Goal: Communication & Community: Answer question/provide support

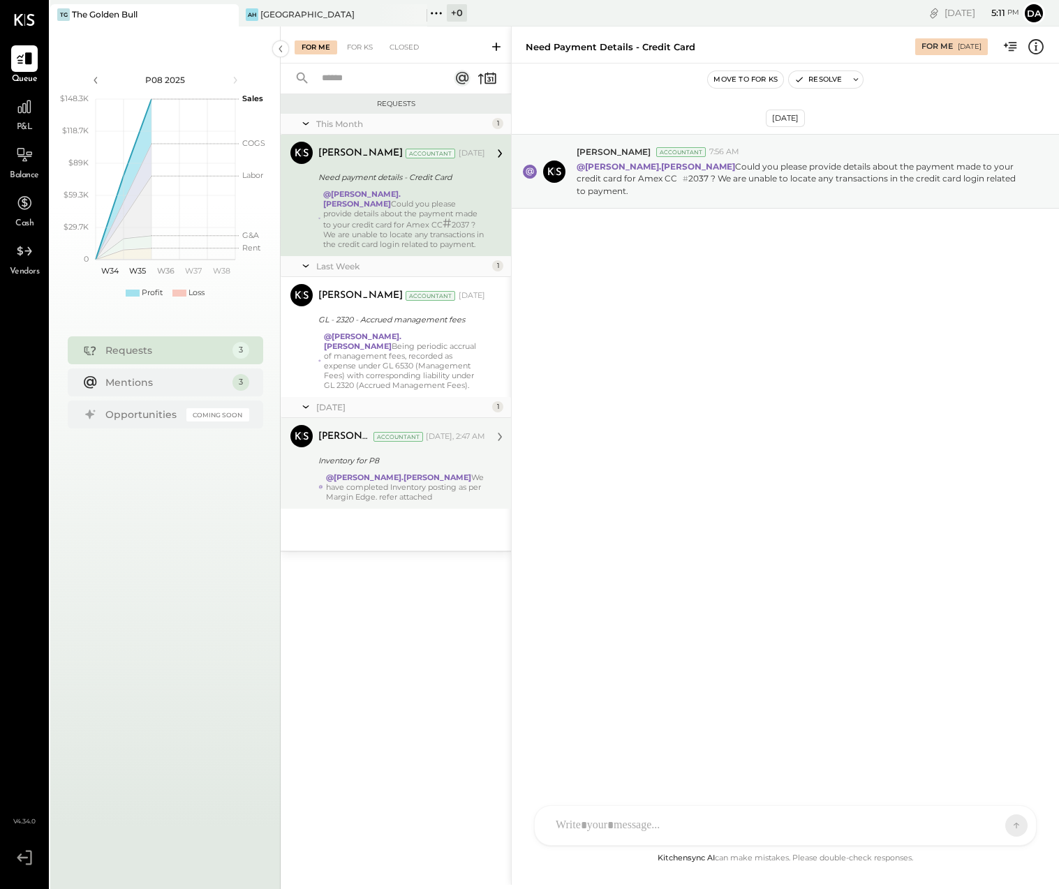
click at [433, 473] on div "@[PERSON_NAME].[PERSON_NAME] We have completed Inventory posting as per Margin …" at bounding box center [405, 487] width 159 height 29
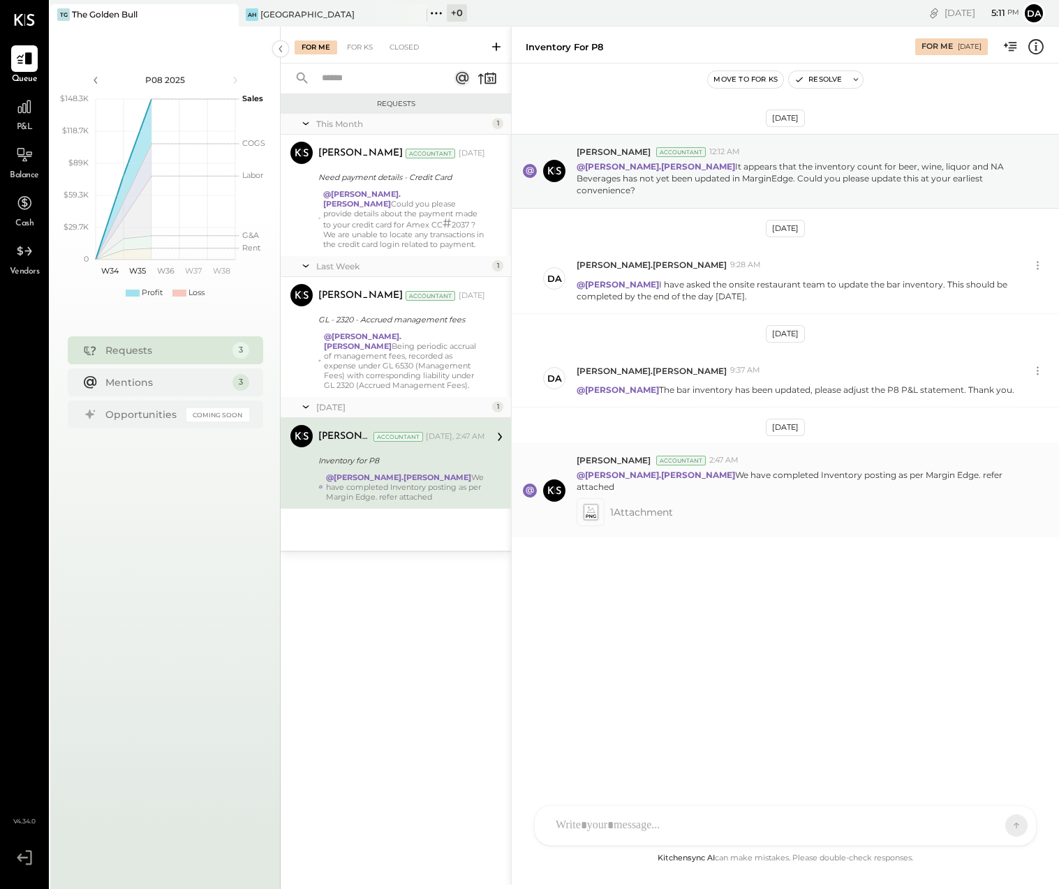
click at [591, 505] on icon at bounding box center [590, 513] width 15 height 16
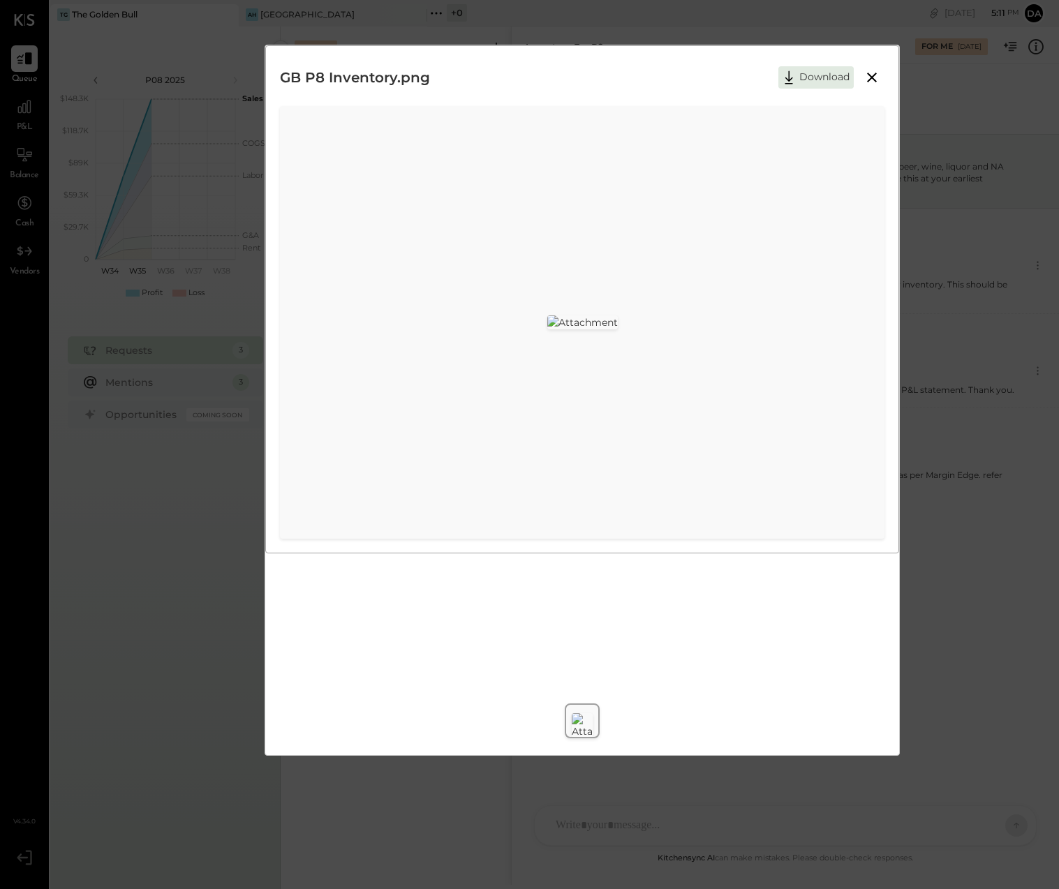
click at [873, 75] on icon at bounding box center [872, 78] width 10 height 10
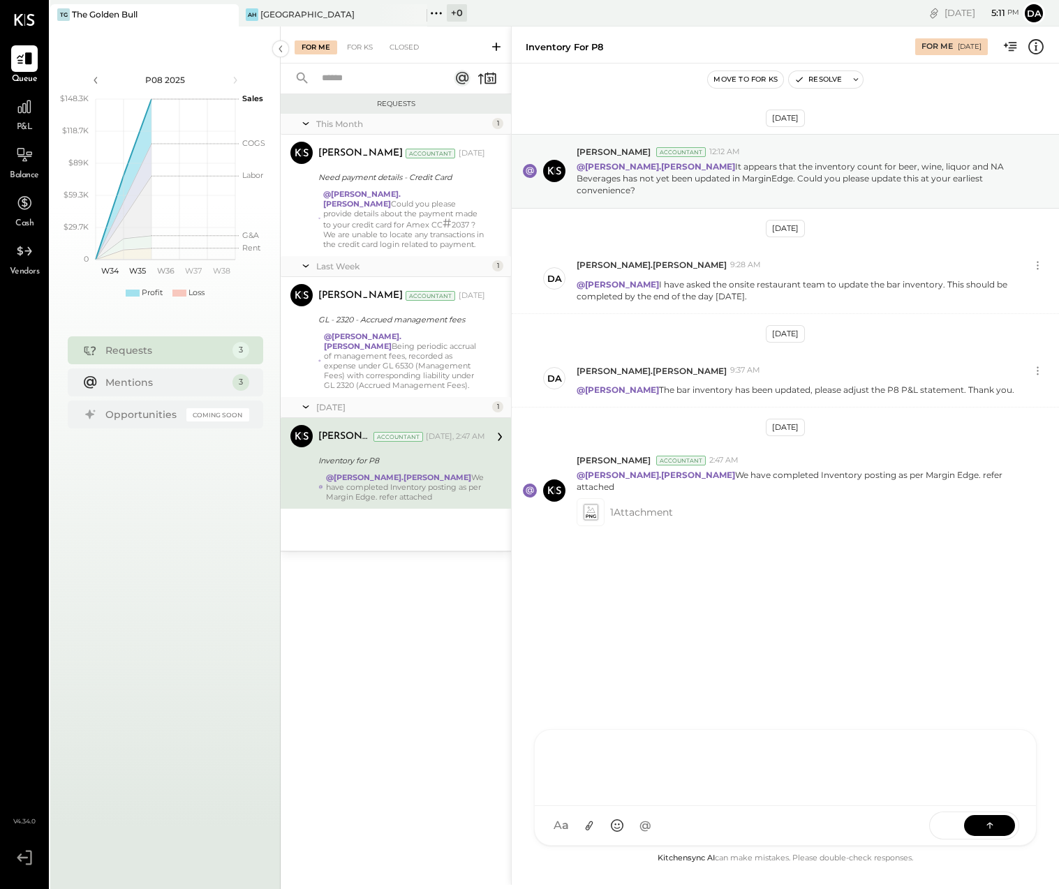
click at [592, 827] on div "[PERSON_NAME] [PERSON_NAME] [PERSON_NAME] D [PERSON_NAME].[PERSON_NAME] [PERSON…" at bounding box center [785, 787] width 503 height 117
click at [991, 824] on icon at bounding box center [990, 825] width 14 height 14
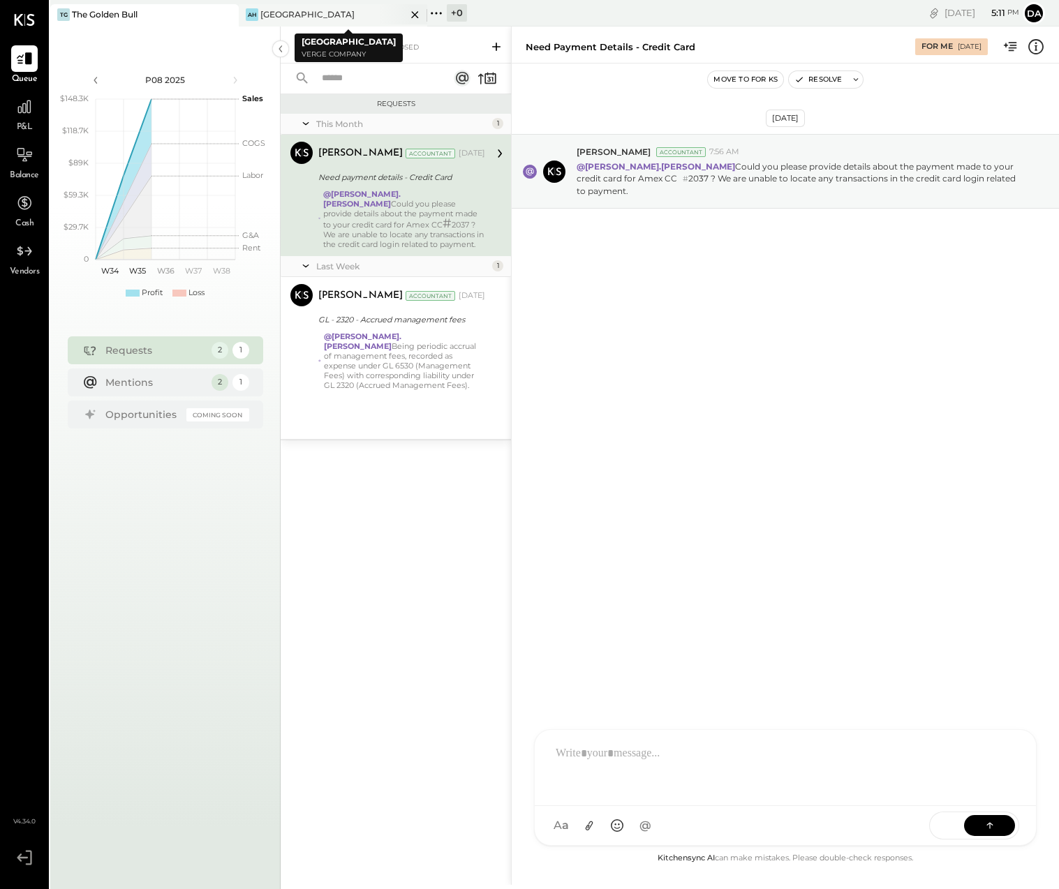
click at [286, 14] on div "[GEOGRAPHIC_DATA]" at bounding box center [307, 14] width 94 height 12
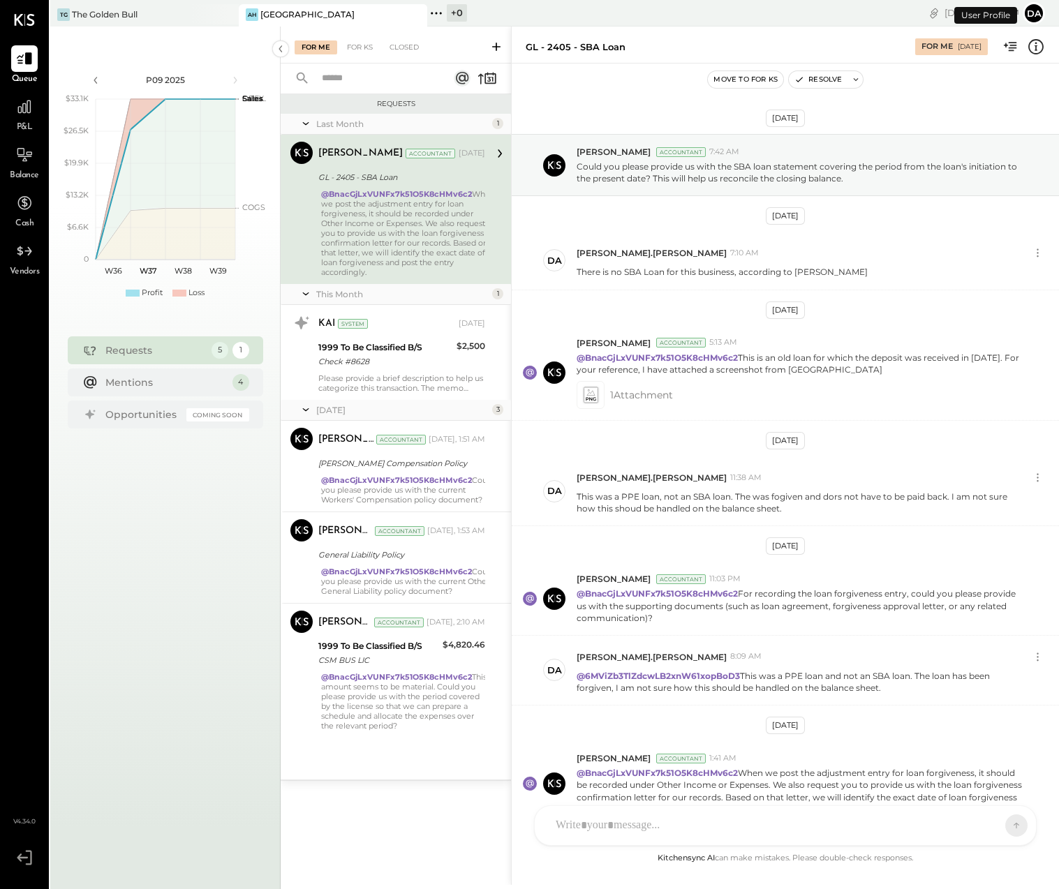
scroll to position [81, 0]
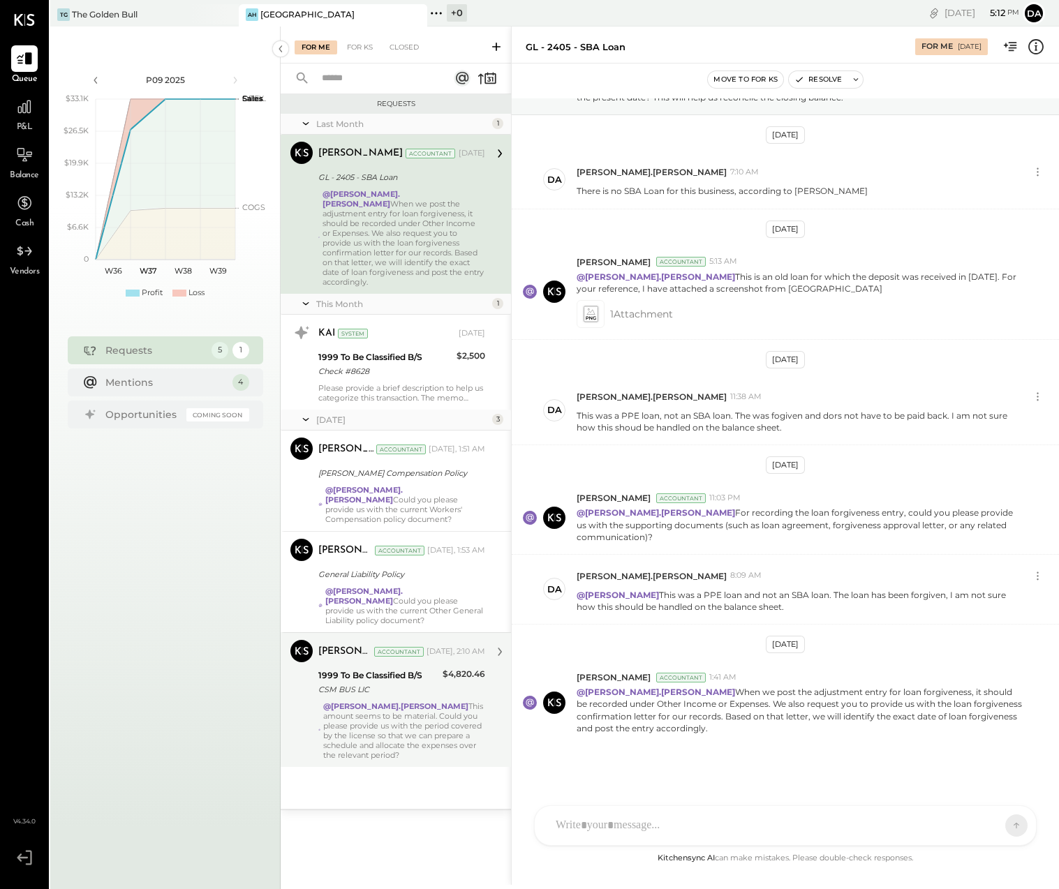
click at [373, 702] on div "@[PERSON_NAME].[PERSON_NAME] This amount seems to be material. Could you please…" at bounding box center [404, 731] width 162 height 59
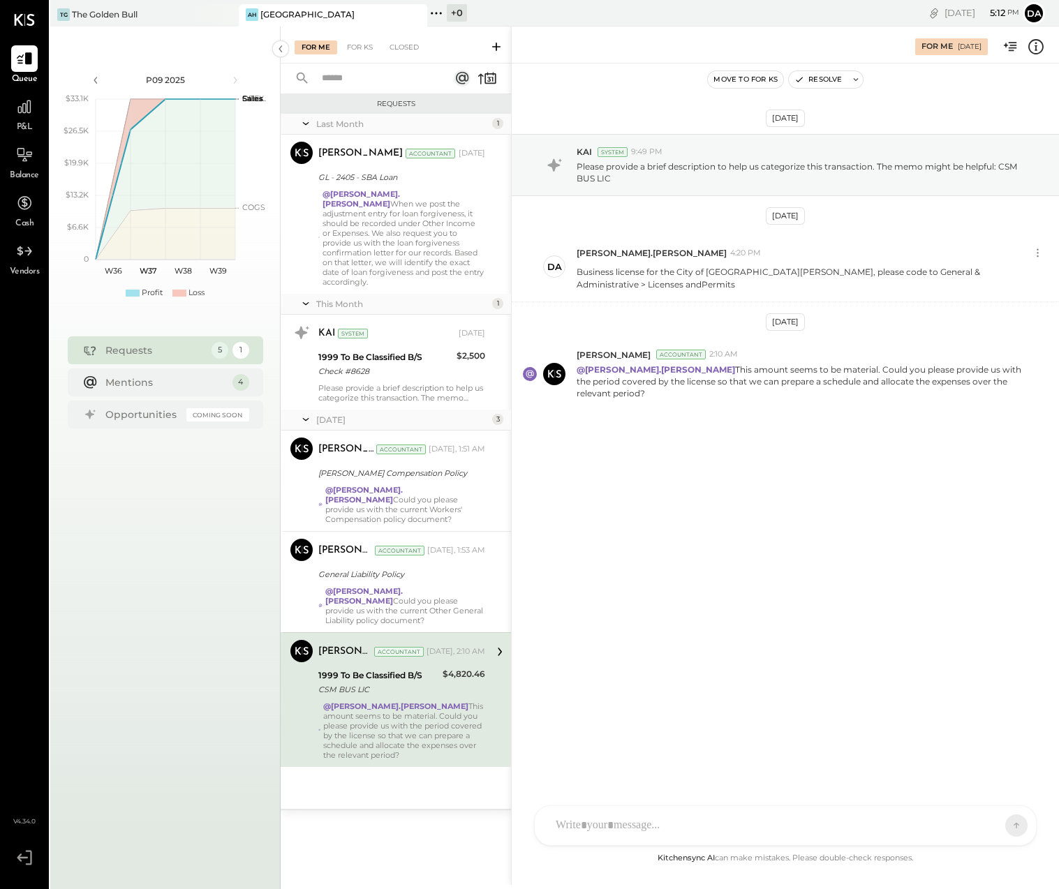
click at [590, 817] on div at bounding box center [785, 825] width 501 height 39
click at [987, 826] on icon at bounding box center [990, 825] width 14 height 14
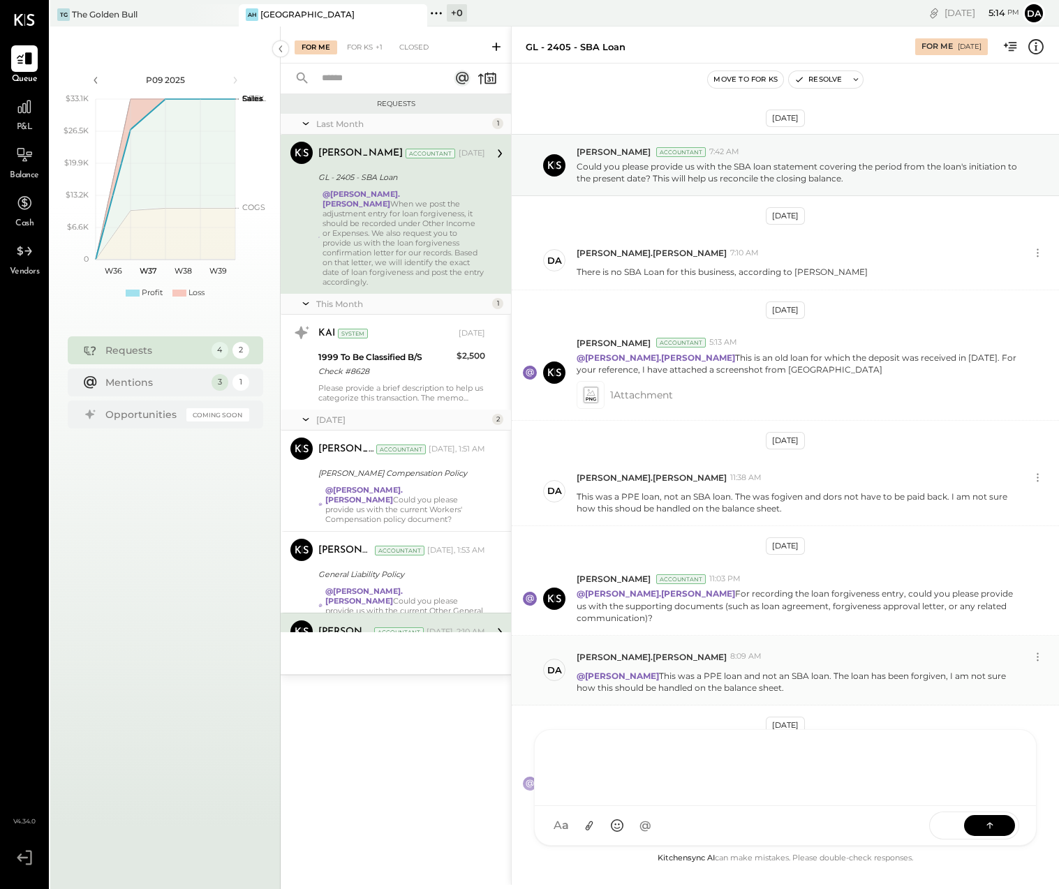
scroll to position [81, 0]
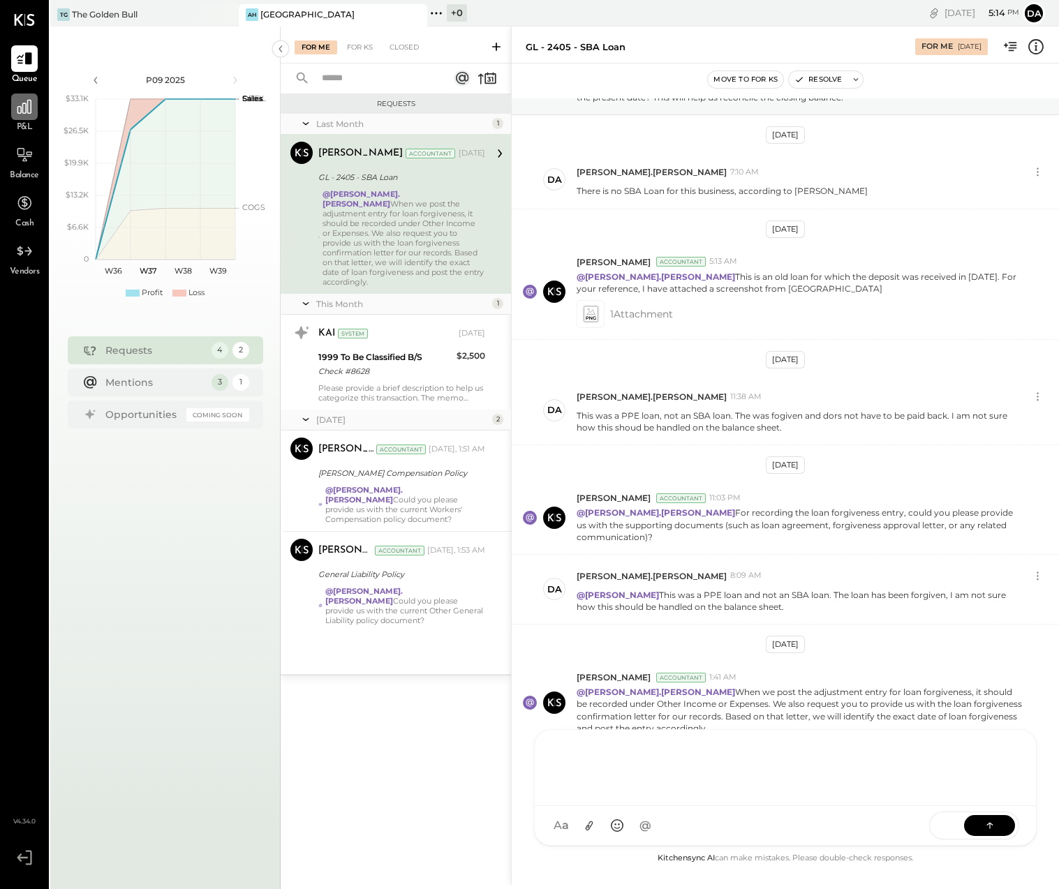
click at [29, 111] on icon at bounding box center [24, 107] width 18 height 18
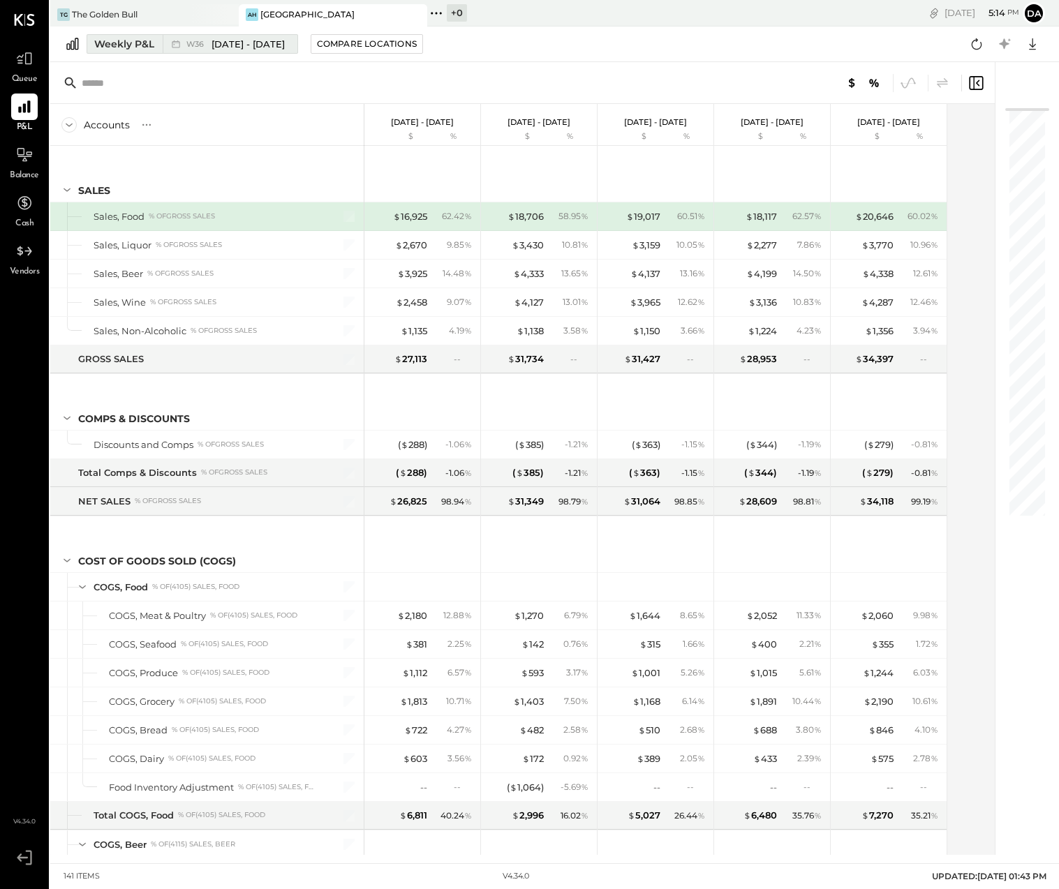
click at [109, 51] on button "Weekly P&L W36 [DATE] - [DATE]" at bounding box center [193, 44] width 212 height 20
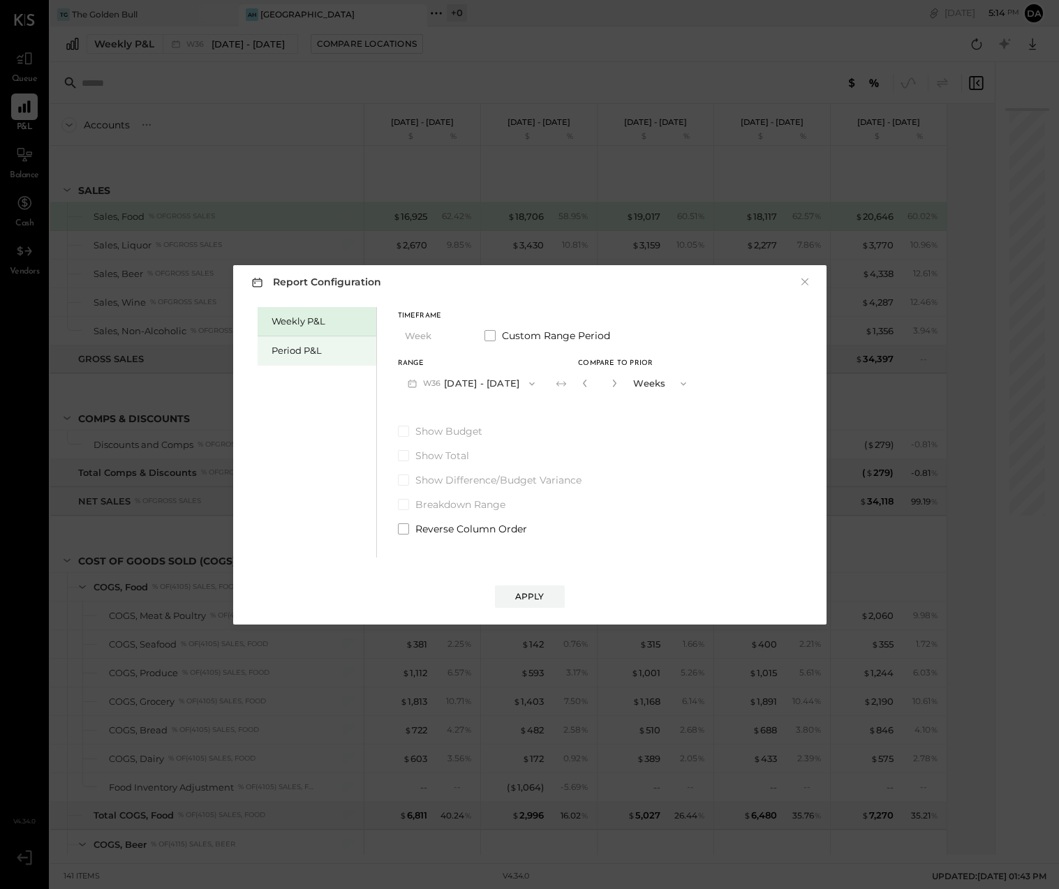
click at [295, 349] on div "Period P&L" at bounding box center [321, 350] width 98 height 13
click at [446, 383] on button "P09 [DATE] - [DATE]" at bounding box center [470, 384] width 145 height 26
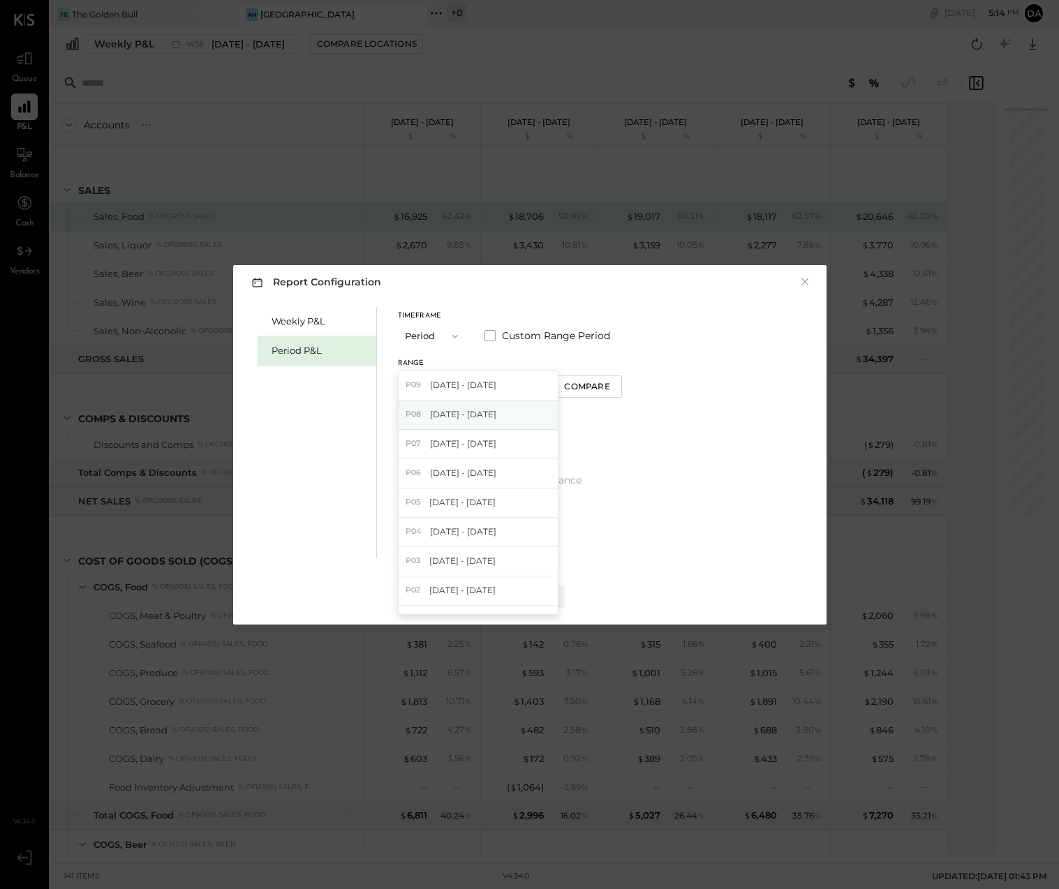
click at [445, 410] on span "[DATE] - [DATE]" at bounding box center [463, 414] width 66 height 12
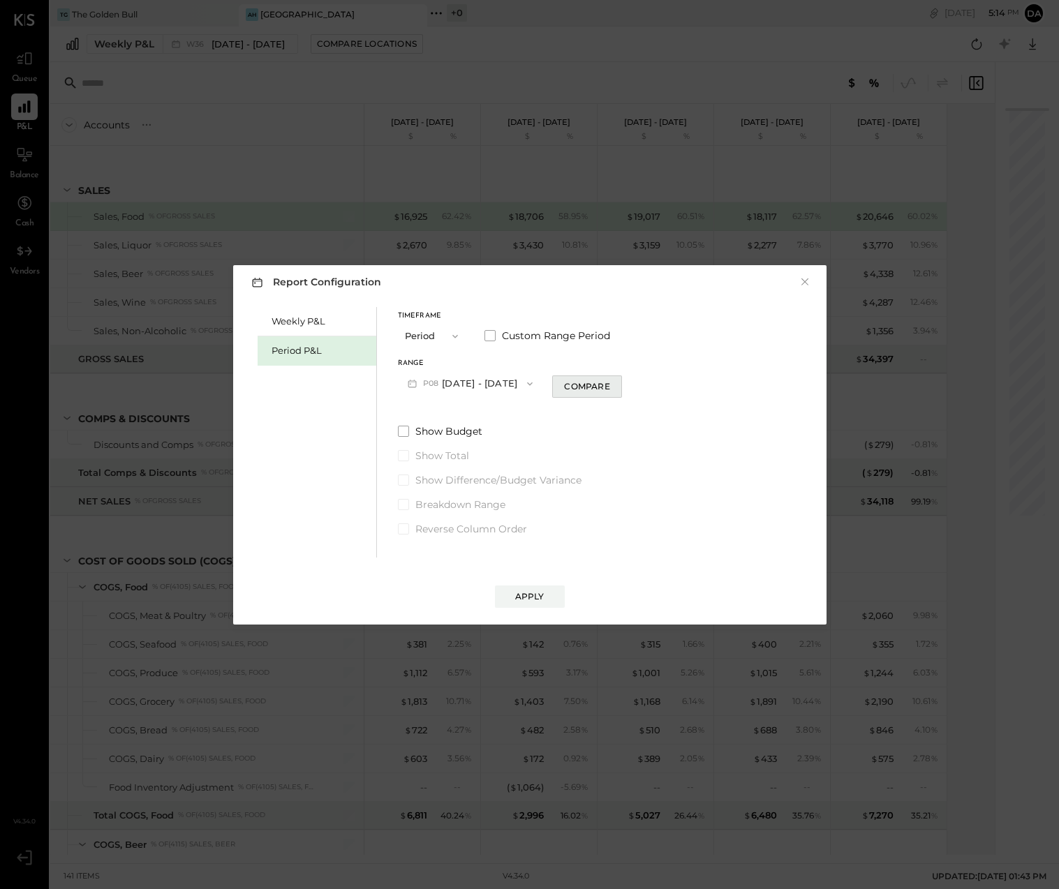
click at [568, 388] on div "Compare" at bounding box center [586, 386] width 45 height 12
click at [525, 593] on div "Apply" at bounding box center [529, 597] width 29 height 12
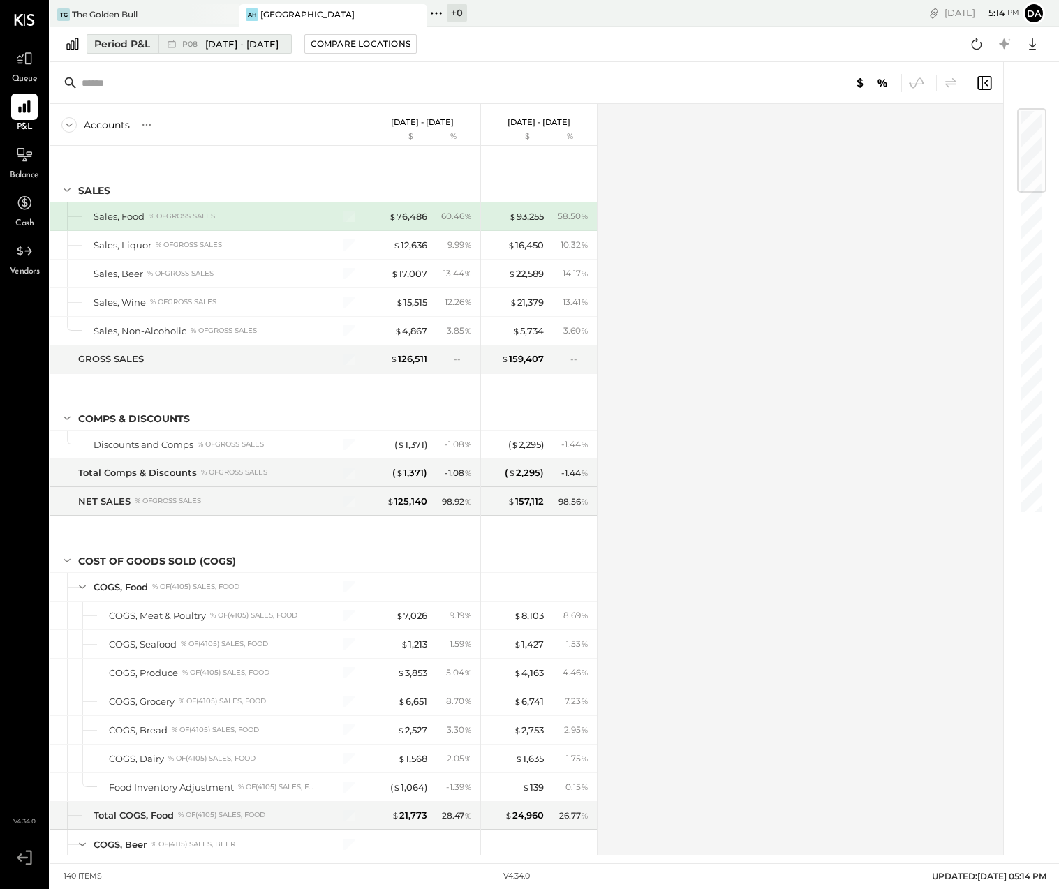
click at [106, 43] on div "Period P&L" at bounding box center [122, 44] width 56 height 14
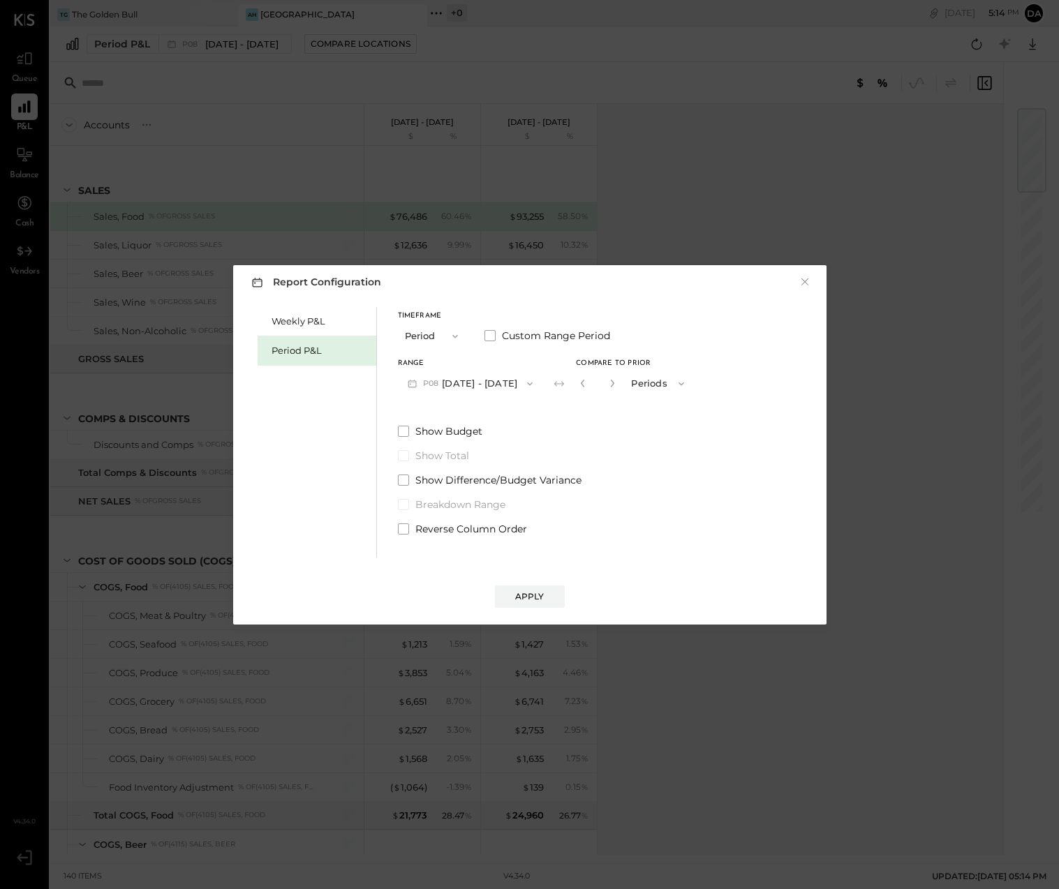
click at [443, 381] on button "P08 [DATE] - [DATE]" at bounding box center [470, 384] width 145 height 26
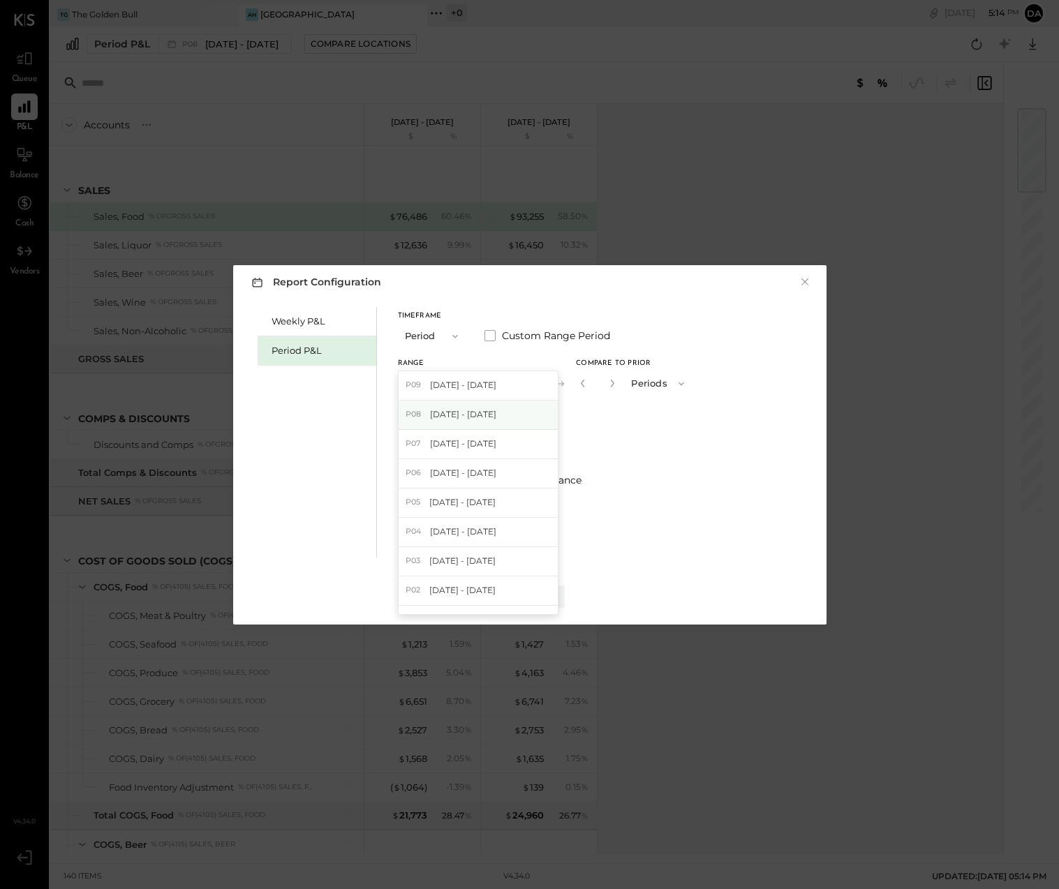
click at [436, 416] on span "[DATE] - [DATE]" at bounding box center [463, 414] width 66 height 12
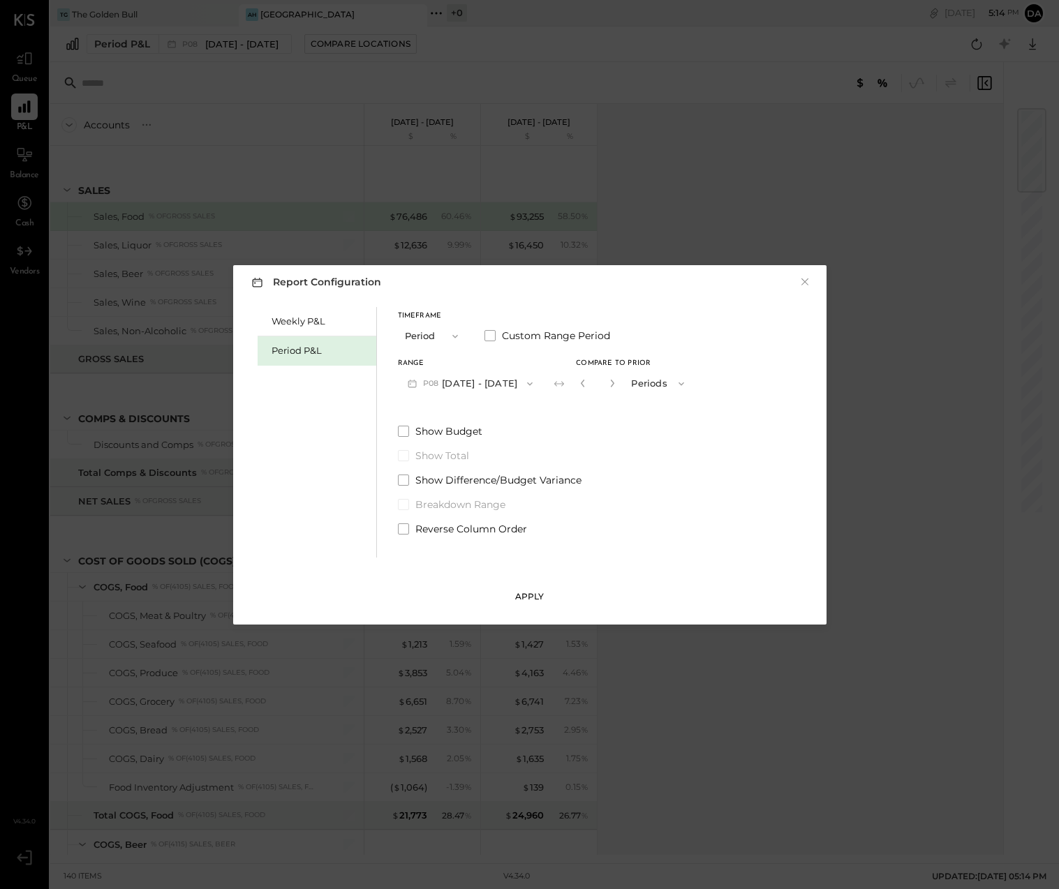
click at [526, 591] on div "Apply" at bounding box center [529, 597] width 29 height 12
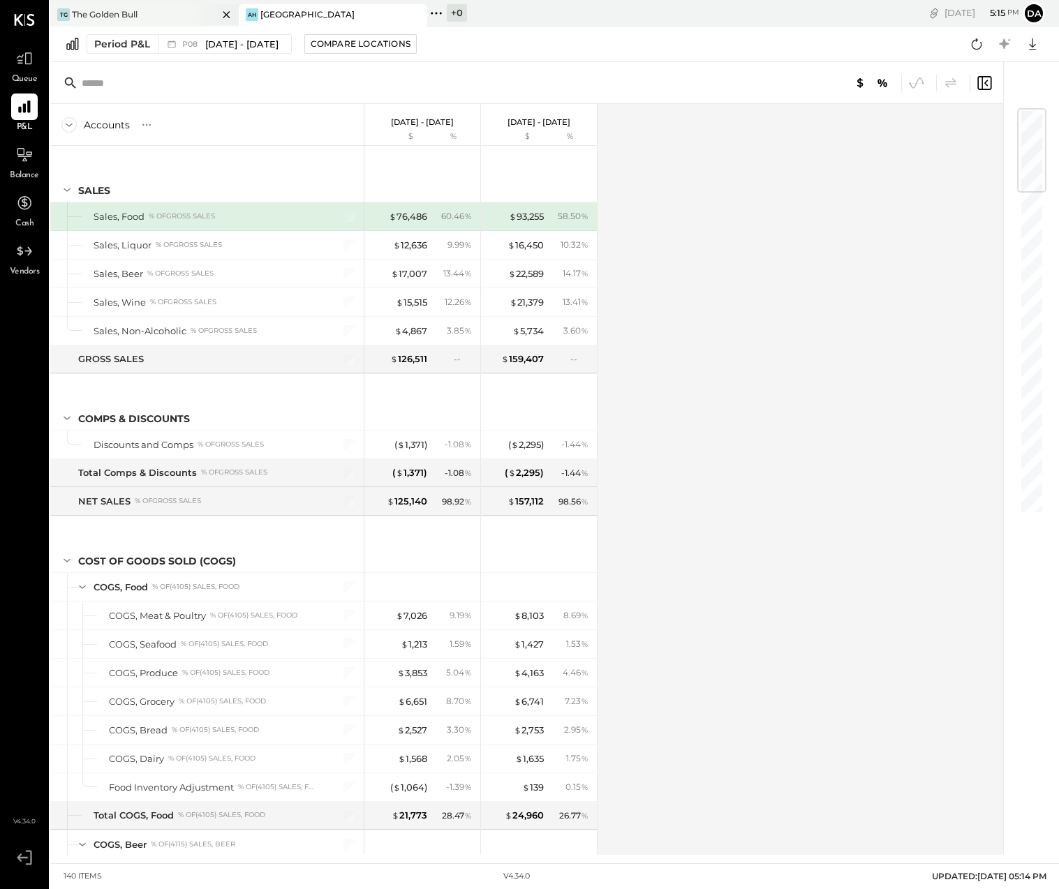
click at [147, 10] on div "TG The Golden Bull" at bounding box center [134, 14] width 168 height 13
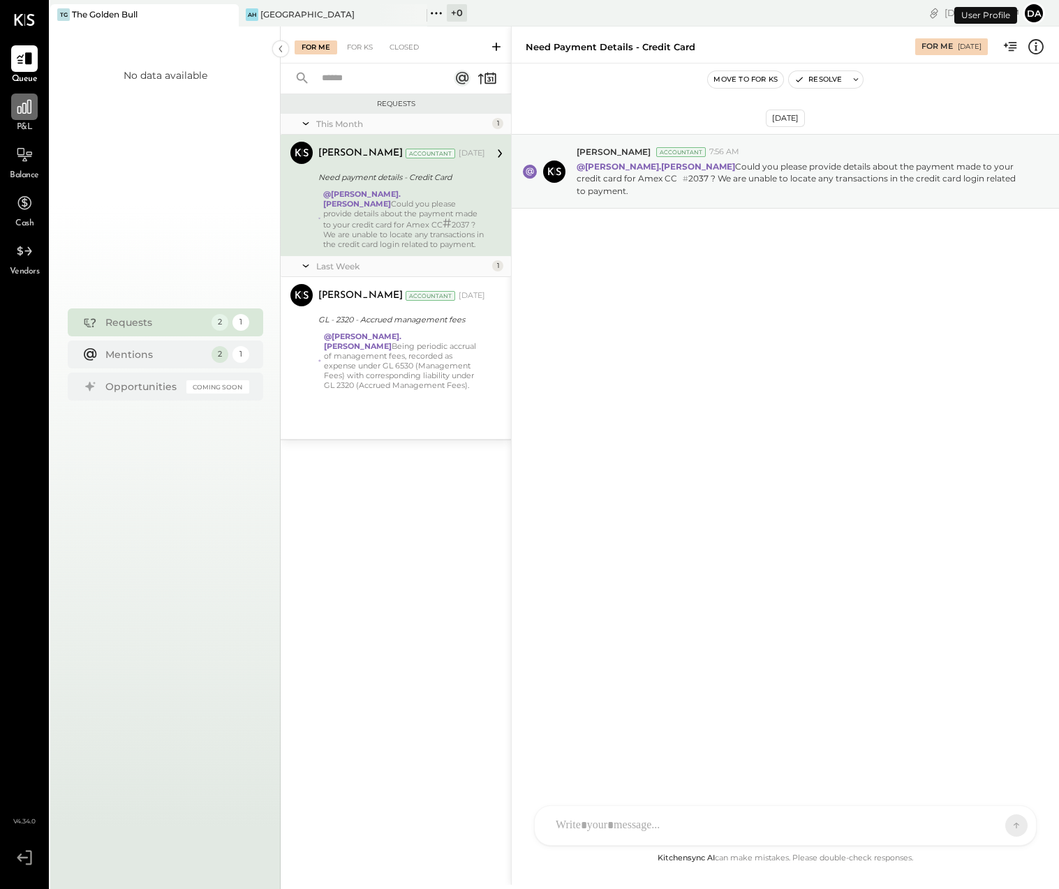
click at [27, 110] on icon at bounding box center [24, 107] width 14 height 14
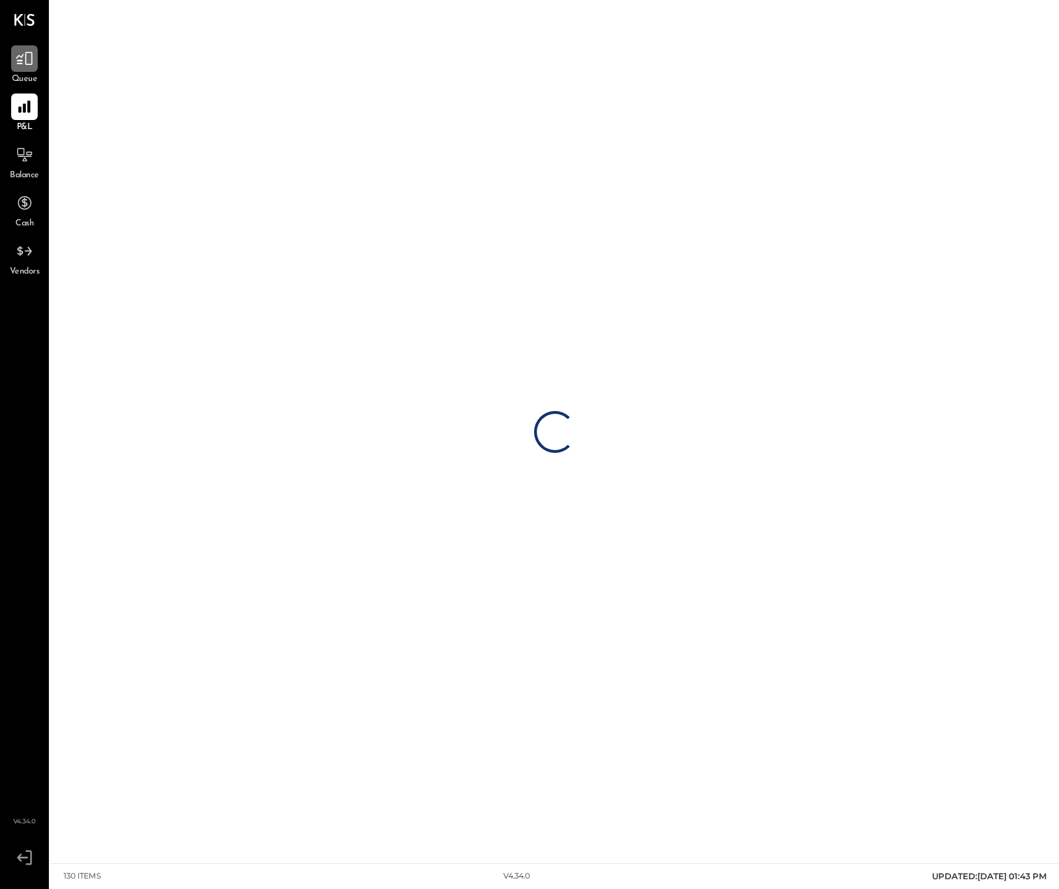
click at [31, 70] on div at bounding box center [24, 58] width 27 height 27
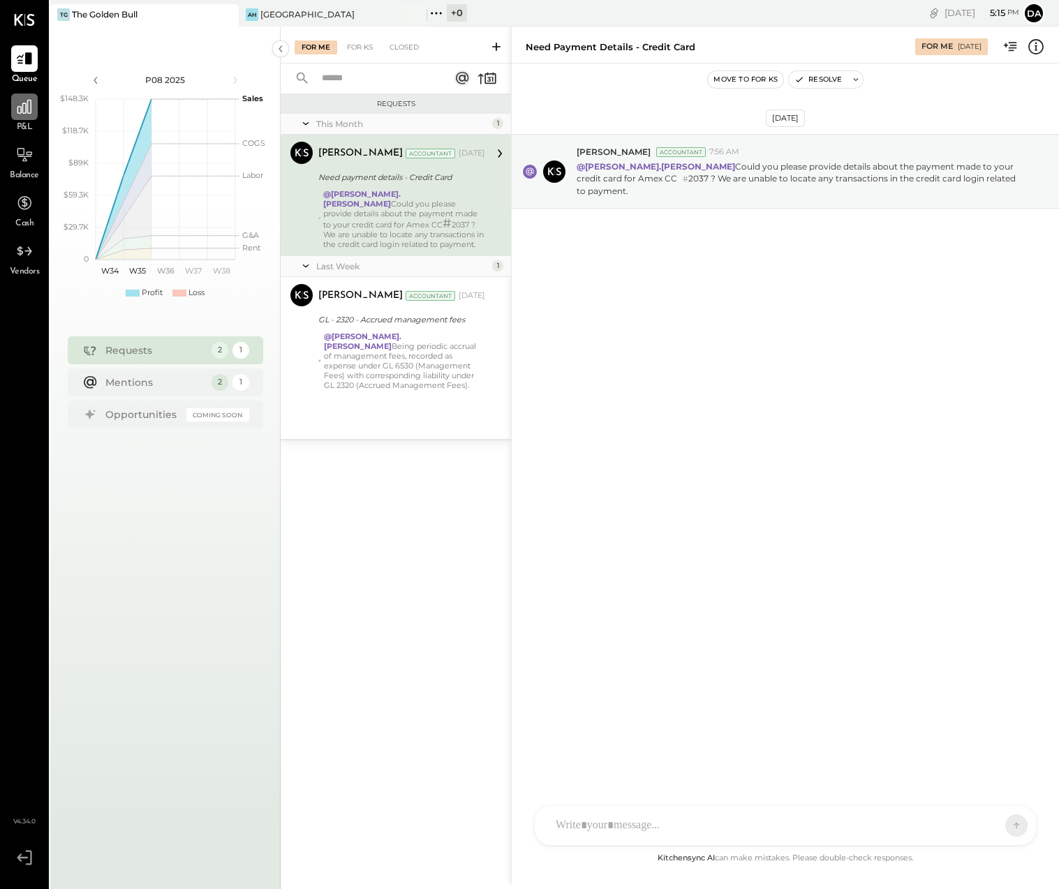
click at [24, 117] on div at bounding box center [24, 107] width 27 height 27
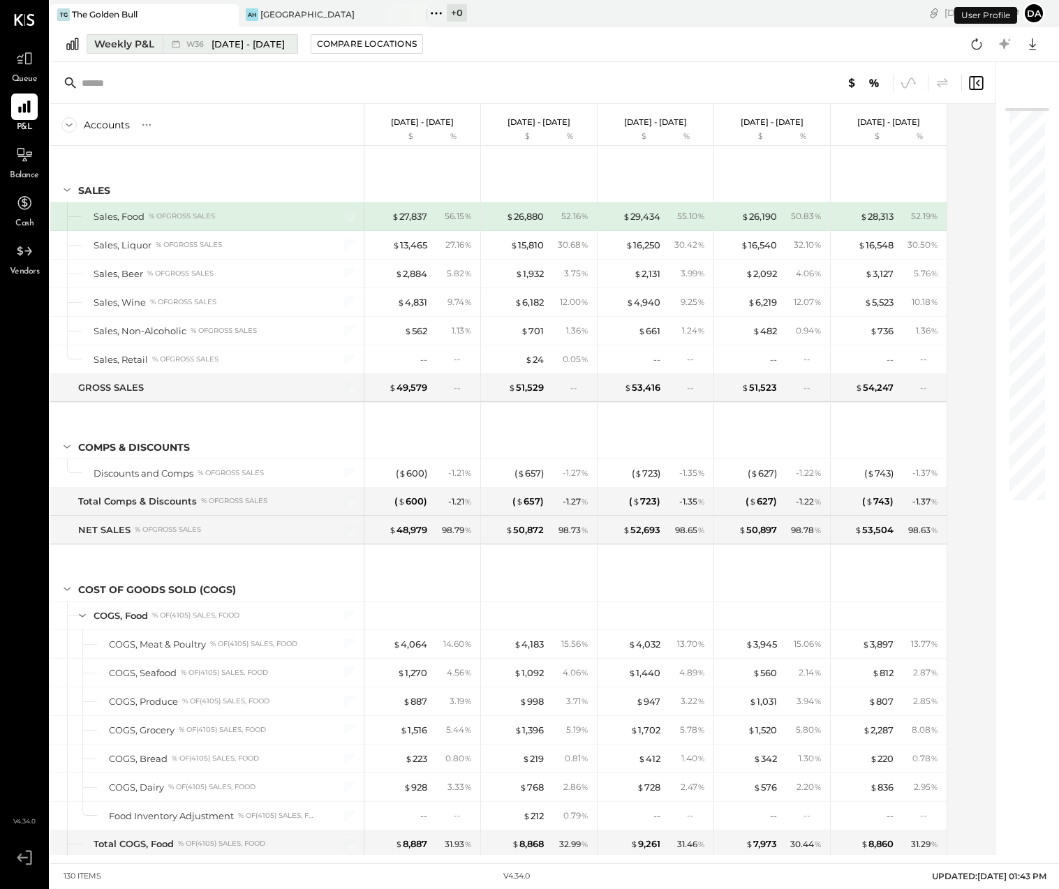
click at [111, 42] on div "Weekly P&L" at bounding box center [124, 44] width 60 height 14
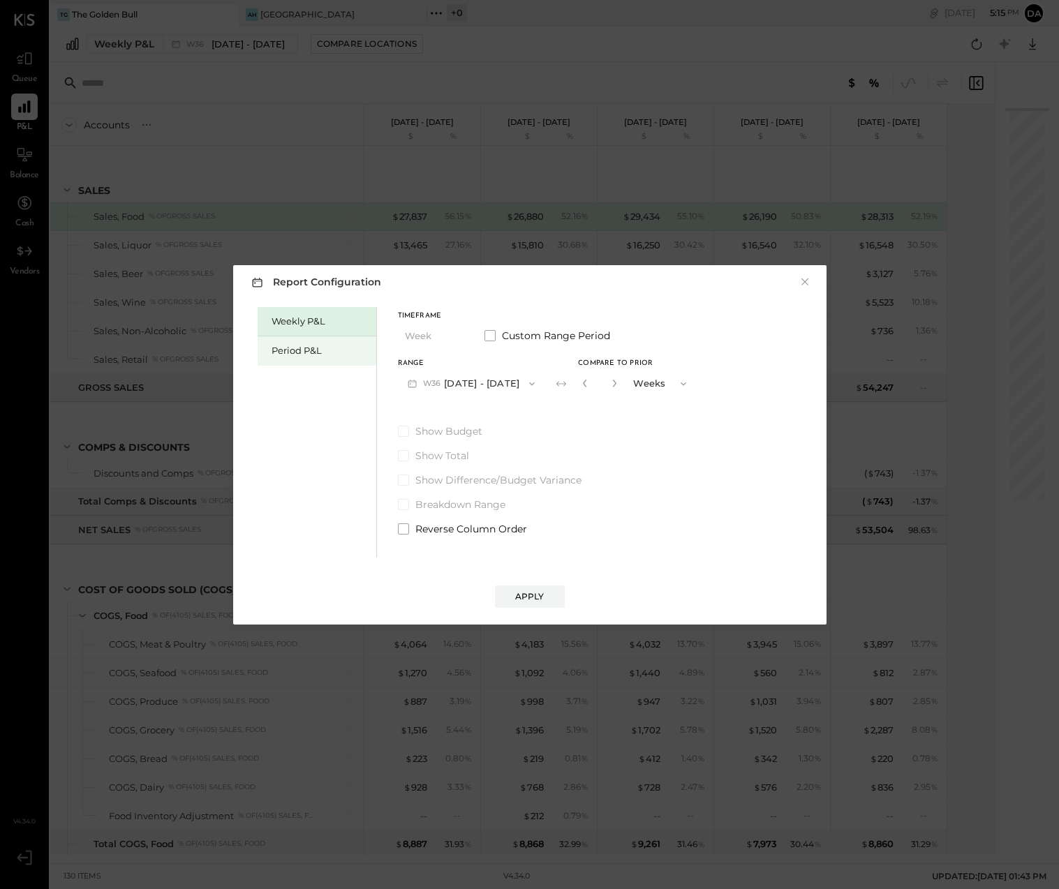
click at [282, 347] on div "Period P&L" at bounding box center [321, 350] width 98 height 13
click at [423, 383] on span "P09" at bounding box center [433, 383] width 20 height 11
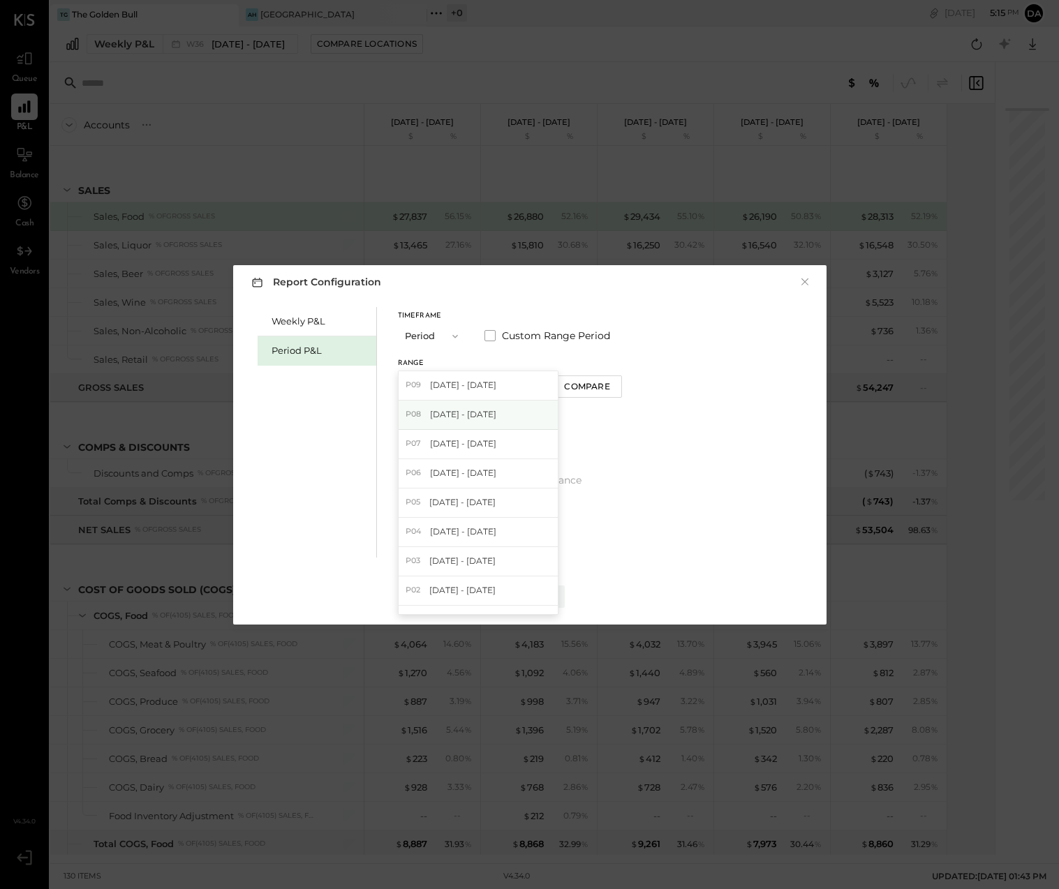
click at [424, 408] on div "P08 [DATE] - [DATE]" at bounding box center [478, 415] width 159 height 29
click at [543, 605] on button "Apply" at bounding box center [530, 597] width 70 height 22
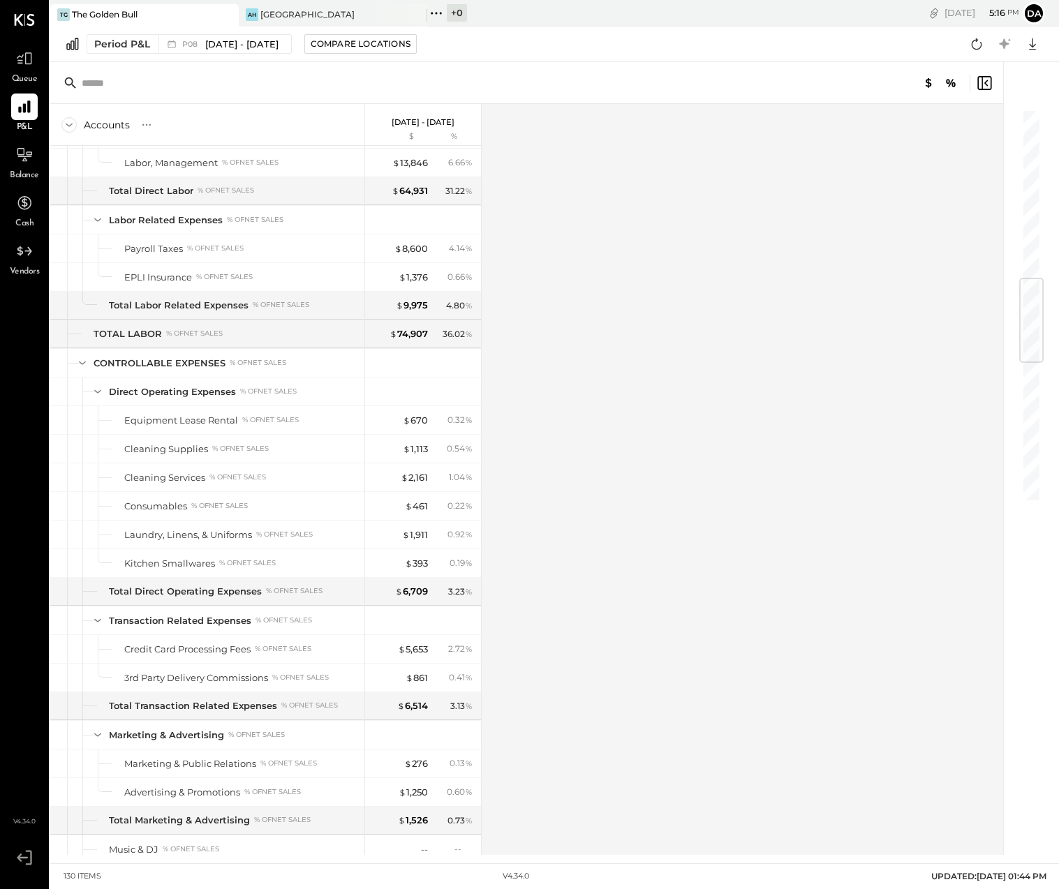
scroll to position [1429, 0]
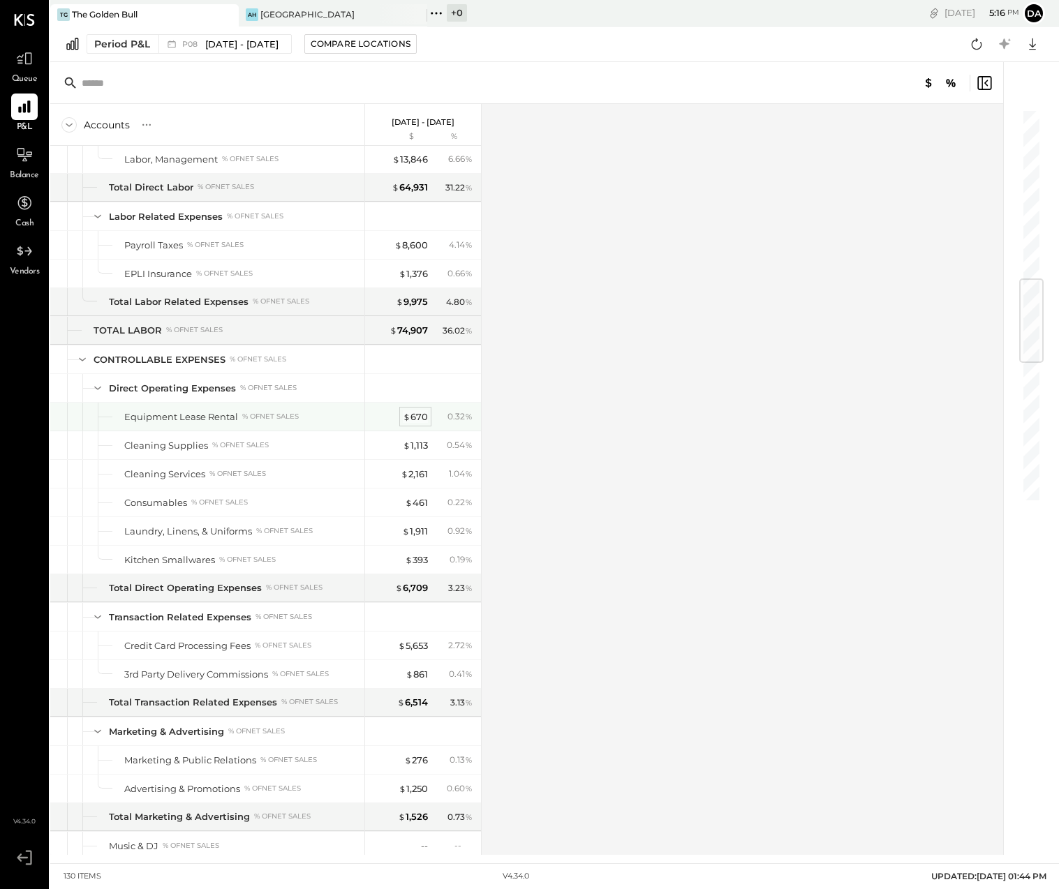
click at [416, 417] on div "$ 670" at bounding box center [415, 416] width 25 height 13
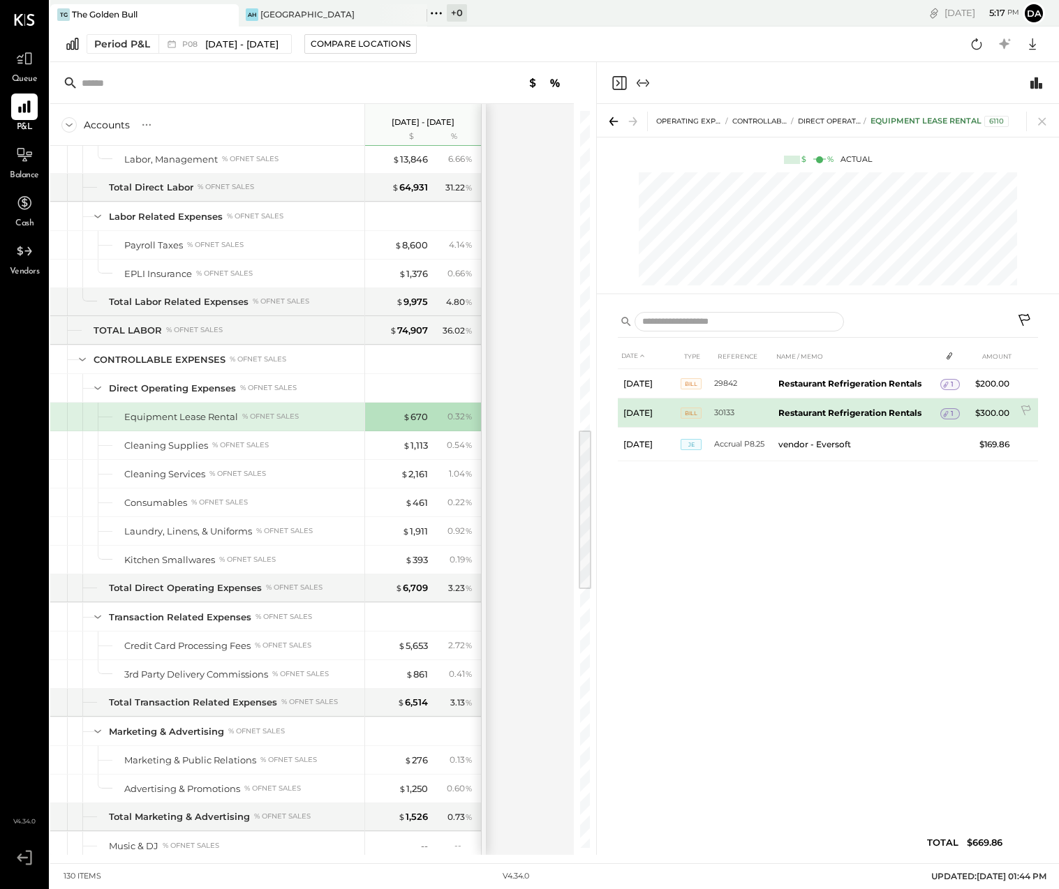
click at [824, 408] on b "Restaurant Refrigeration Rentals" at bounding box center [849, 413] width 143 height 10
click at [870, 408] on b "Restaurant Refrigeration Rentals" at bounding box center [849, 413] width 143 height 10
click at [954, 409] on div "1" at bounding box center [950, 413] width 20 height 11
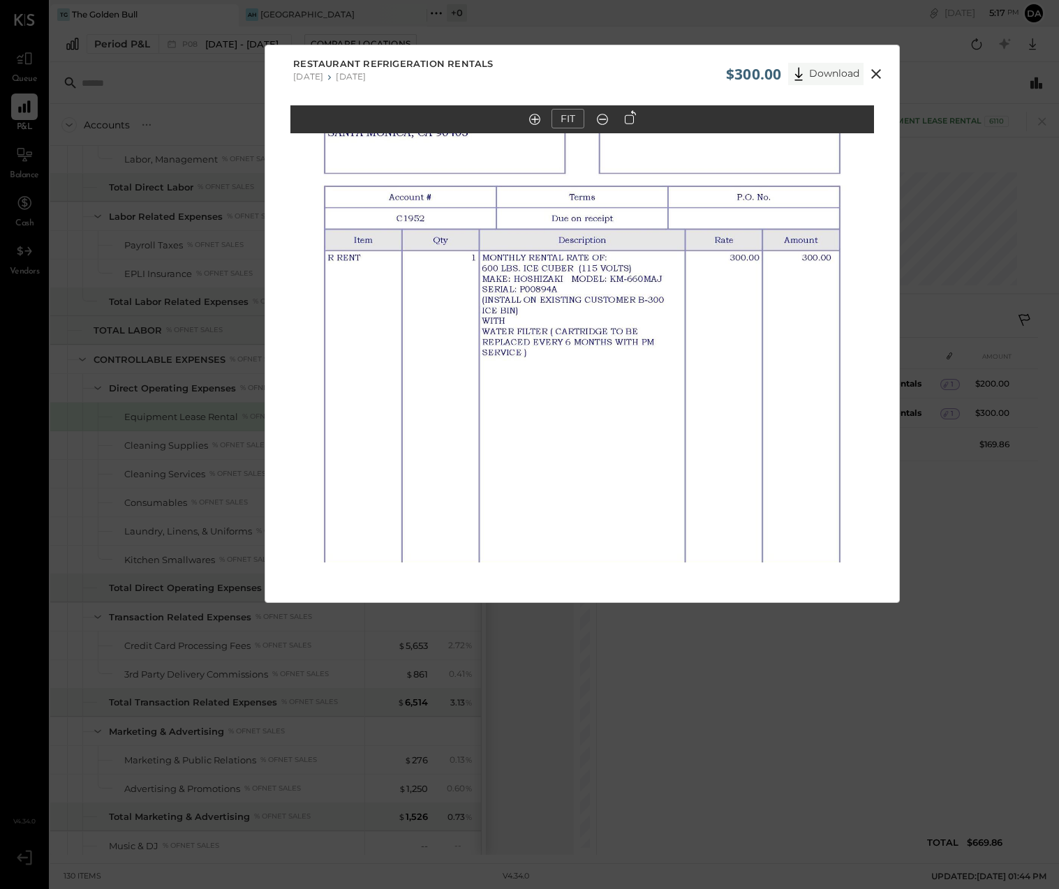
click at [812, 72] on button "Download" at bounding box center [825, 74] width 75 height 22
click at [877, 71] on icon at bounding box center [876, 74] width 10 height 10
click at [877, 71] on div at bounding box center [828, 83] width 462 height 42
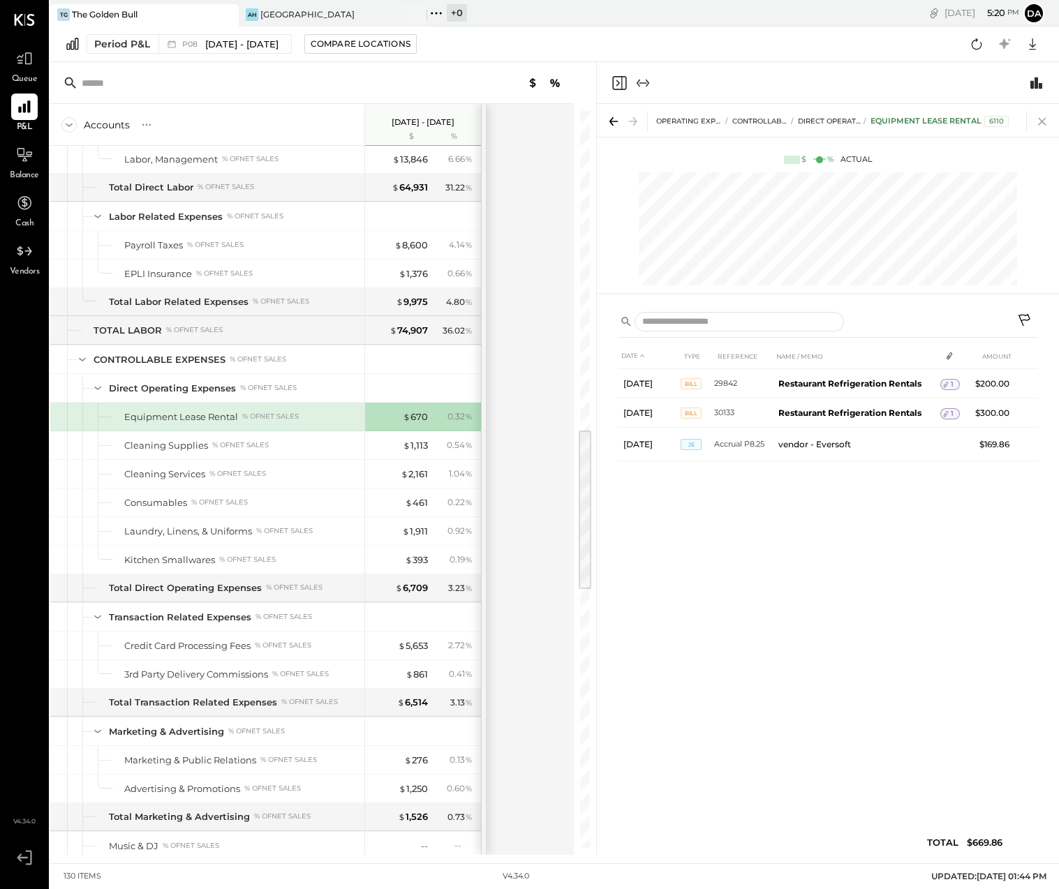
click at [1040, 119] on icon at bounding box center [1042, 122] width 8 height 8
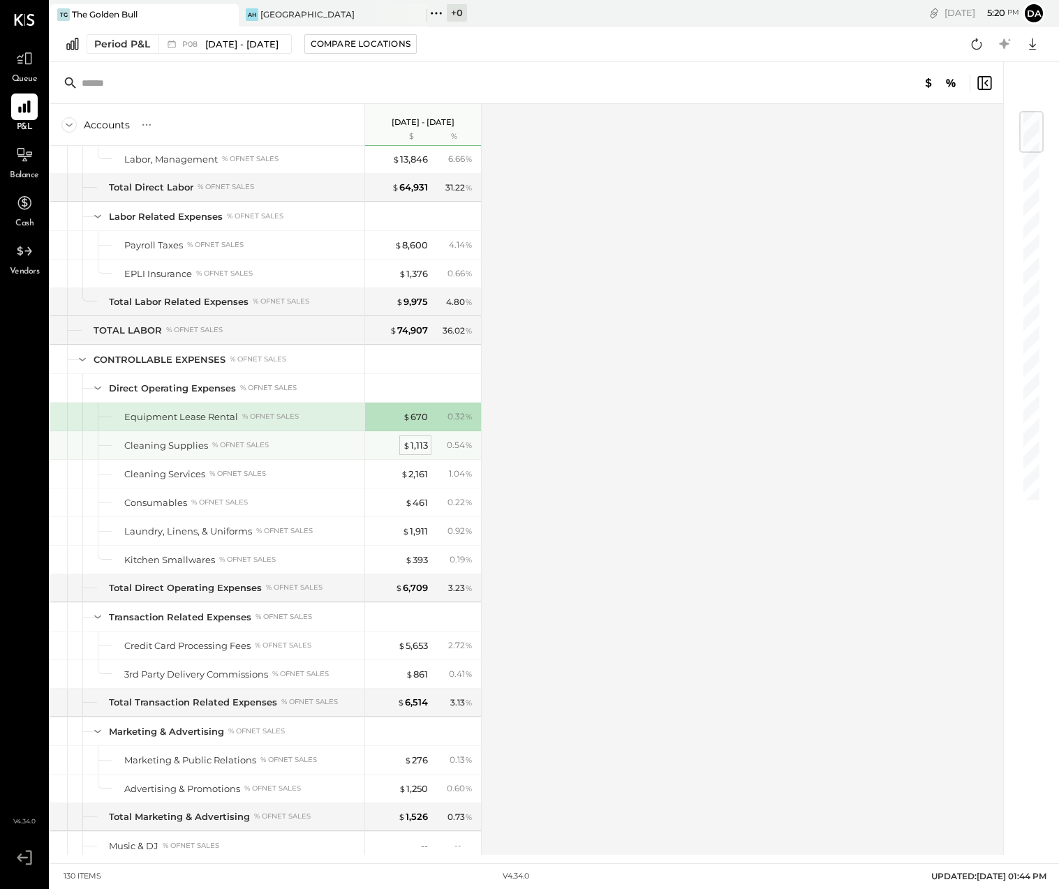
click at [413, 446] on div "$ 1,113" at bounding box center [415, 445] width 25 height 13
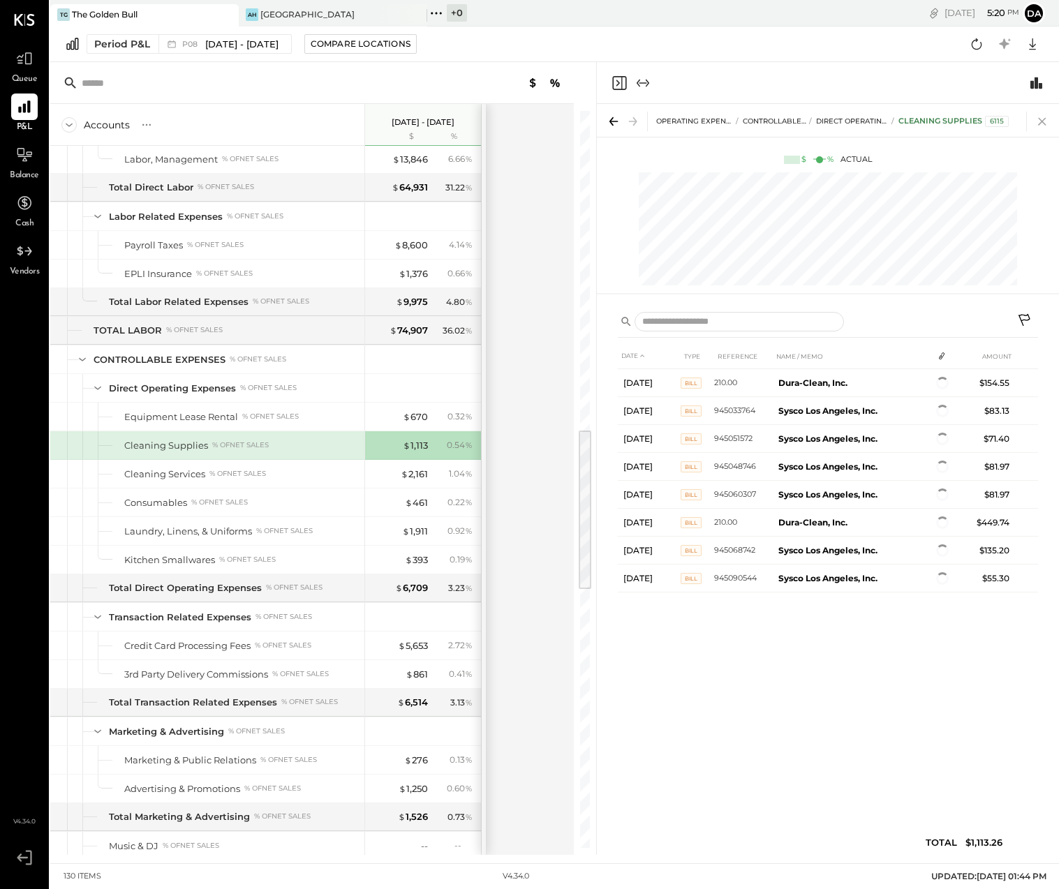
click at [1042, 122] on icon at bounding box center [1042, 122] width 8 height 8
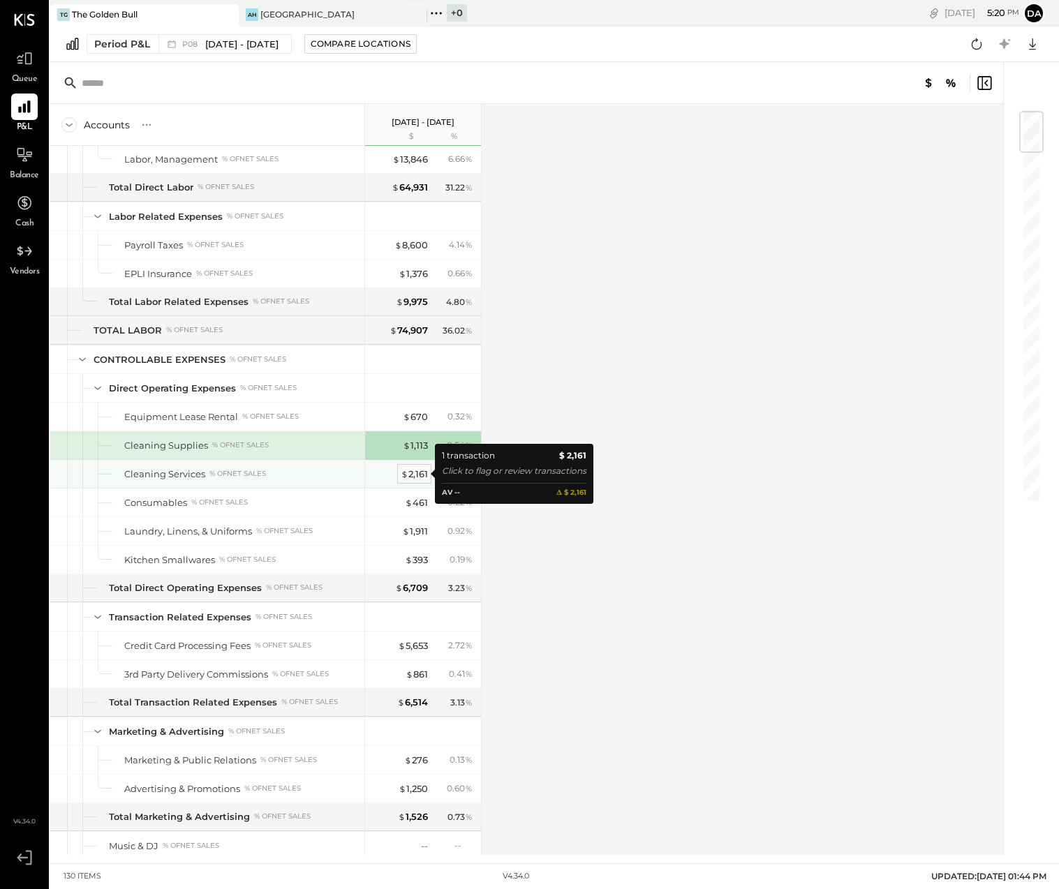
click at [419, 478] on div "$ 2,161" at bounding box center [414, 474] width 27 height 13
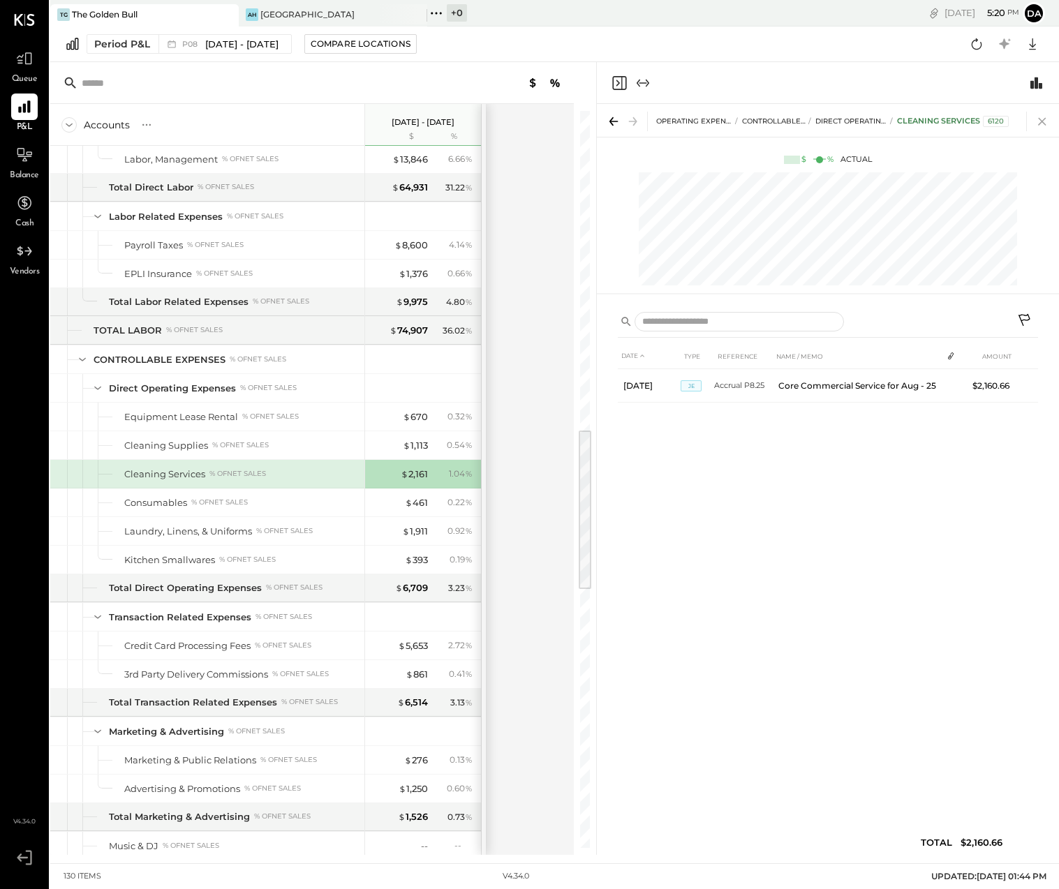
click at [1045, 119] on icon at bounding box center [1042, 122] width 20 height 20
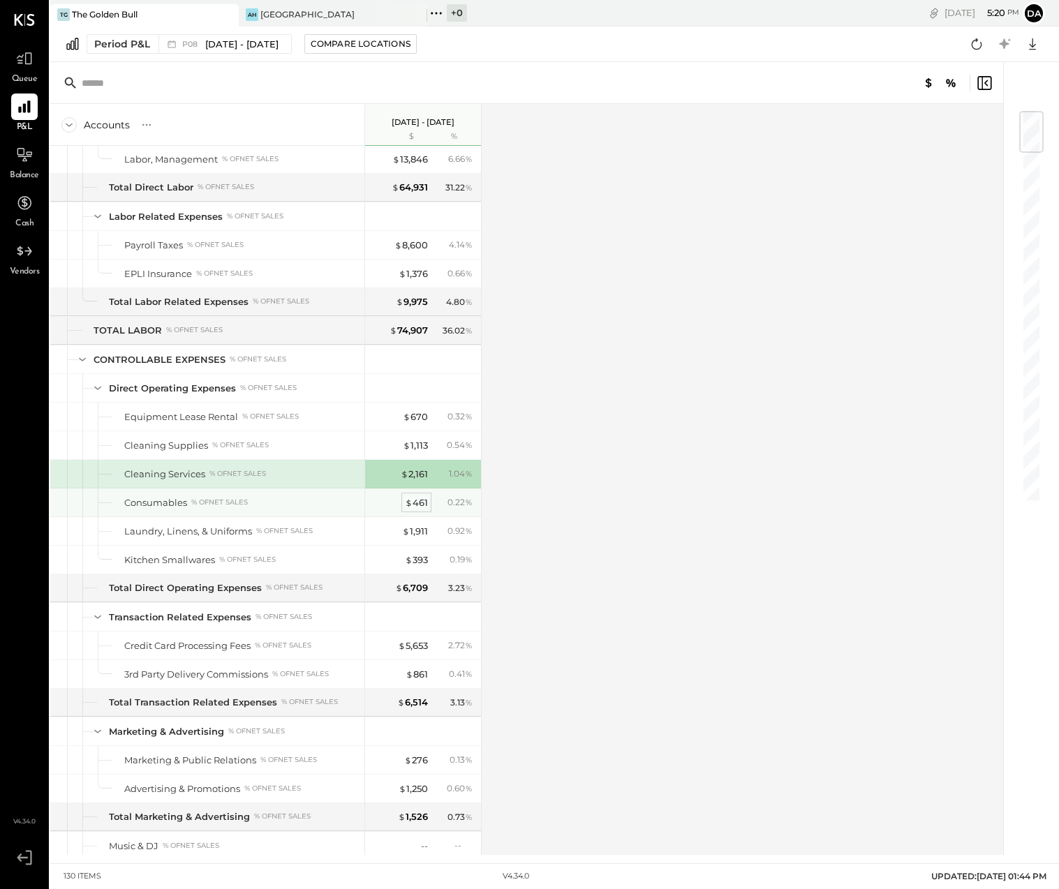
click at [415, 498] on div "$ 461" at bounding box center [416, 502] width 23 height 13
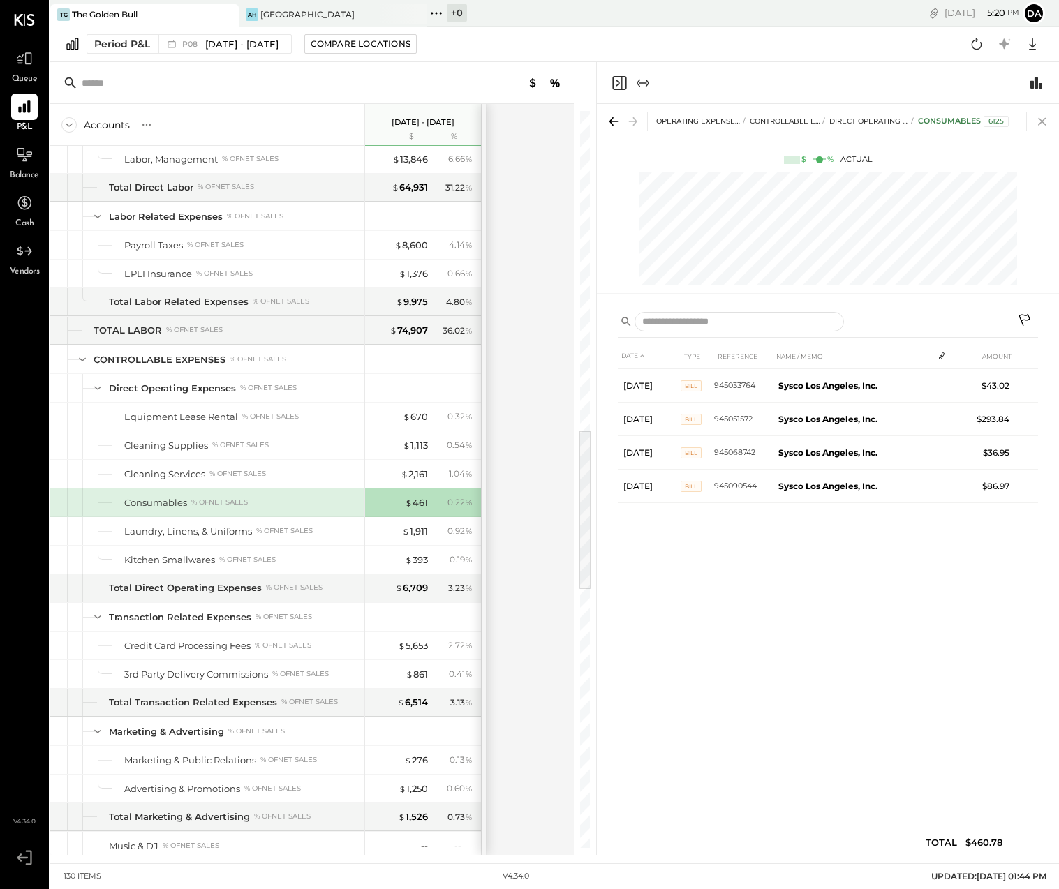
click at [1045, 114] on icon at bounding box center [1042, 122] width 20 height 20
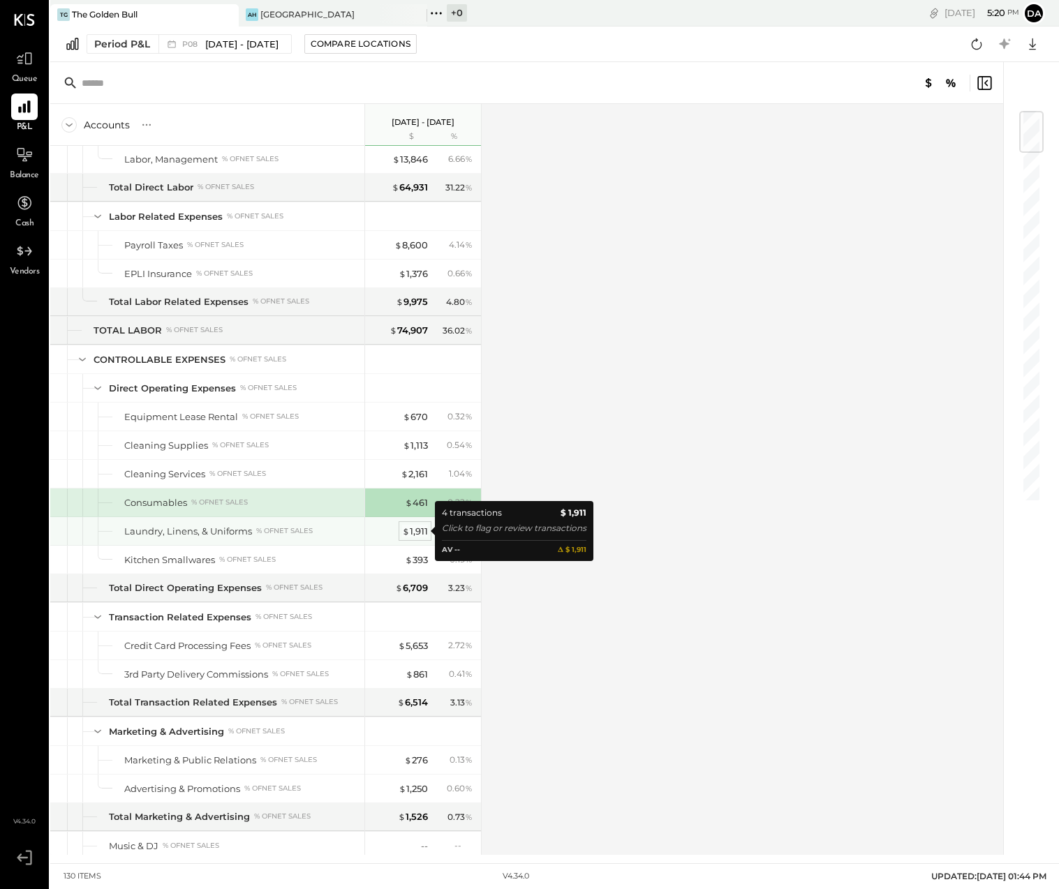
click at [413, 528] on div "$ 1,911" at bounding box center [415, 531] width 26 height 13
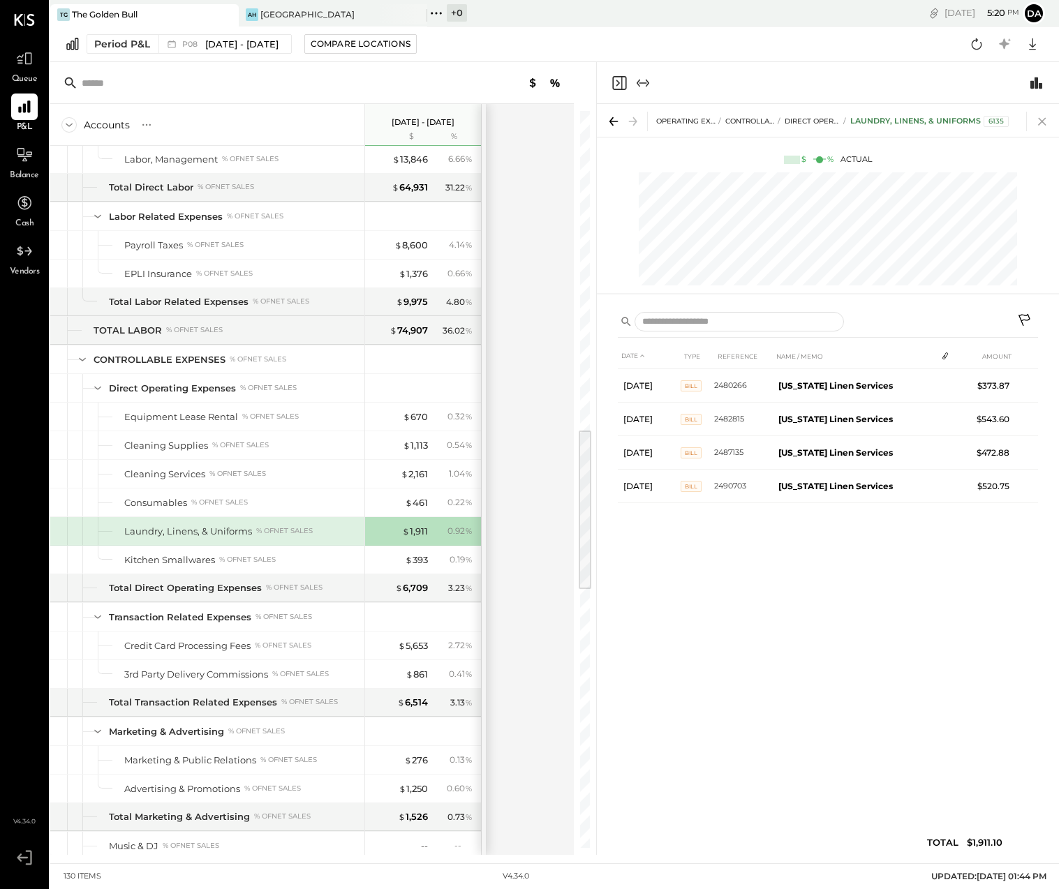
click at [1041, 121] on icon at bounding box center [1042, 122] width 8 height 8
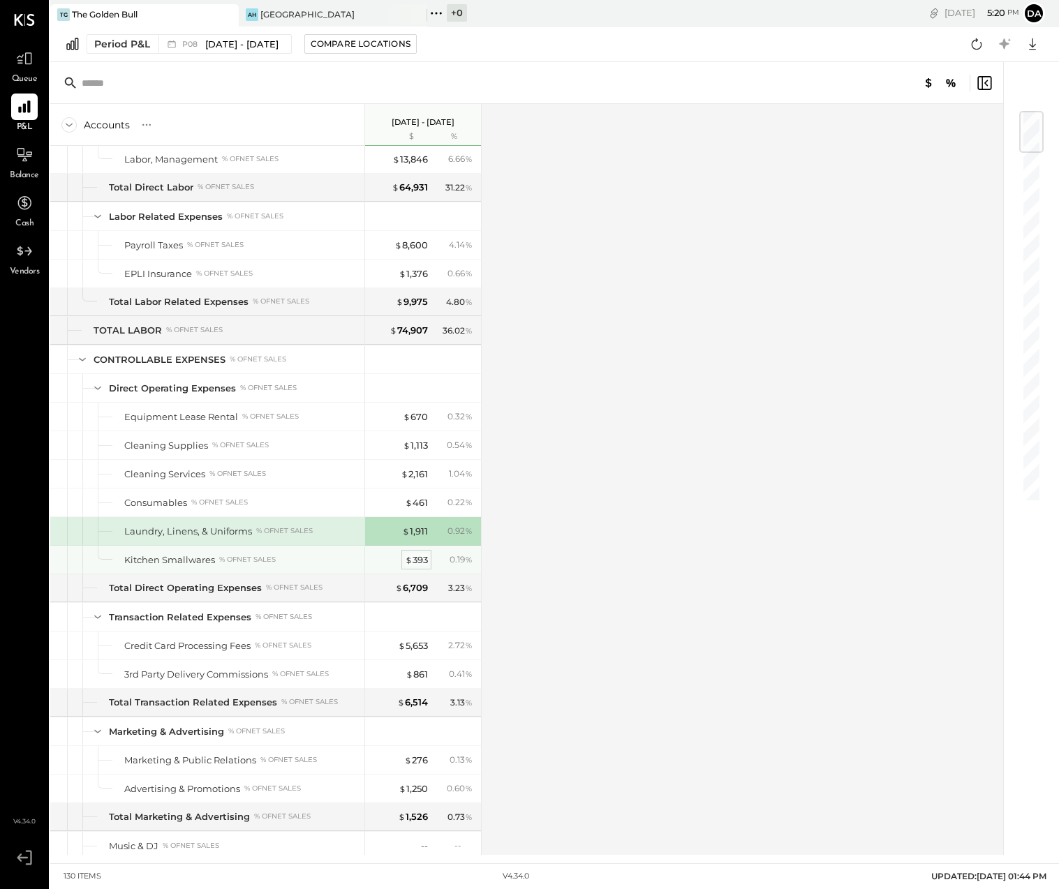
click at [413, 564] on div "$ 393" at bounding box center [416, 560] width 23 height 13
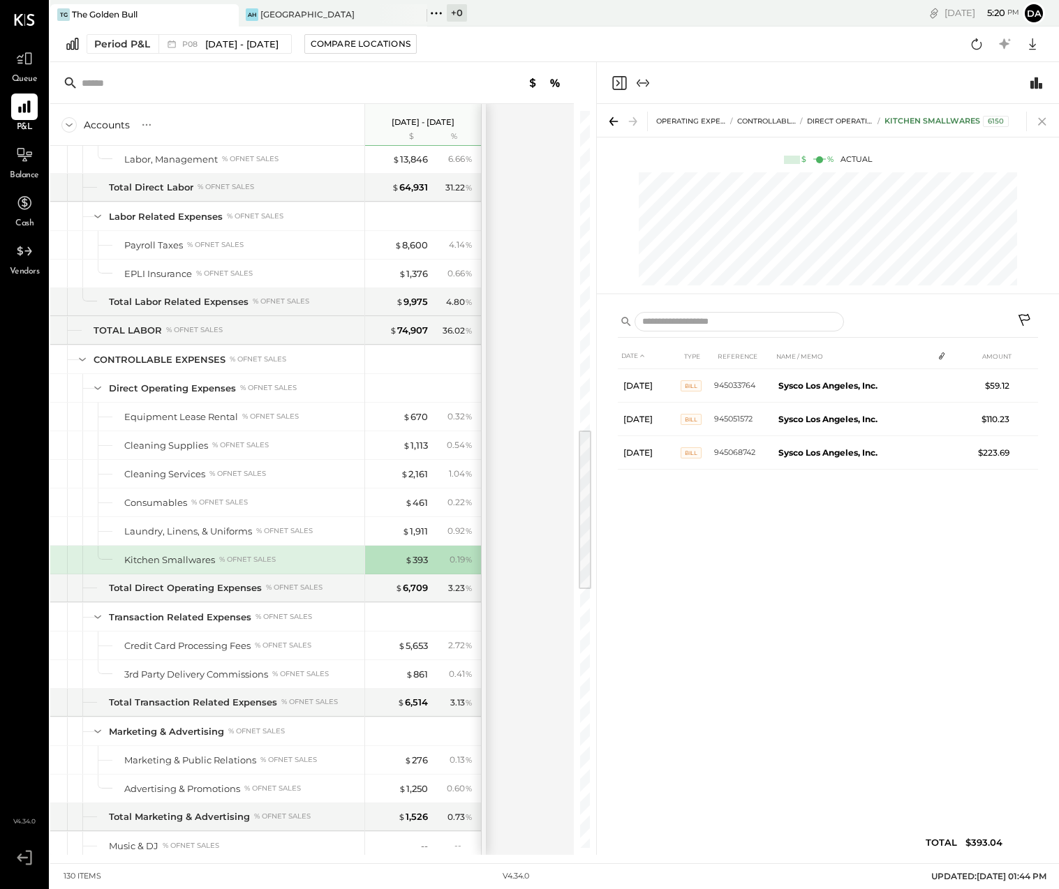
click at [1036, 121] on icon at bounding box center [1042, 122] width 20 height 20
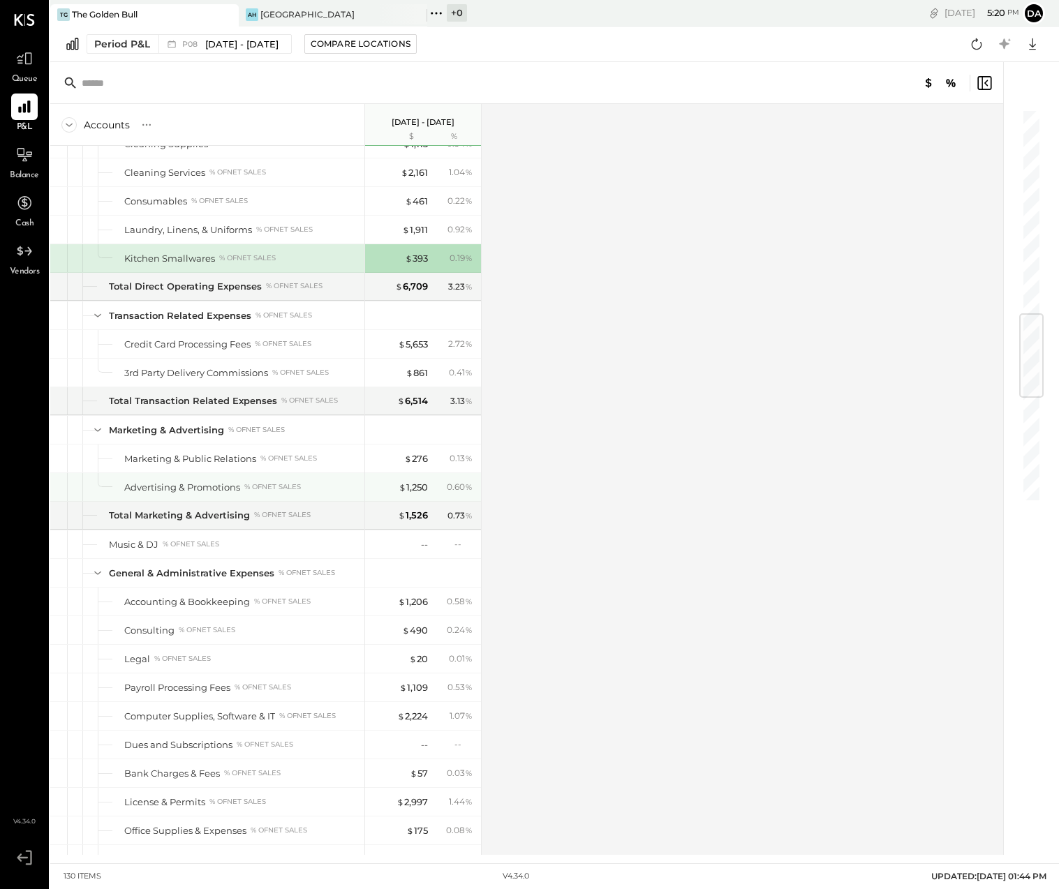
scroll to position [1735, 0]
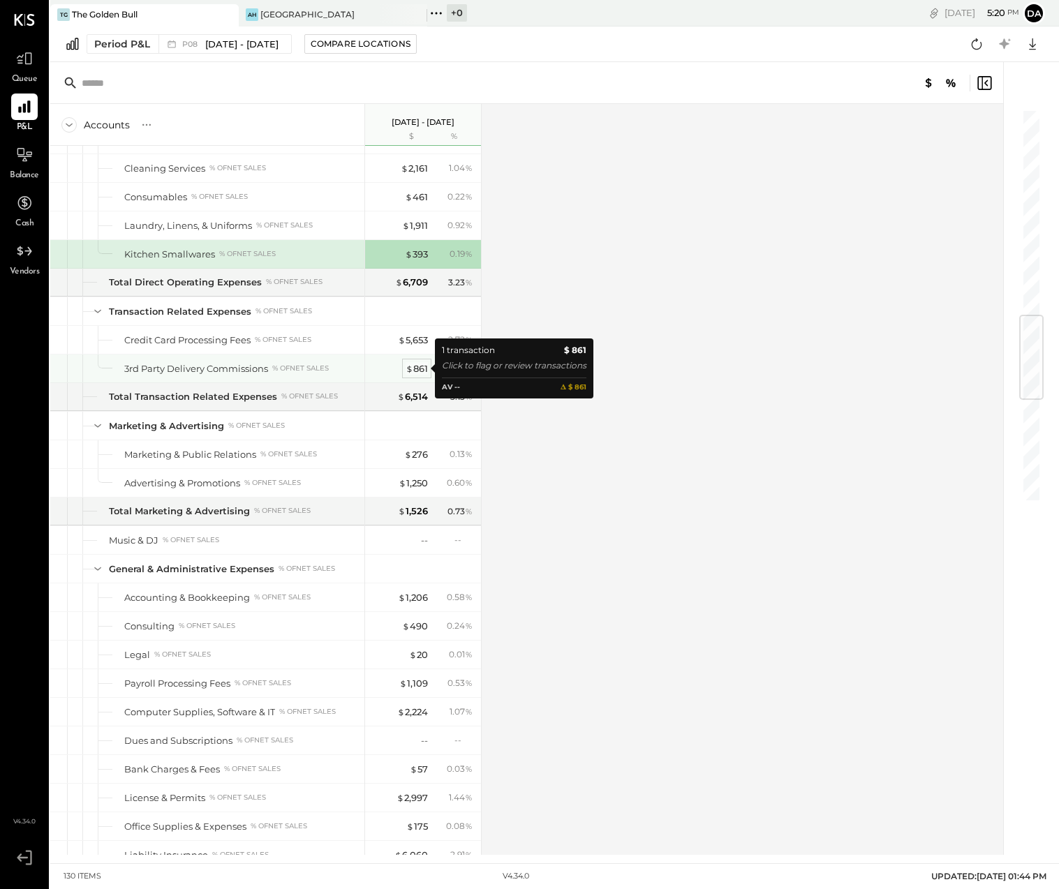
click at [420, 366] on div "$ 861" at bounding box center [417, 368] width 22 height 13
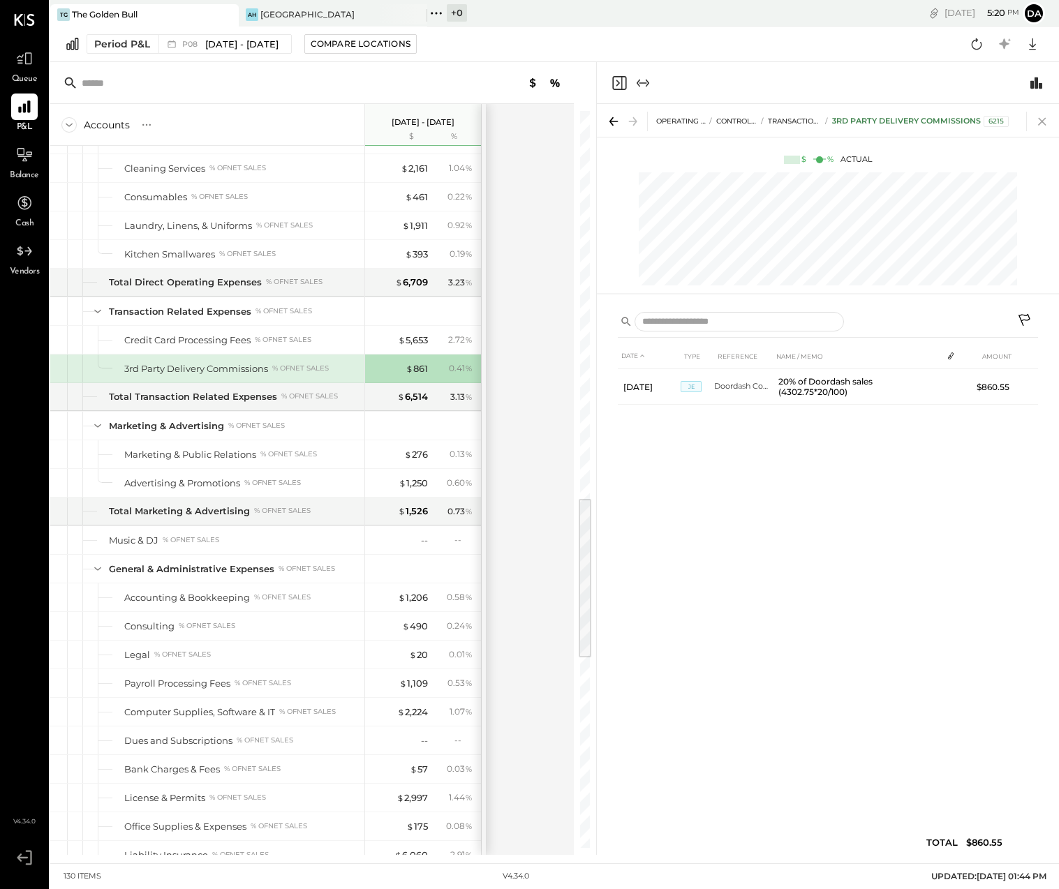
click at [1044, 117] on icon at bounding box center [1042, 122] width 20 height 20
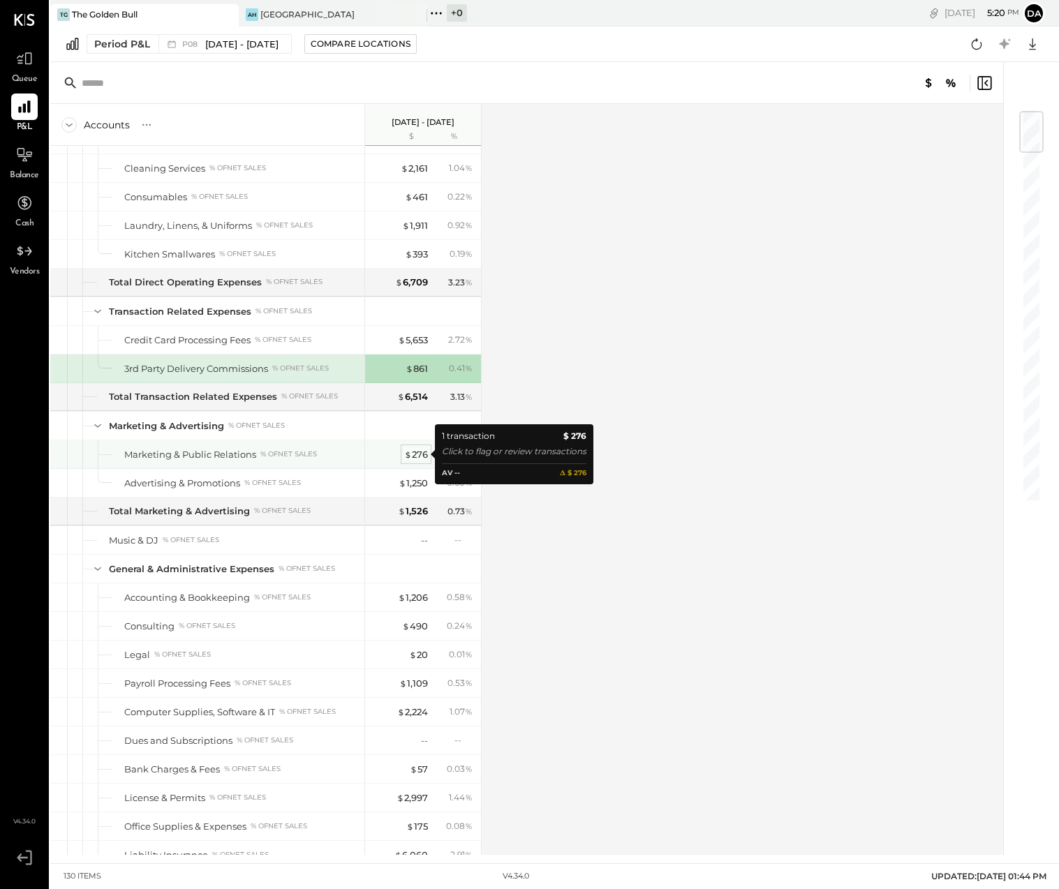
click at [418, 459] on div "$ 276" at bounding box center [416, 454] width 24 height 13
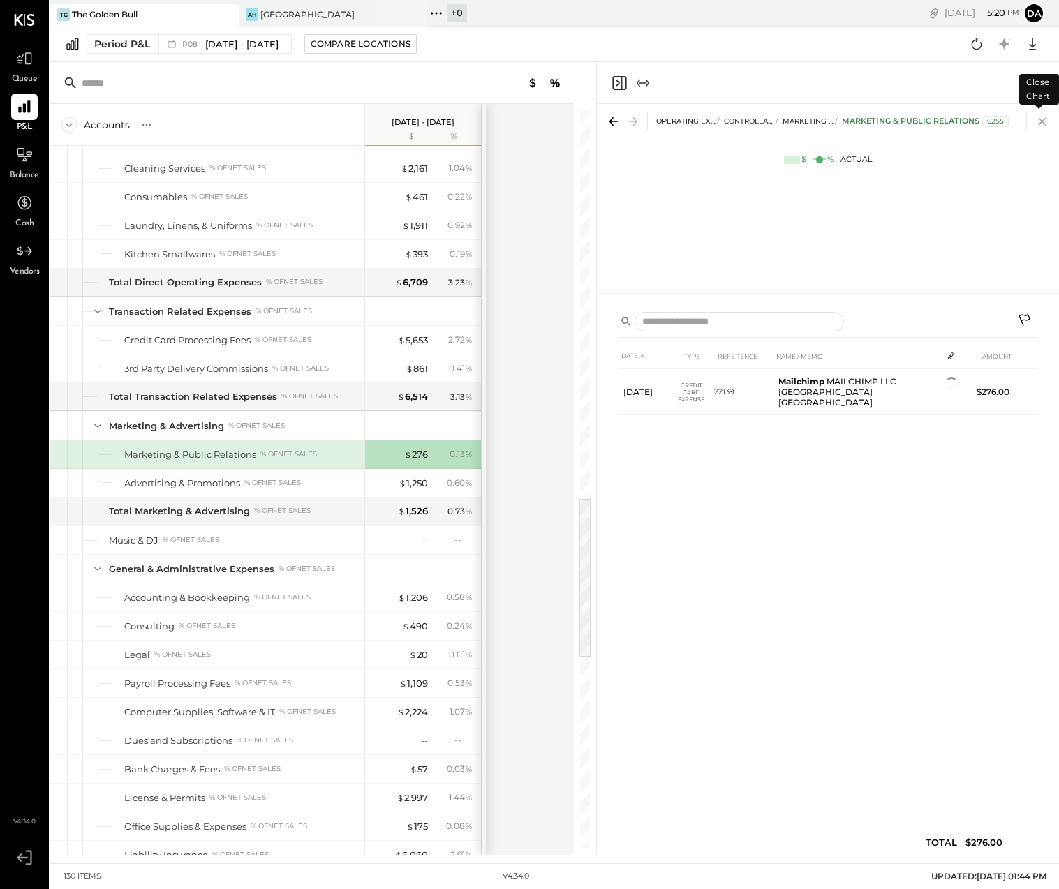
click at [1044, 120] on icon at bounding box center [1042, 122] width 20 height 20
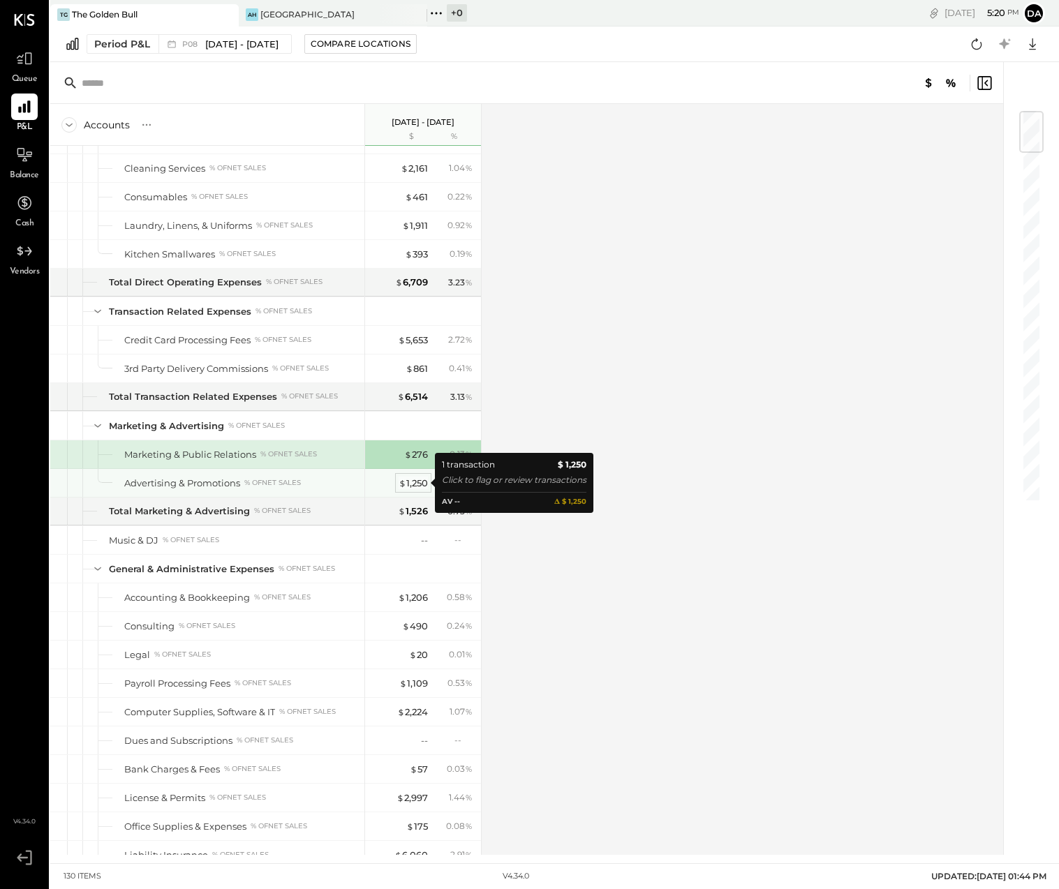
click at [414, 483] on div "$ 1,250" at bounding box center [413, 483] width 29 height 13
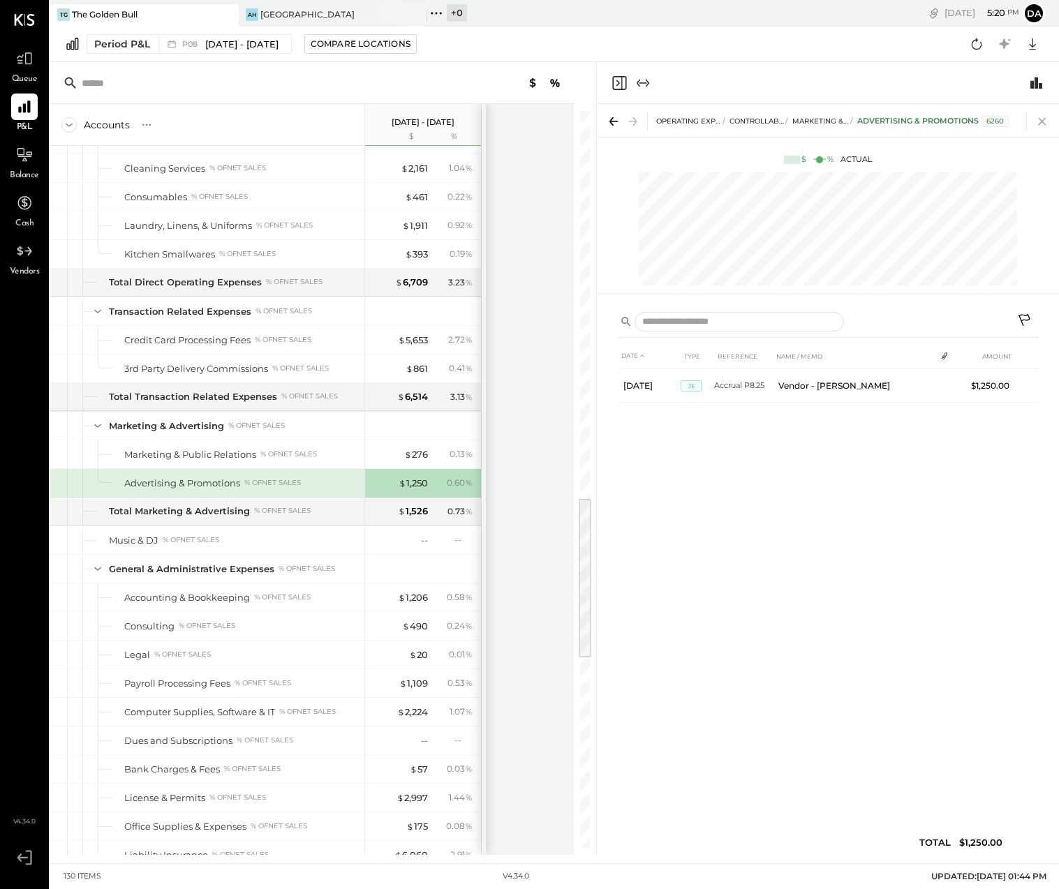
click at [1046, 119] on icon at bounding box center [1042, 122] width 20 height 20
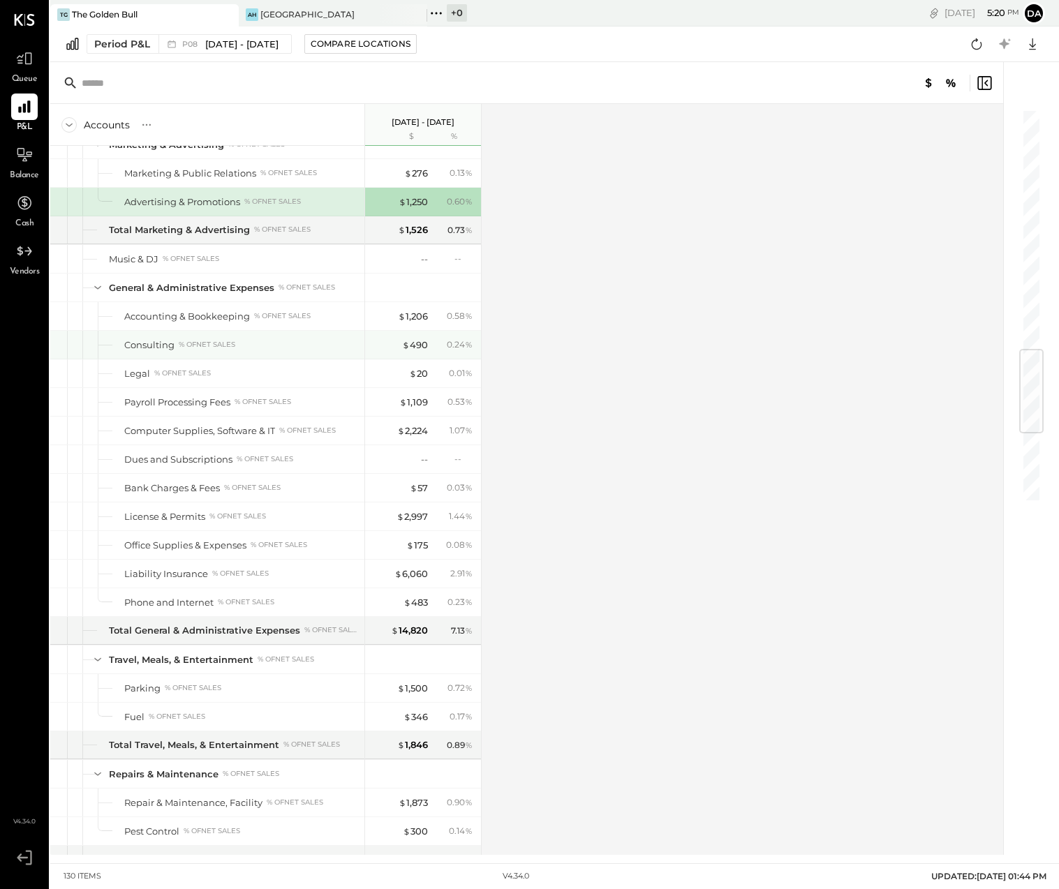
scroll to position [2018, 0]
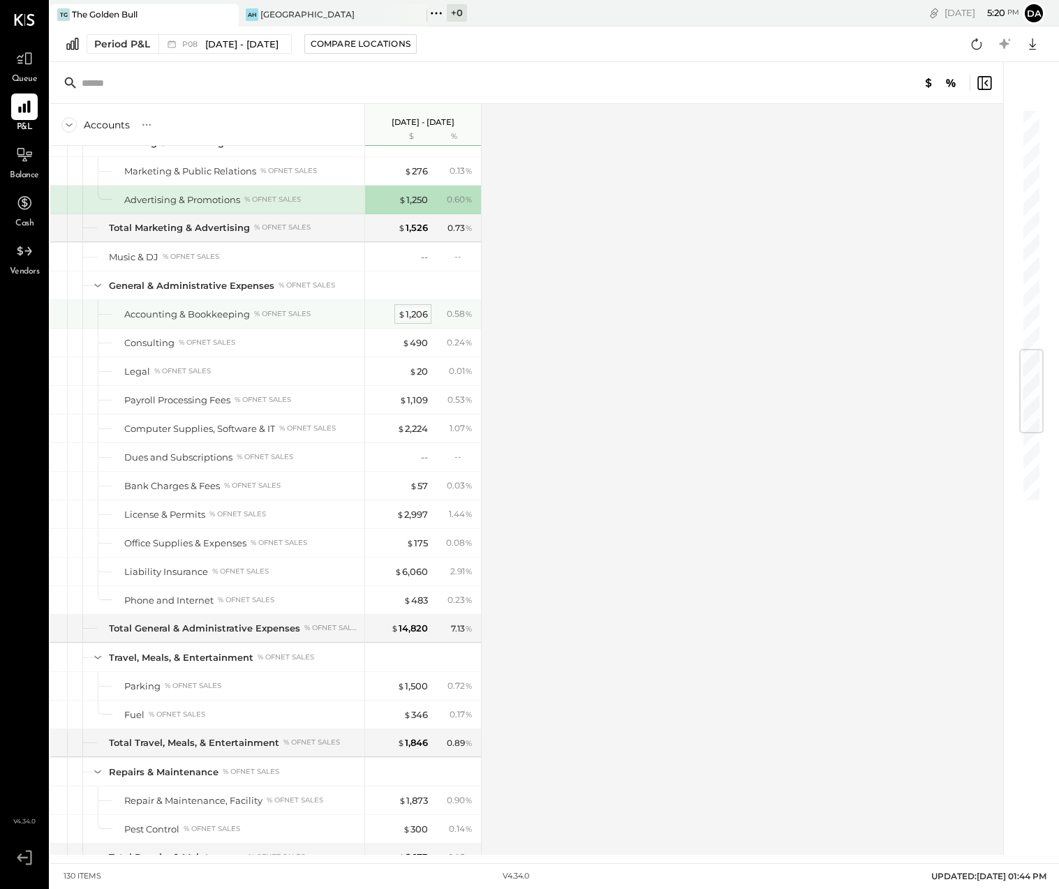
click at [412, 311] on div "$ 1,206" at bounding box center [413, 314] width 30 height 13
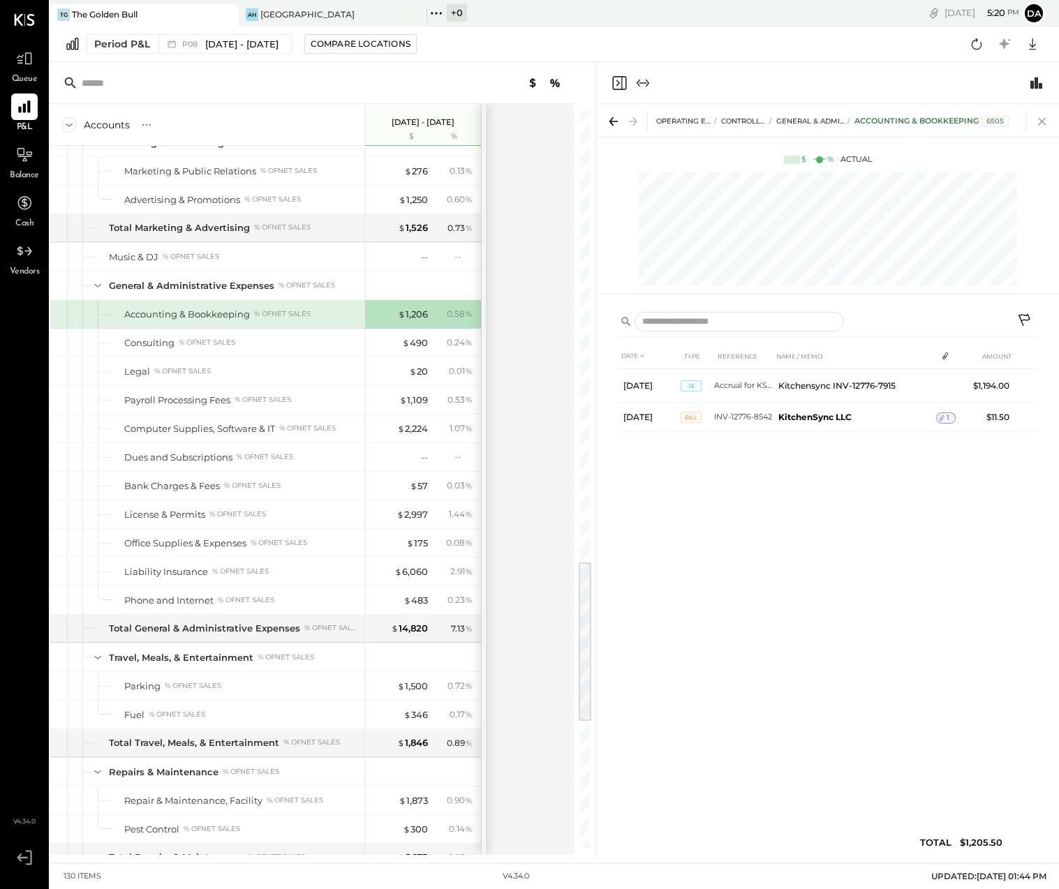
click at [1037, 121] on icon at bounding box center [1042, 122] width 20 height 20
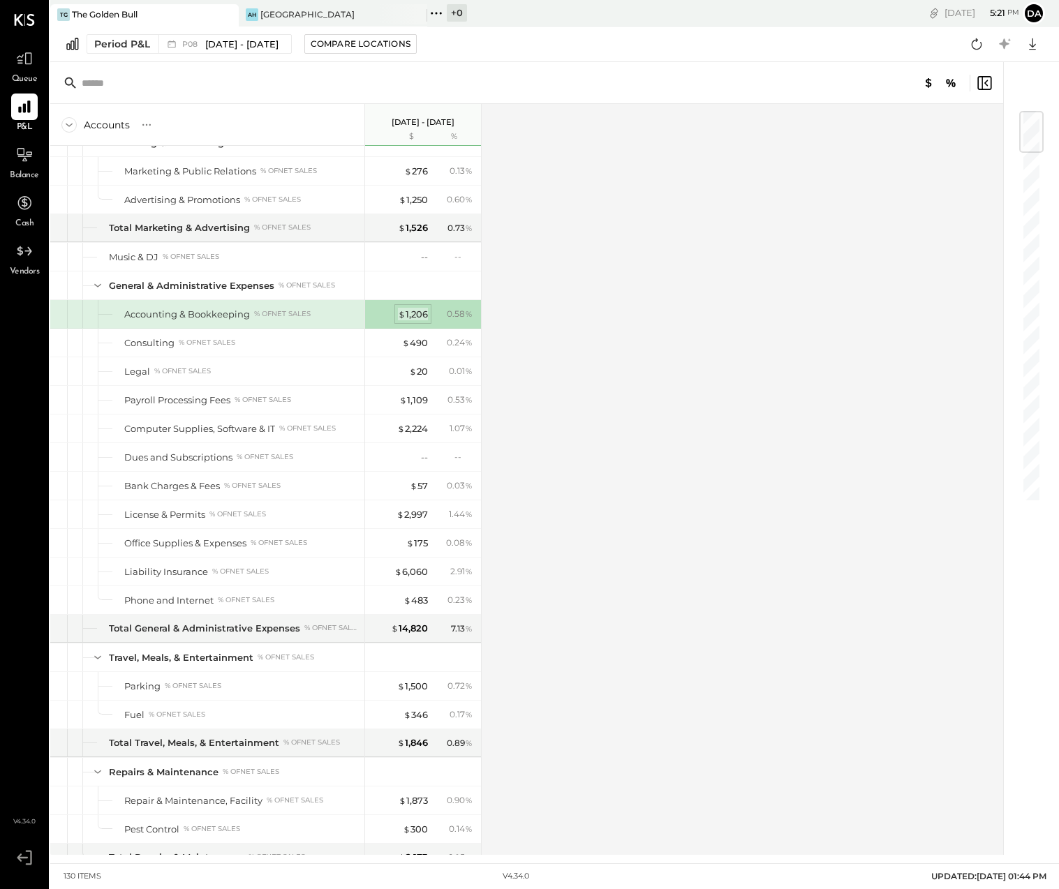
click at [416, 313] on div "$ 1,206" at bounding box center [413, 314] width 30 height 13
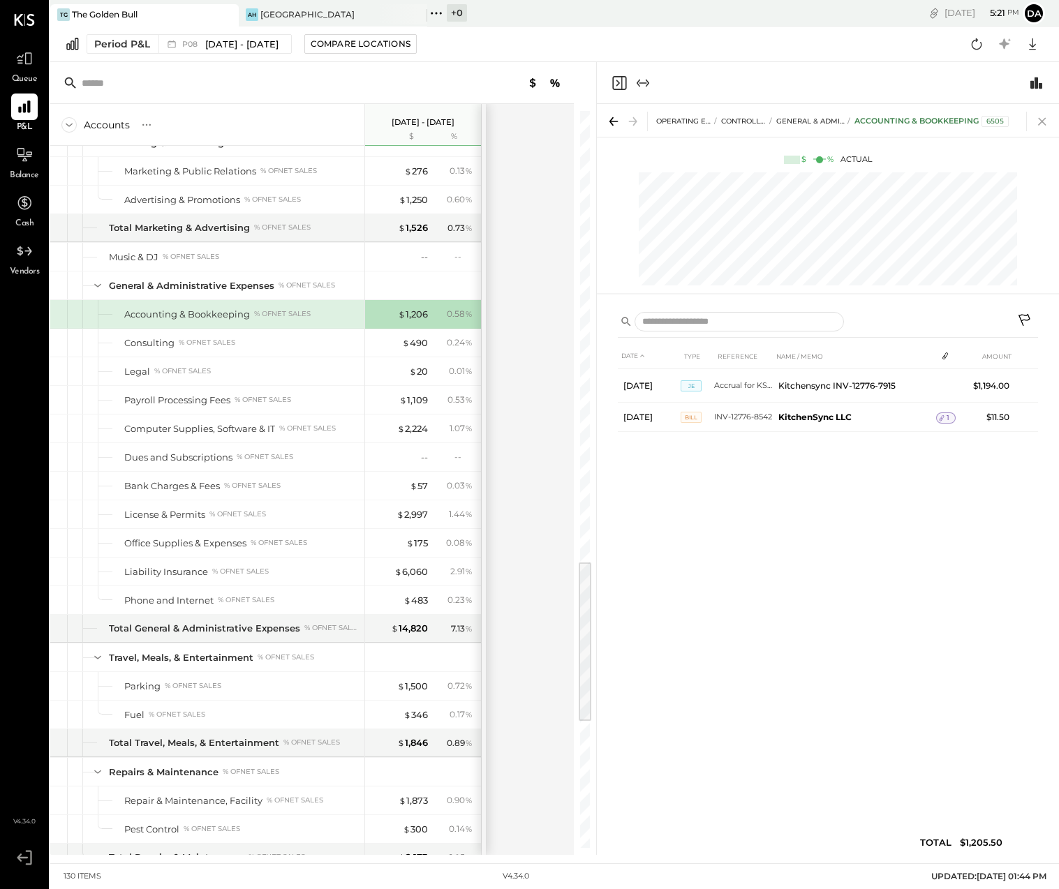
click at [1039, 119] on icon at bounding box center [1042, 122] width 8 height 8
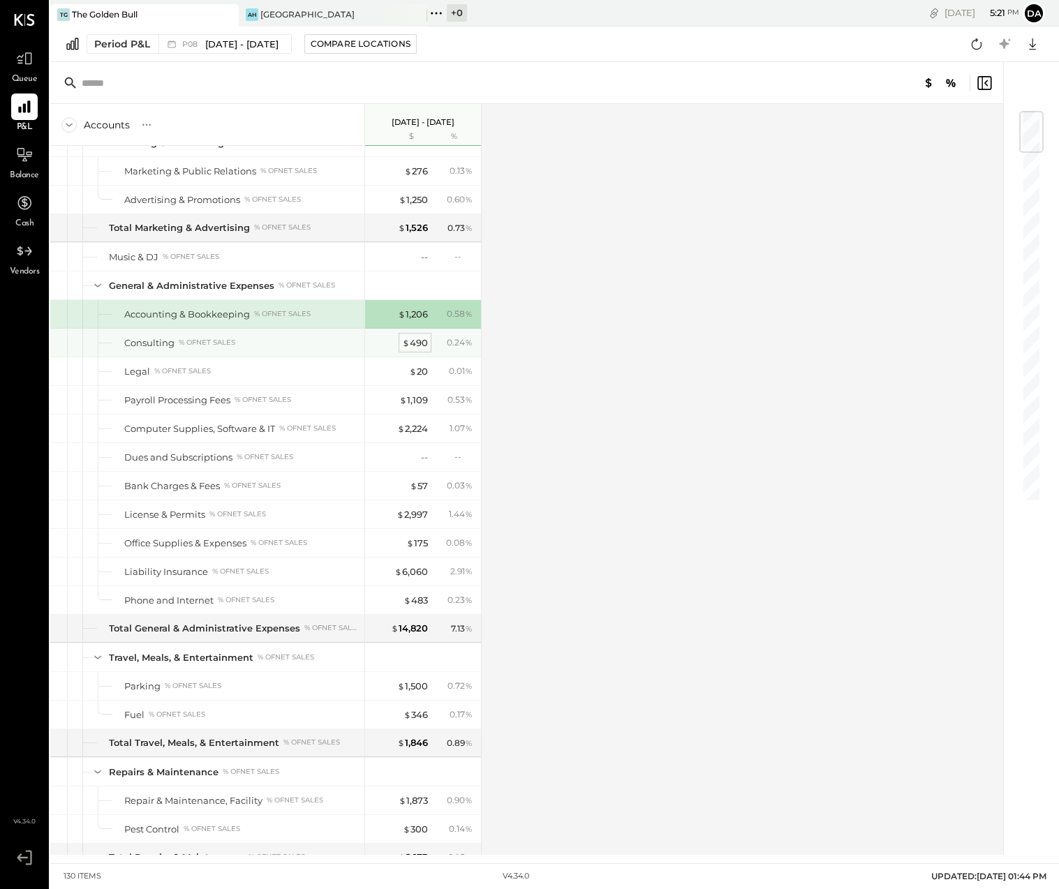
click at [413, 344] on div "$ 490" at bounding box center [415, 342] width 26 height 13
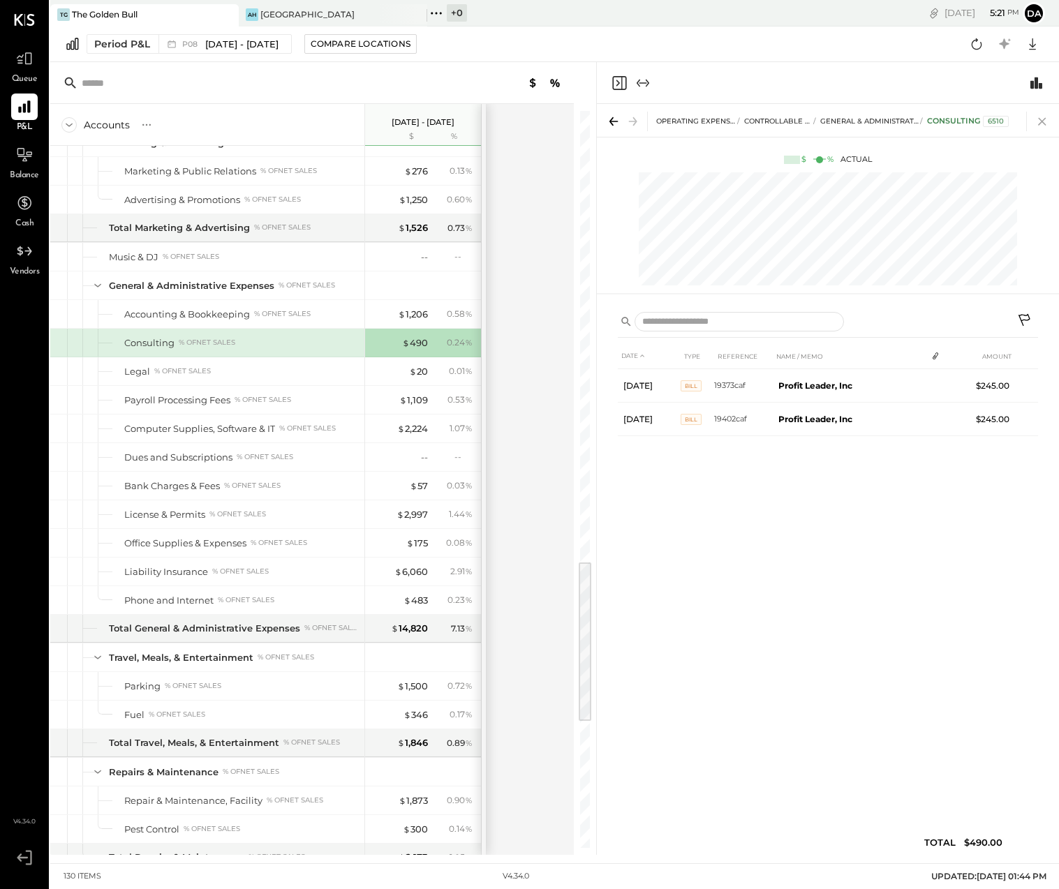
click at [1037, 120] on icon at bounding box center [1042, 122] width 20 height 20
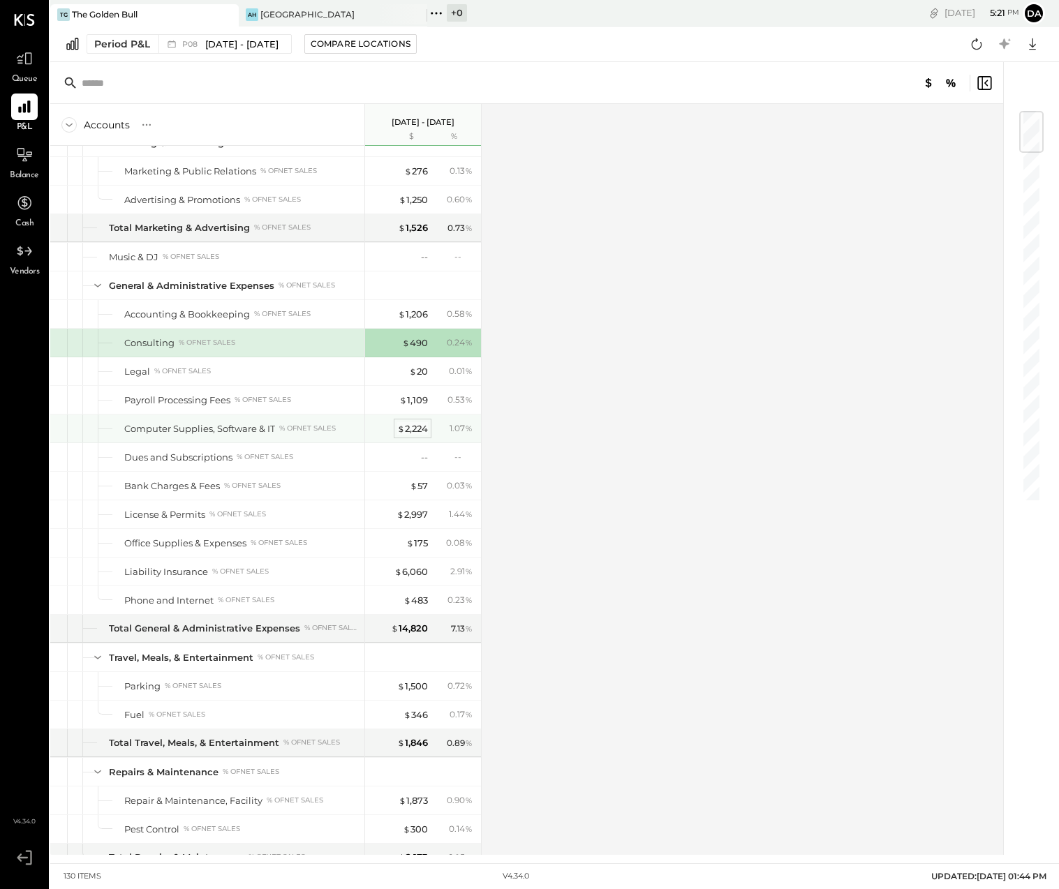
click at [410, 430] on div "$ 2,224" at bounding box center [412, 428] width 31 height 13
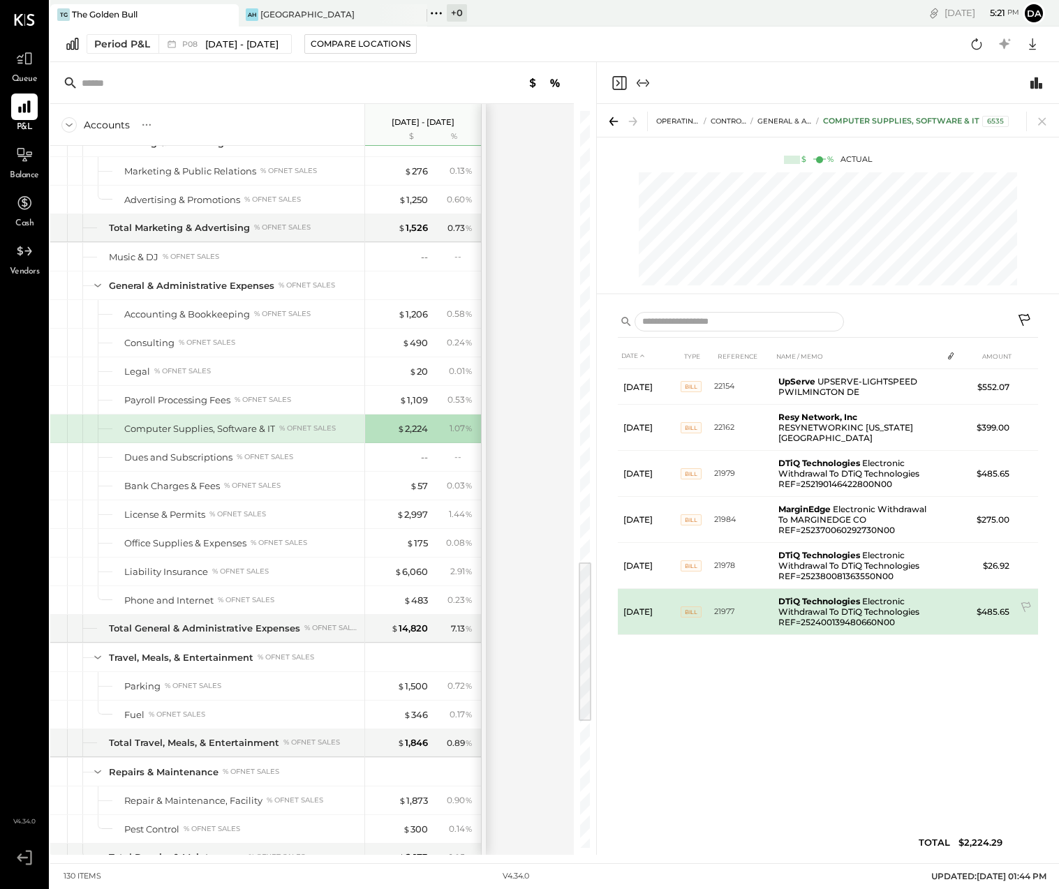
click at [820, 602] on td "DTiQ Technologies Electronic Withdrawal To DTiQ Technologies REF=25240013948066…" at bounding box center [857, 612] width 169 height 46
click at [859, 596] on b "DTiQ Technologies" at bounding box center [819, 601] width 82 height 10
click at [932, 589] on td "DTiQ Technologies Electronic Withdrawal To DTiQ Technologies REF=25240013948066…" at bounding box center [857, 612] width 169 height 46
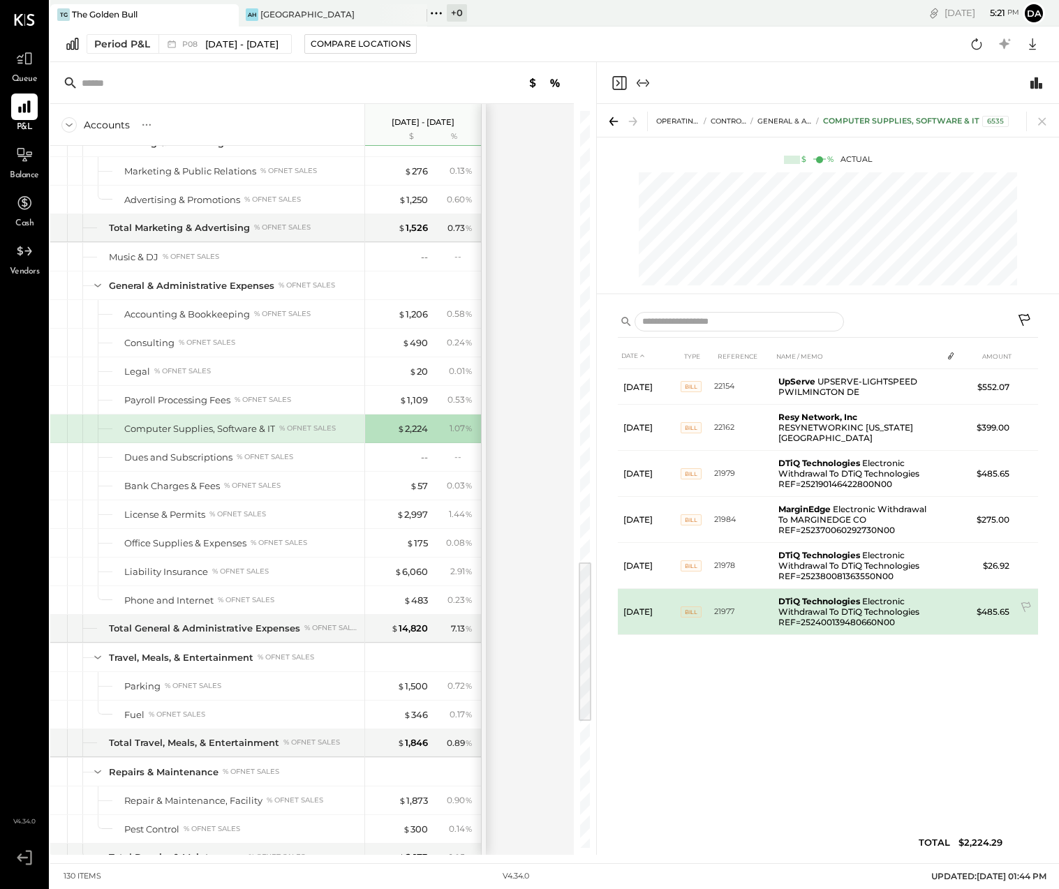
click at [690, 607] on span "BILL" at bounding box center [691, 612] width 21 height 11
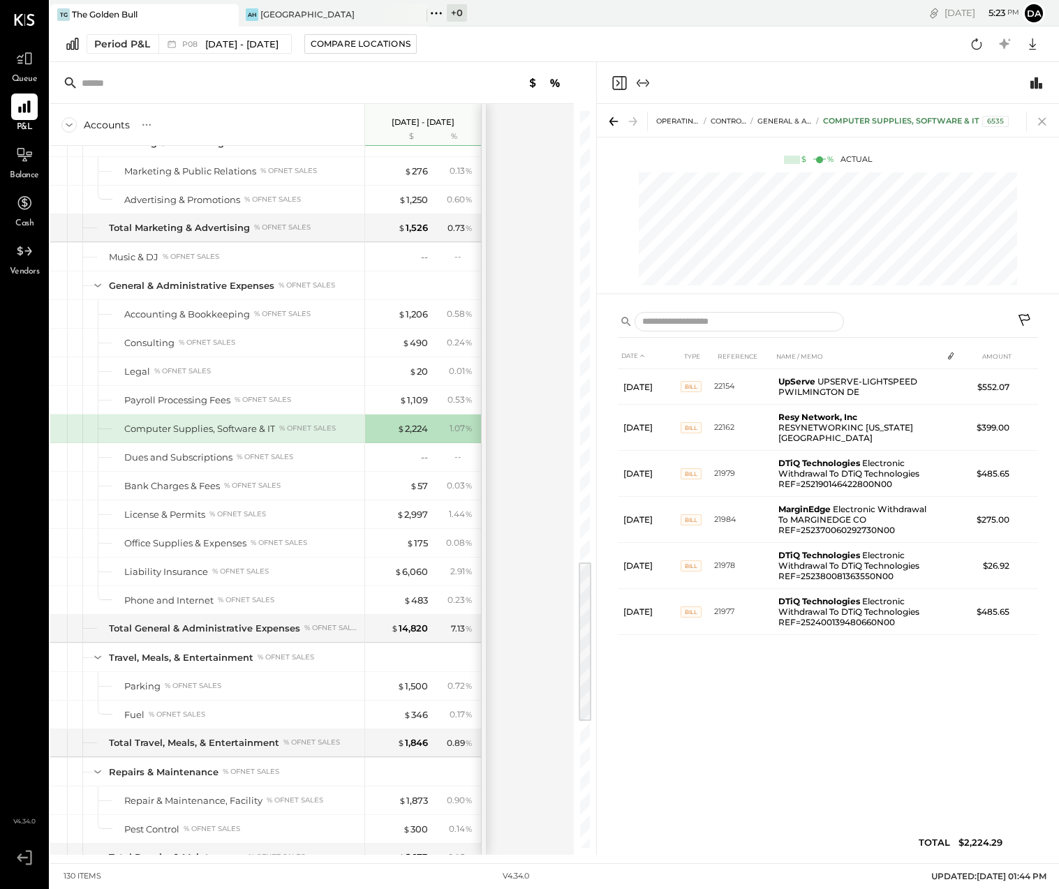
click at [1043, 120] on icon at bounding box center [1042, 122] width 8 height 8
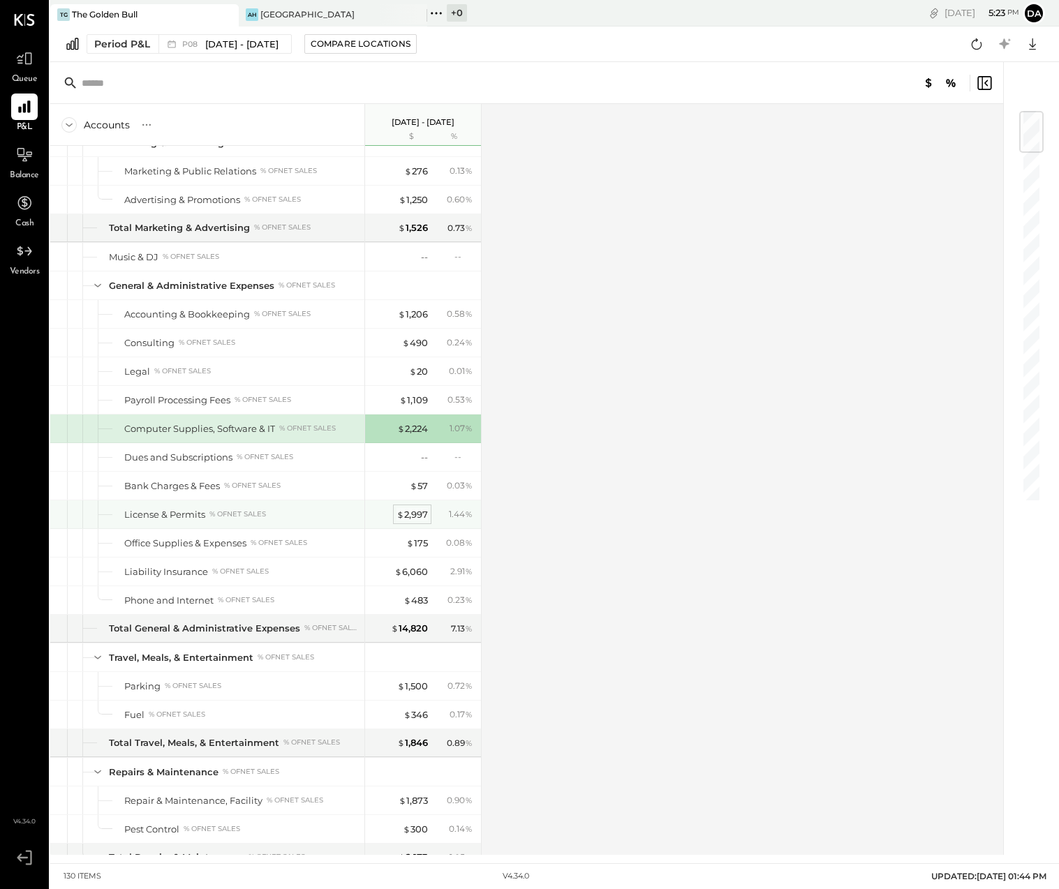
click at [410, 514] on div "$ 2,997" at bounding box center [411, 514] width 31 height 13
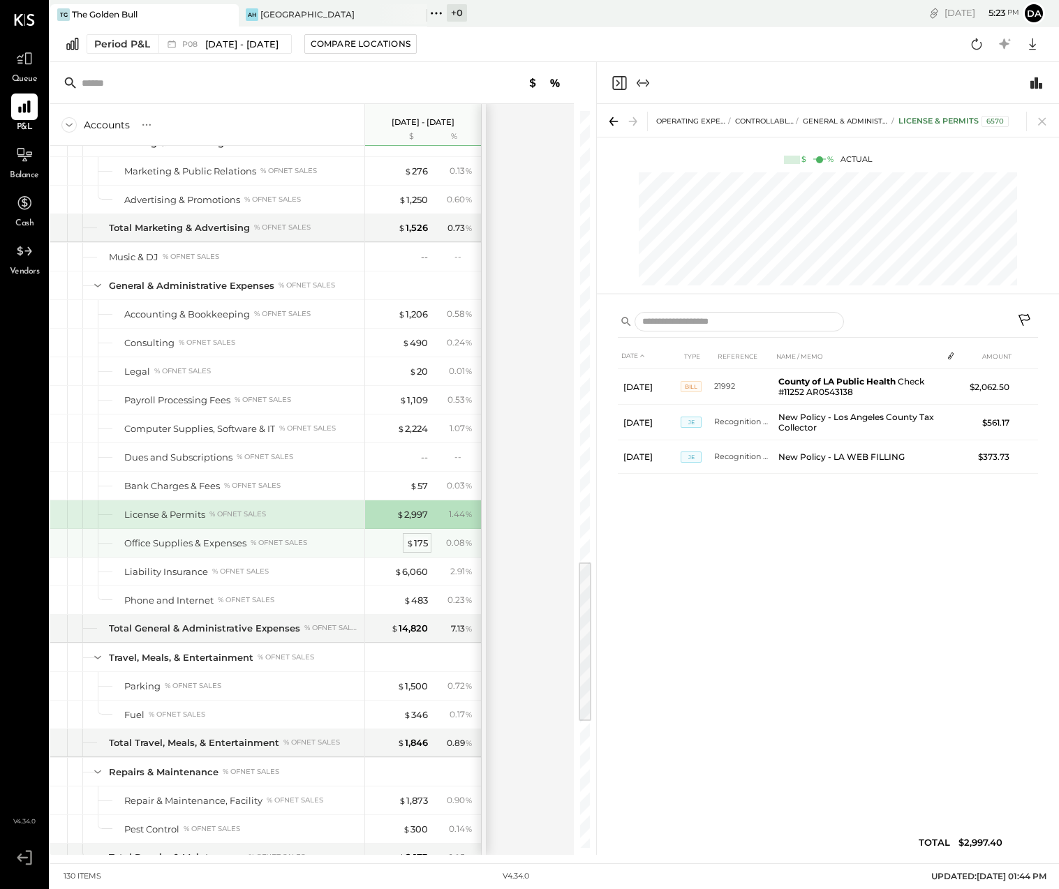
click at [417, 542] on div "$ 175" at bounding box center [417, 543] width 22 height 13
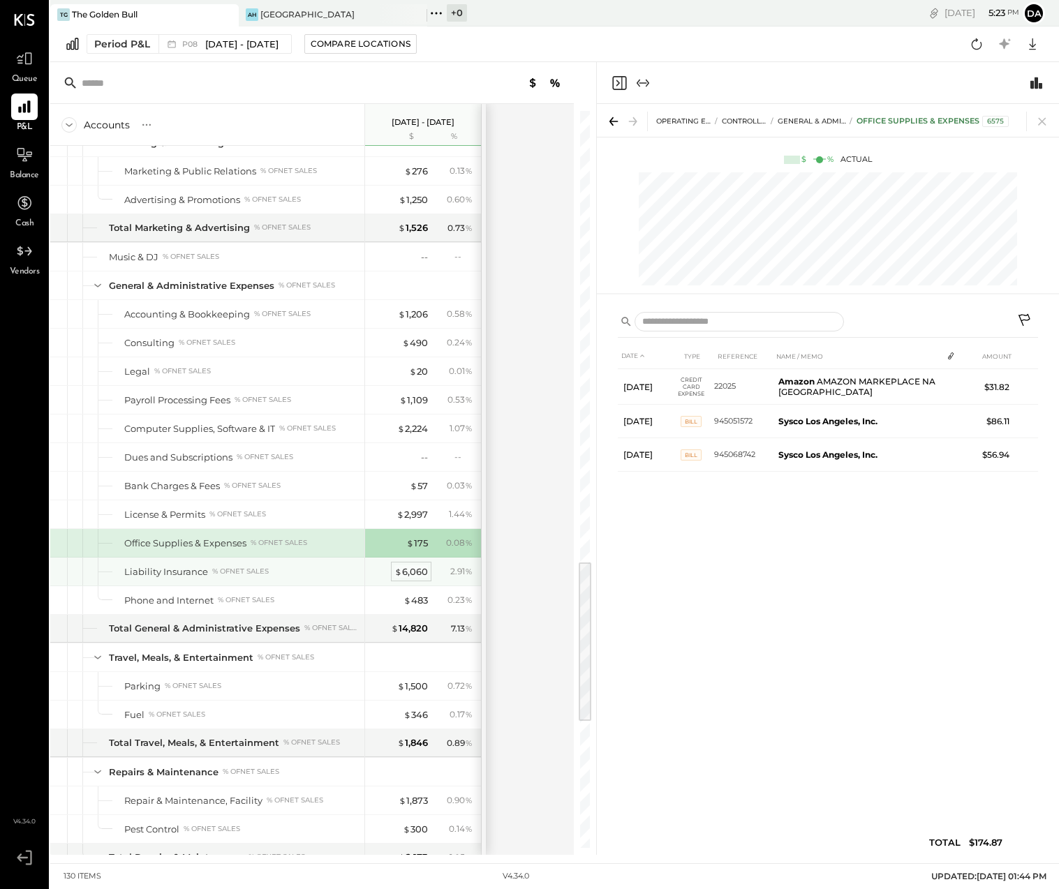
click at [409, 570] on div "$ 6,060" at bounding box center [411, 571] width 34 height 13
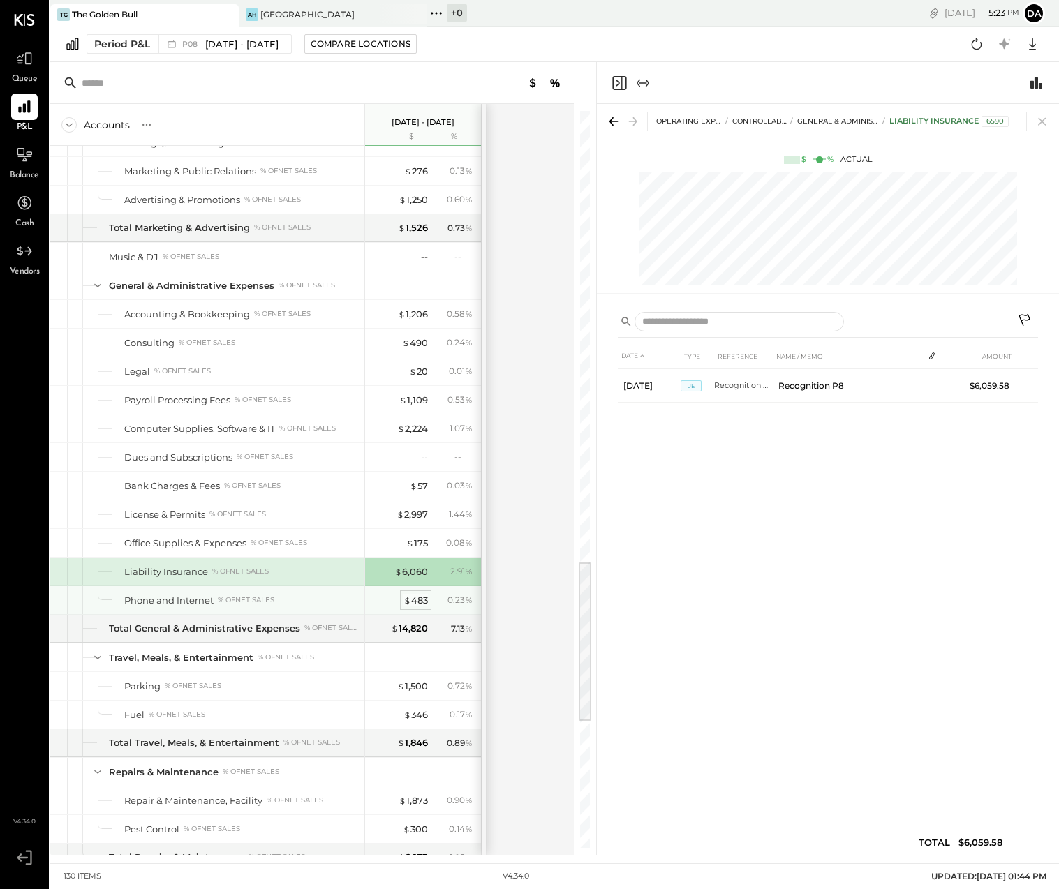
click at [413, 599] on div "$ 483" at bounding box center [415, 600] width 24 height 13
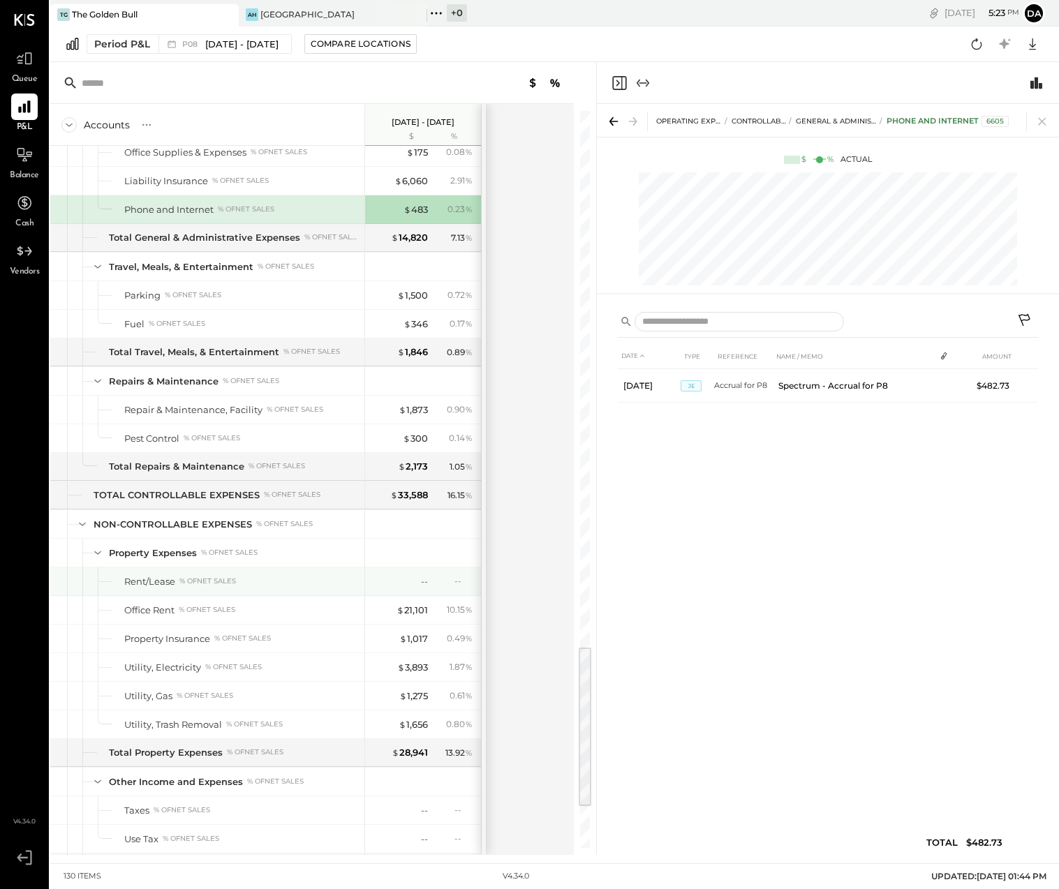
scroll to position [2413, 0]
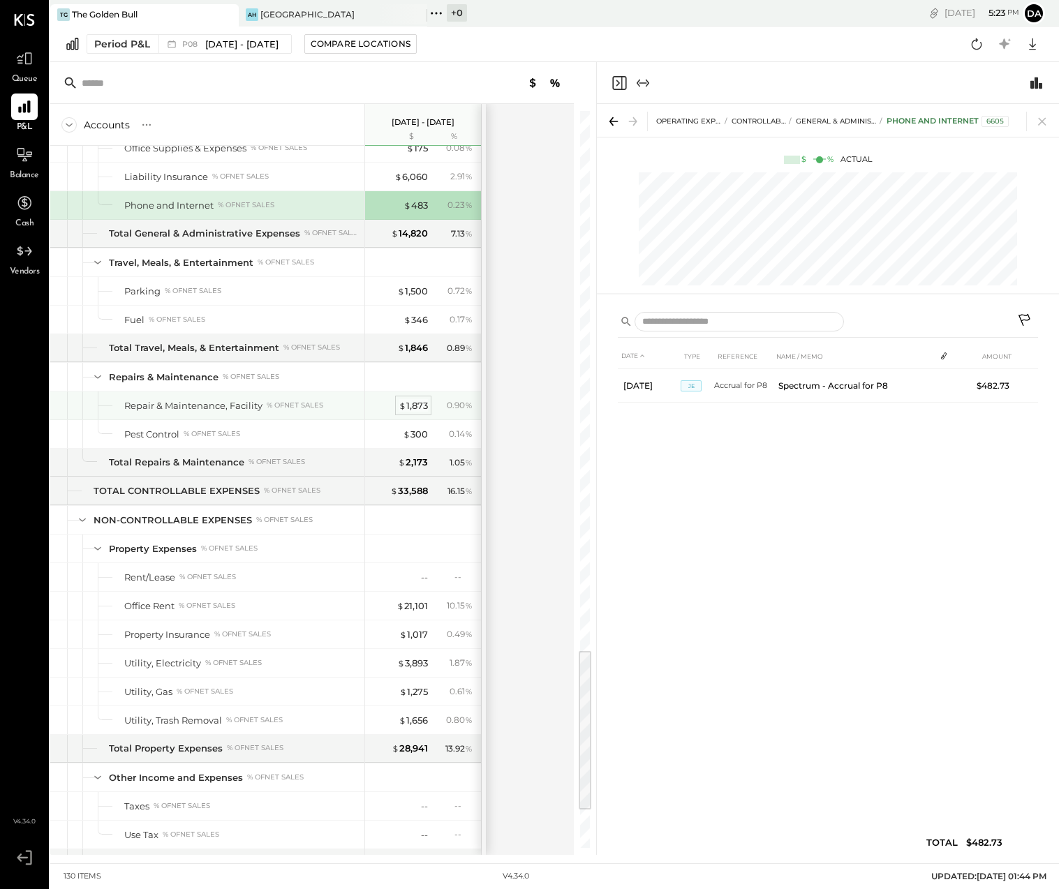
click at [413, 401] on div "$ 1,873" at bounding box center [413, 405] width 29 height 13
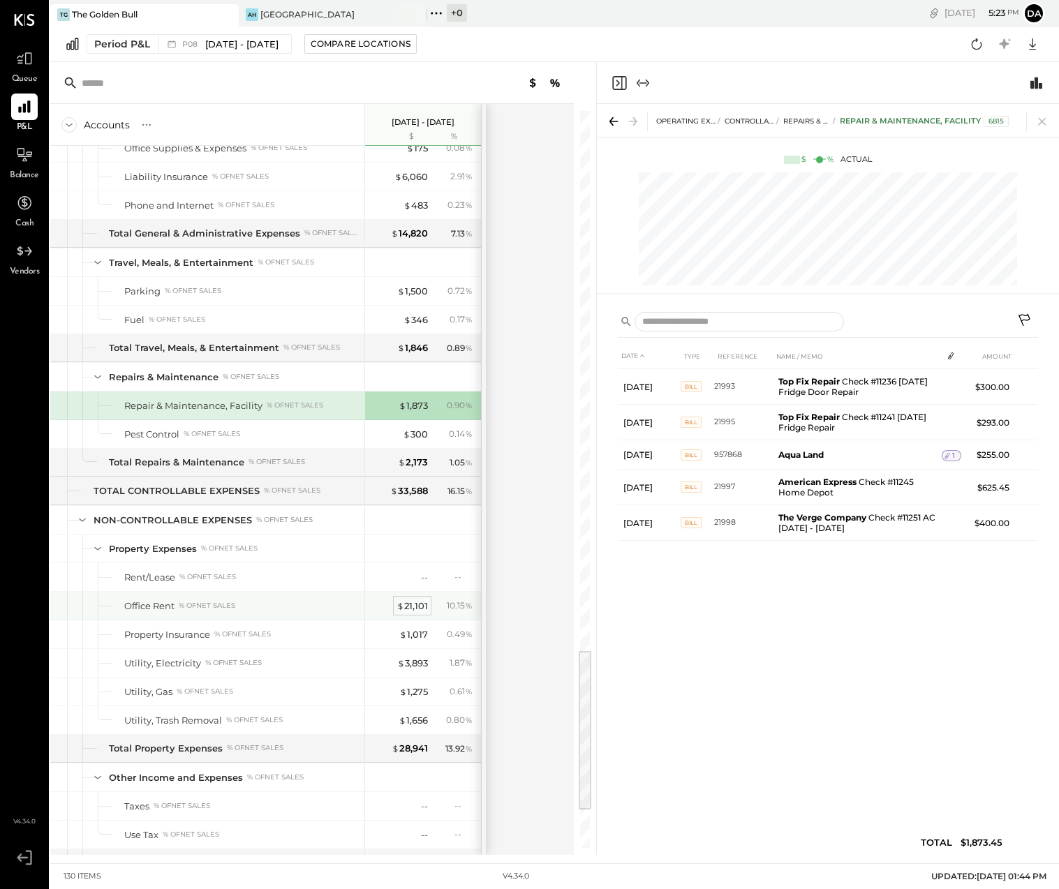
click at [415, 607] on div "$ 21,101" at bounding box center [411, 606] width 31 height 13
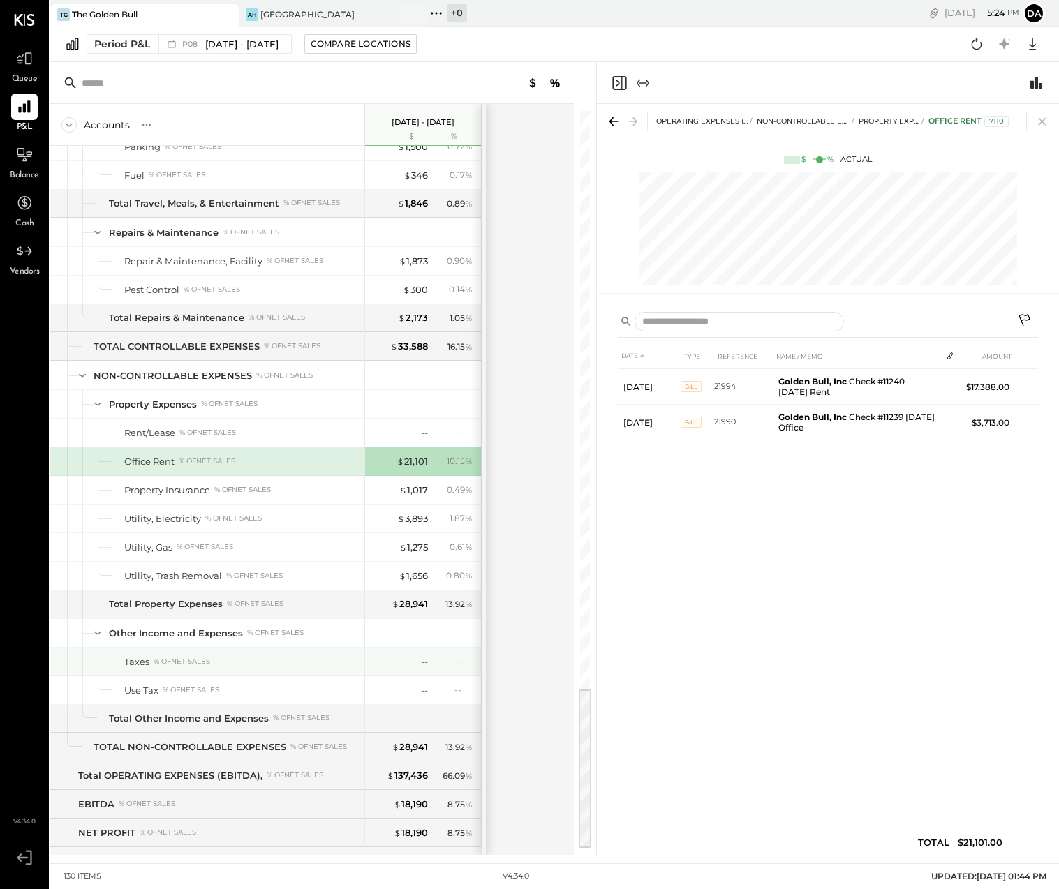
scroll to position [2585, 0]
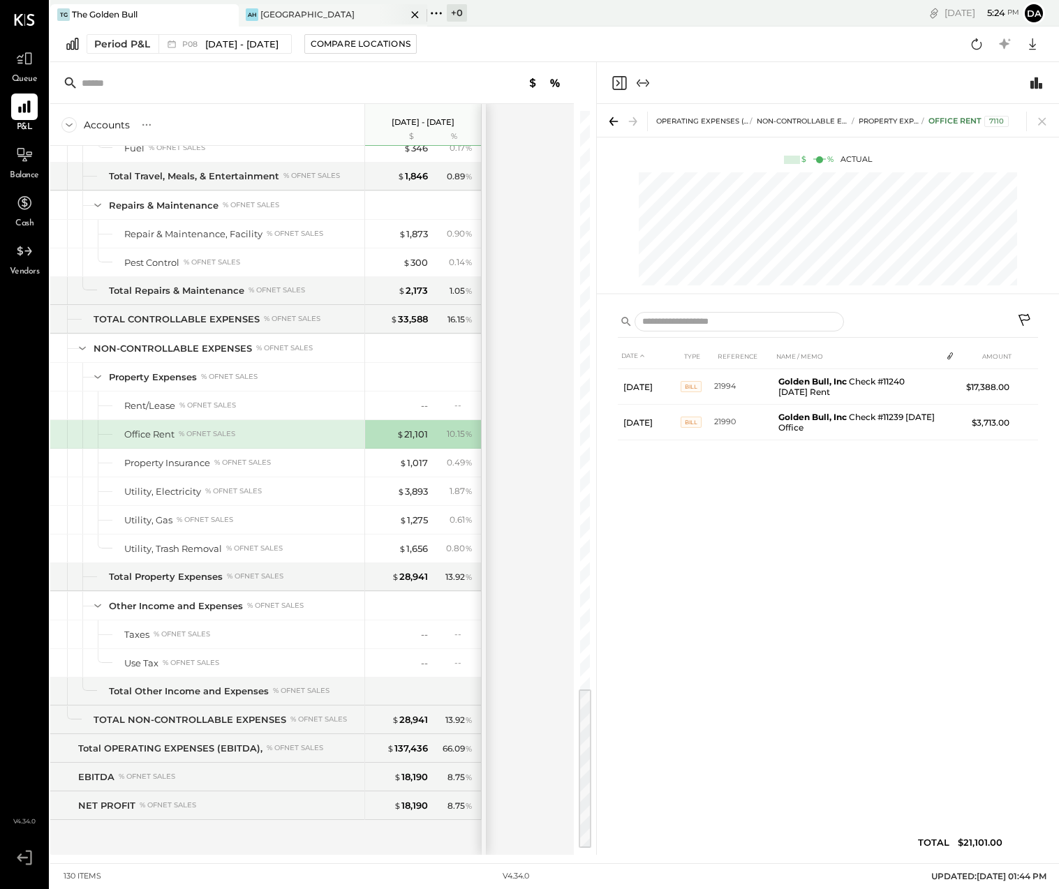
click at [275, 7] on div "AH [GEOGRAPHIC_DATA]" at bounding box center [333, 15] width 188 height 22
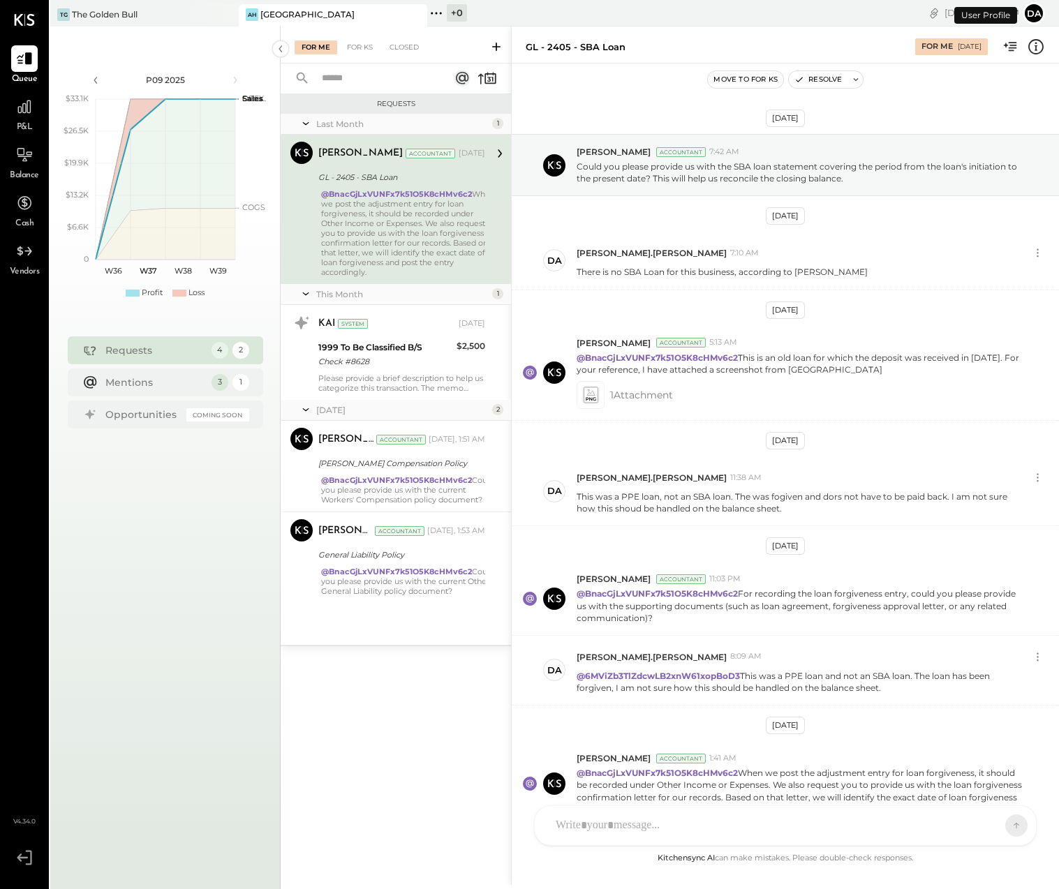
scroll to position [81, 0]
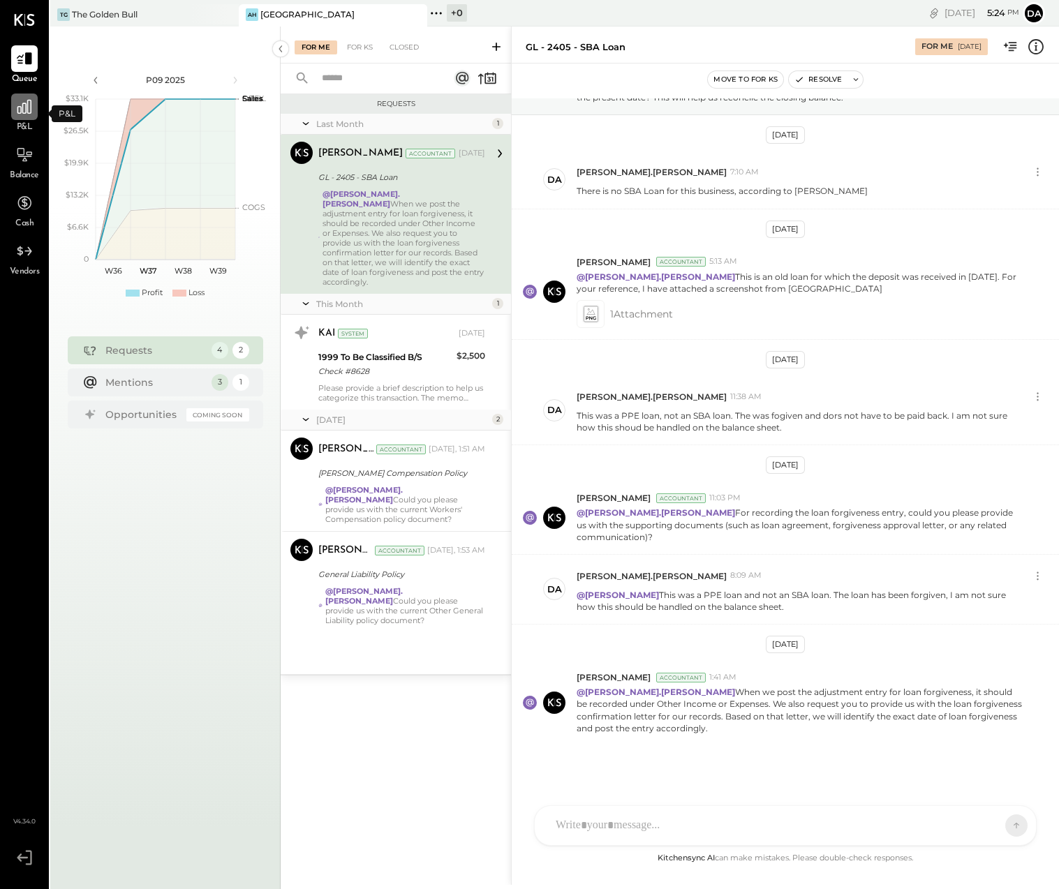
click at [21, 107] on icon at bounding box center [24, 107] width 14 height 14
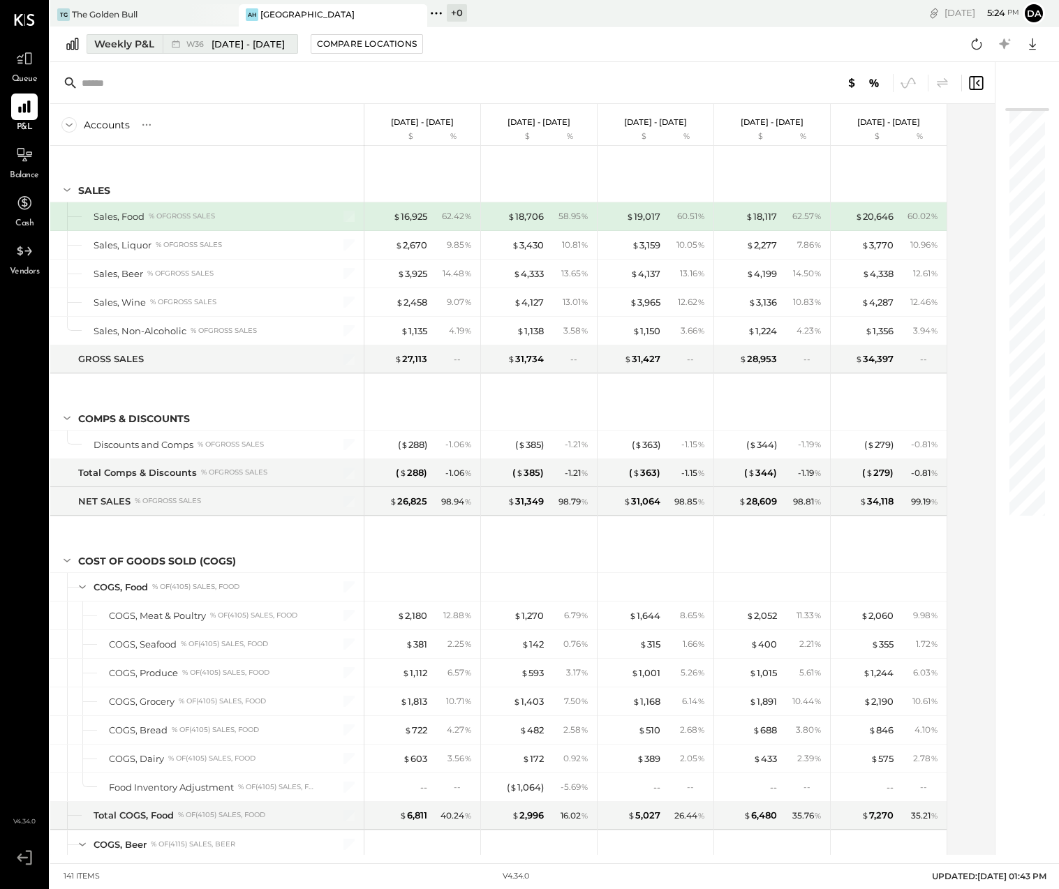
click at [112, 41] on div "Weekly P&L" at bounding box center [124, 44] width 60 height 14
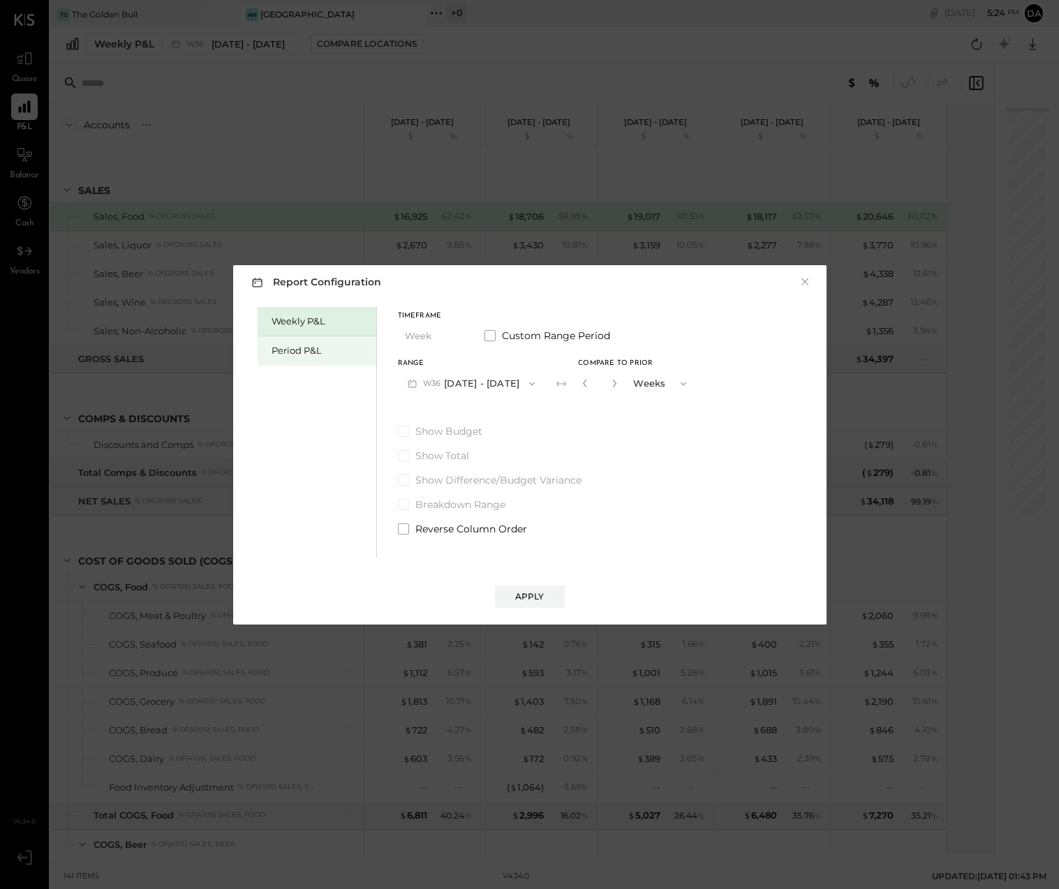
click at [297, 346] on div "Period P&L" at bounding box center [321, 350] width 98 height 13
click at [477, 376] on button "P09 [DATE] - [DATE]" at bounding box center [470, 384] width 145 height 26
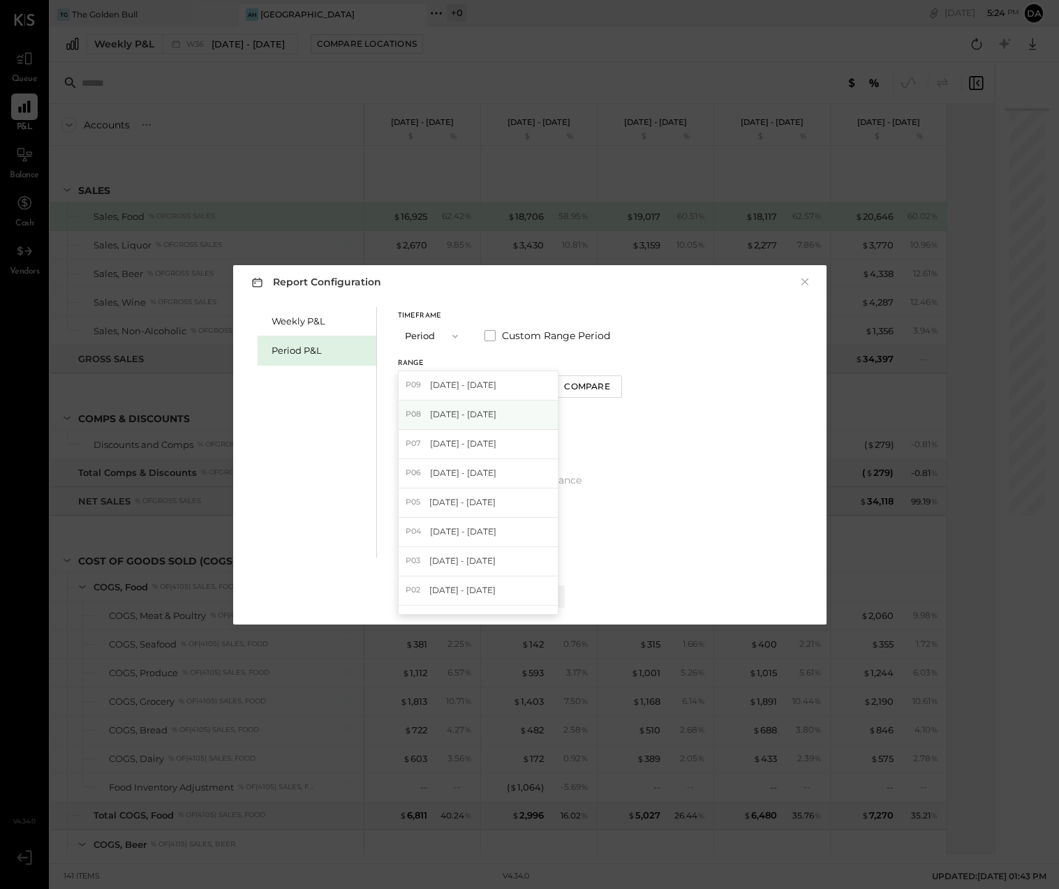
click at [457, 411] on span "[DATE] - [DATE]" at bounding box center [463, 414] width 66 height 12
click at [532, 593] on div "Apply" at bounding box center [529, 597] width 29 height 12
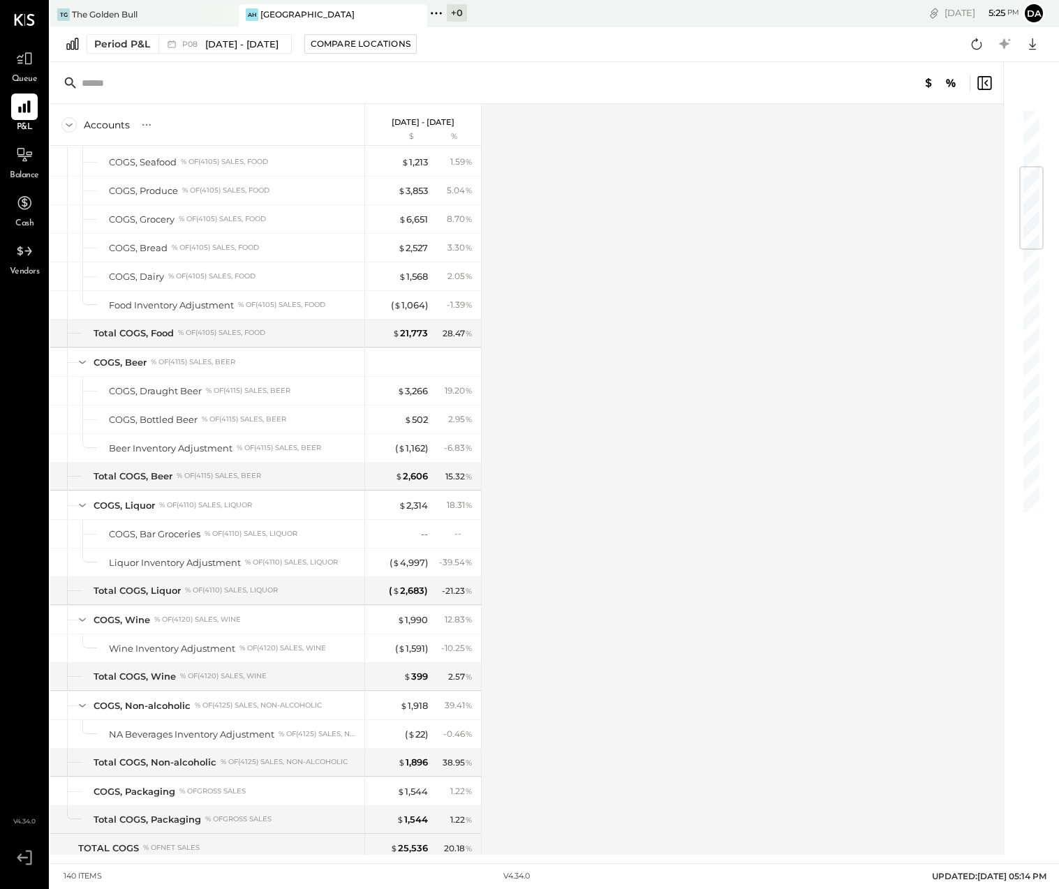
scroll to position [487, 0]
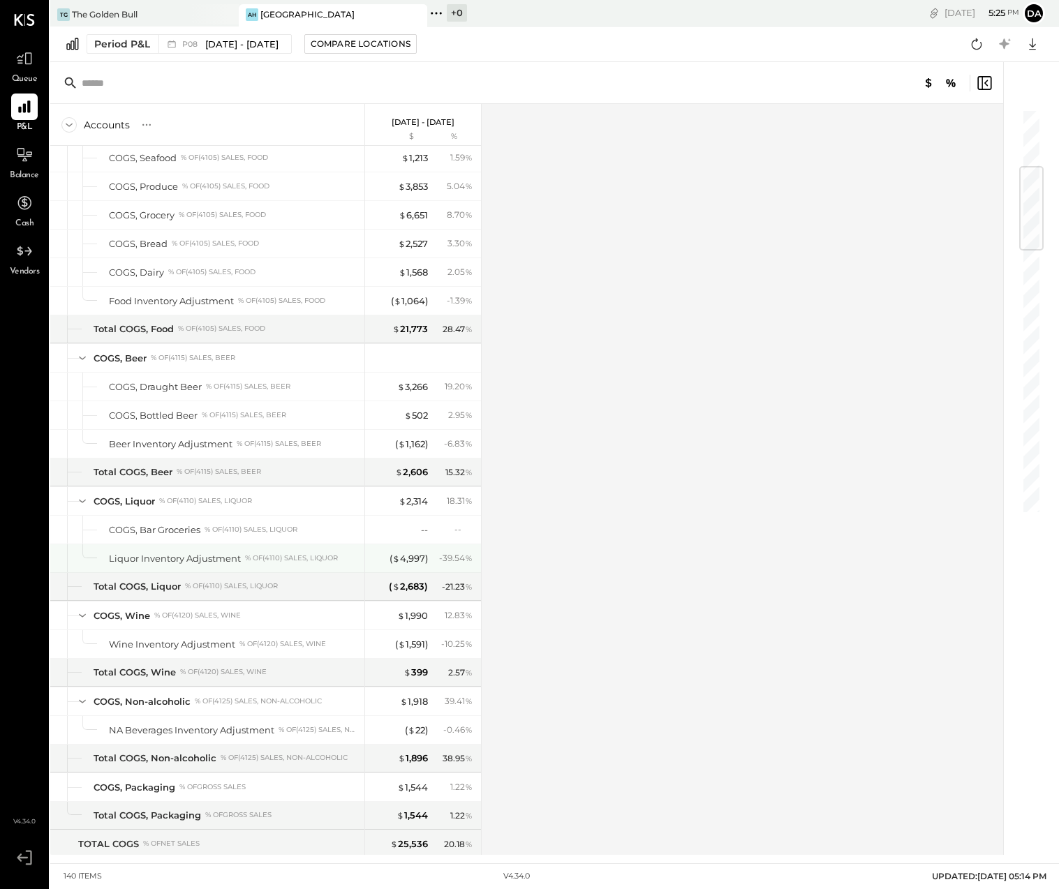
click at [202, 552] on div "Liquor Inventory Adjustment" at bounding box center [175, 558] width 132 height 13
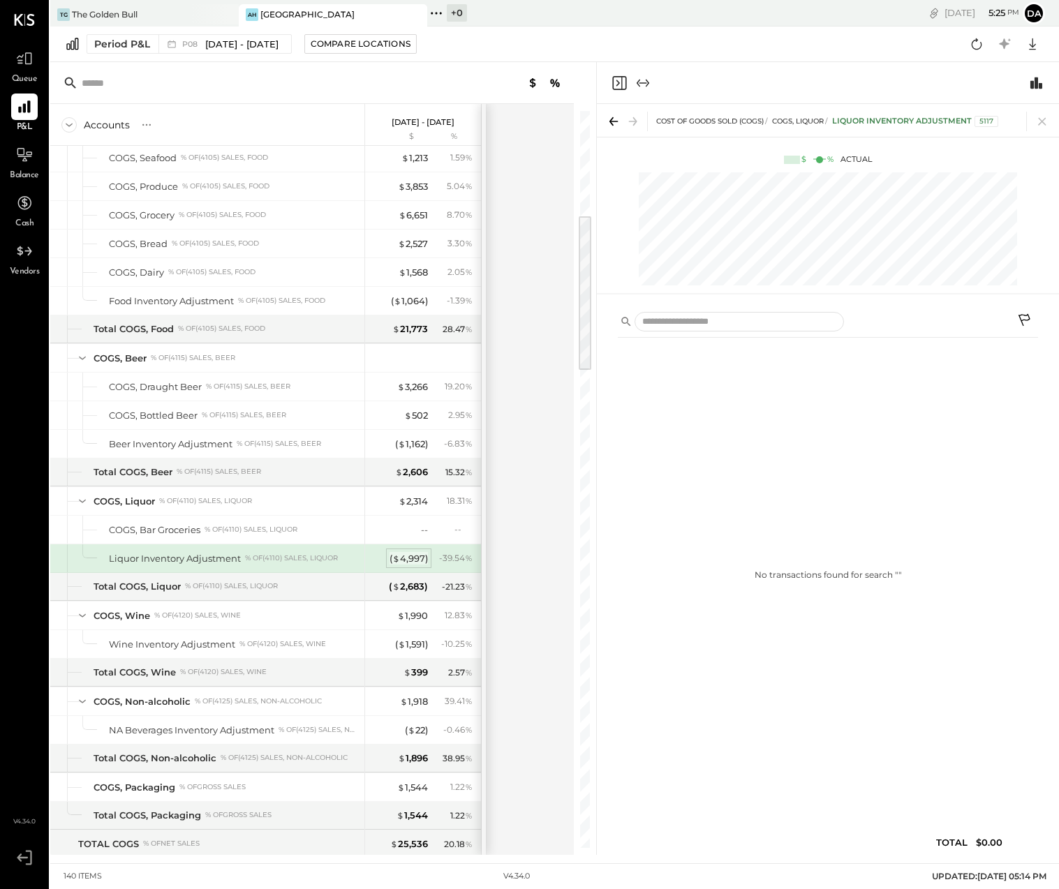
click at [408, 557] on div "( $ 4,997 )" at bounding box center [409, 558] width 38 height 13
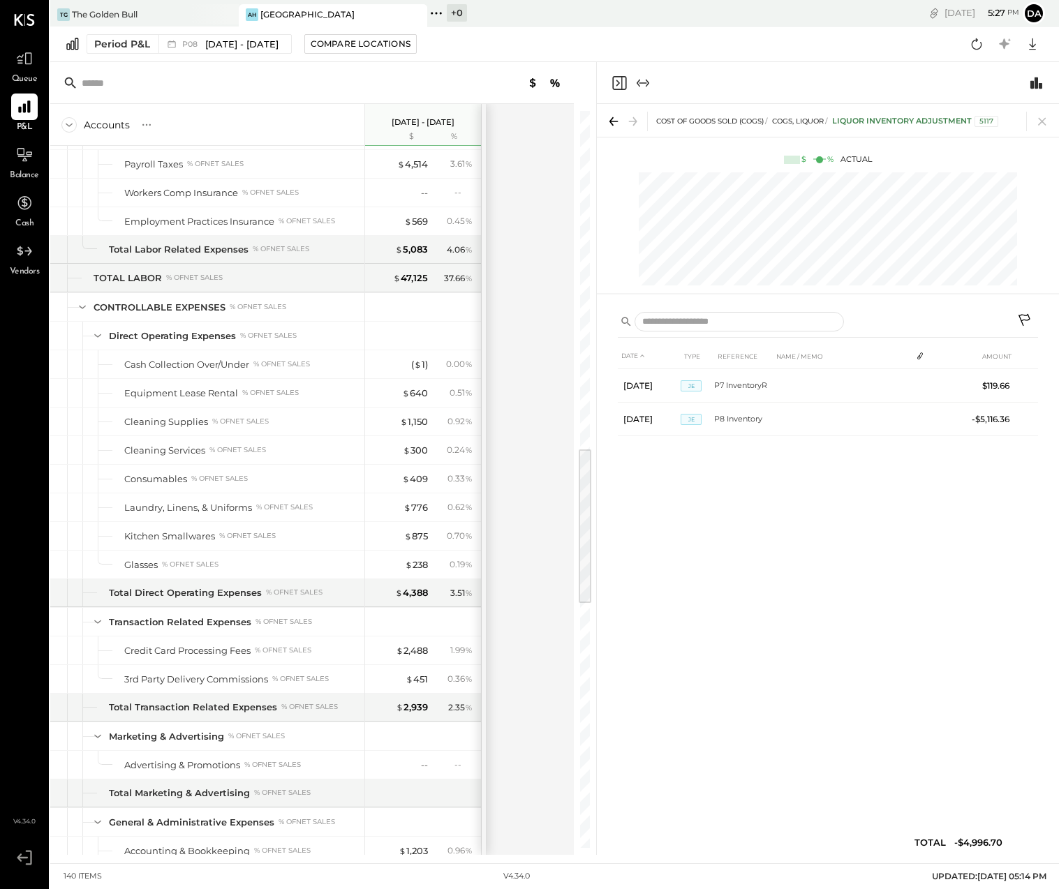
scroll to position [1571, 0]
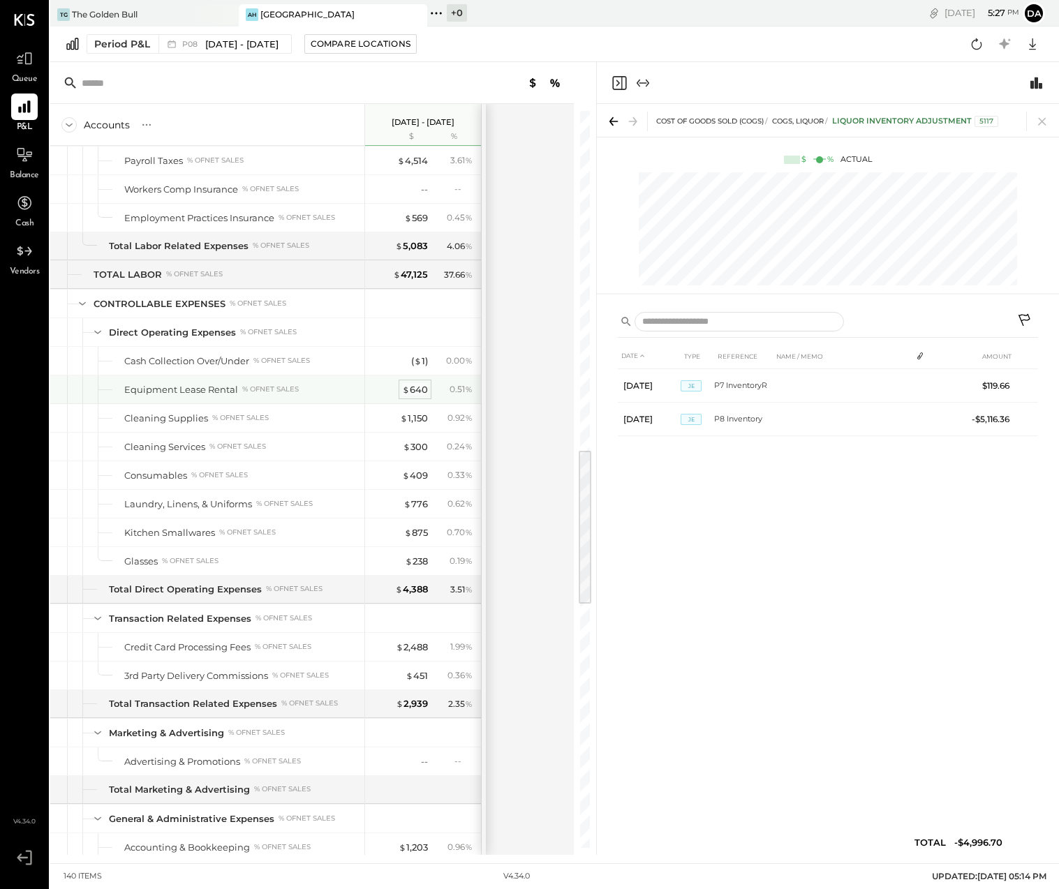
click at [419, 389] on div "$ 640" at bounding box center [415, 389] width 26 height 13
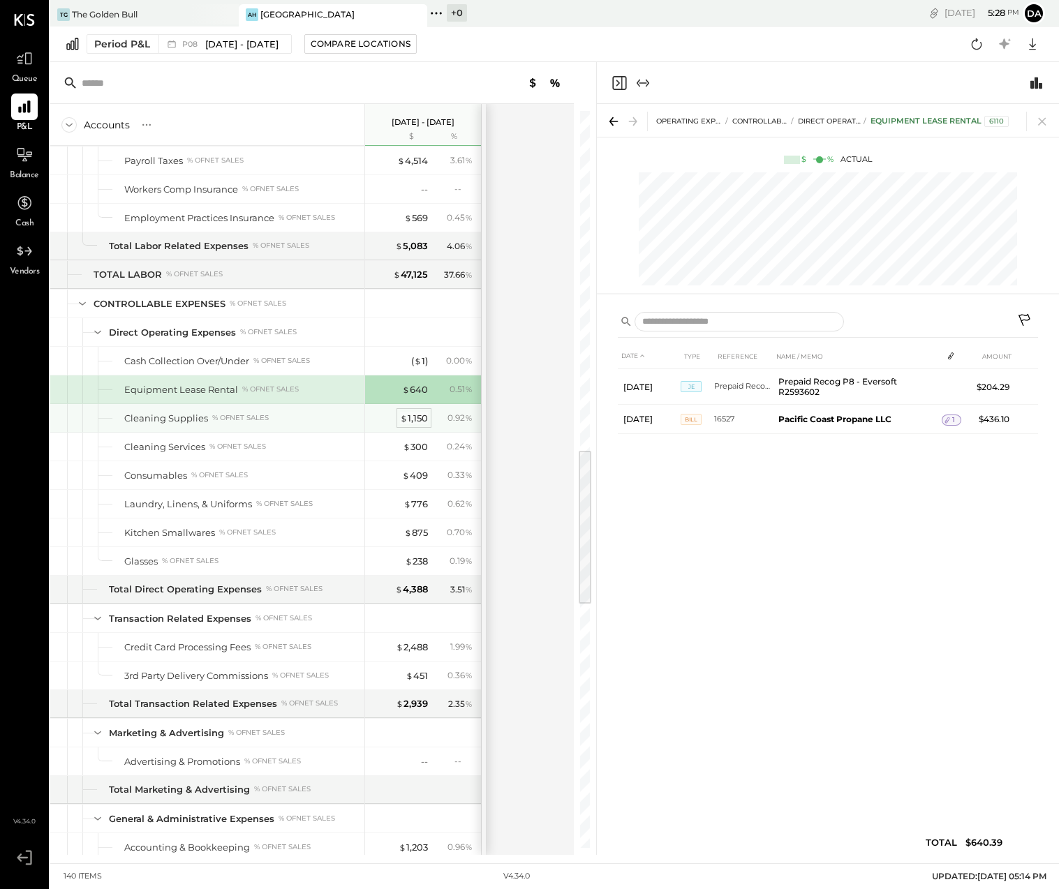
click at [413, 415] on div "$ 1,150" at bounding box center [414, 418] width 28 height 13
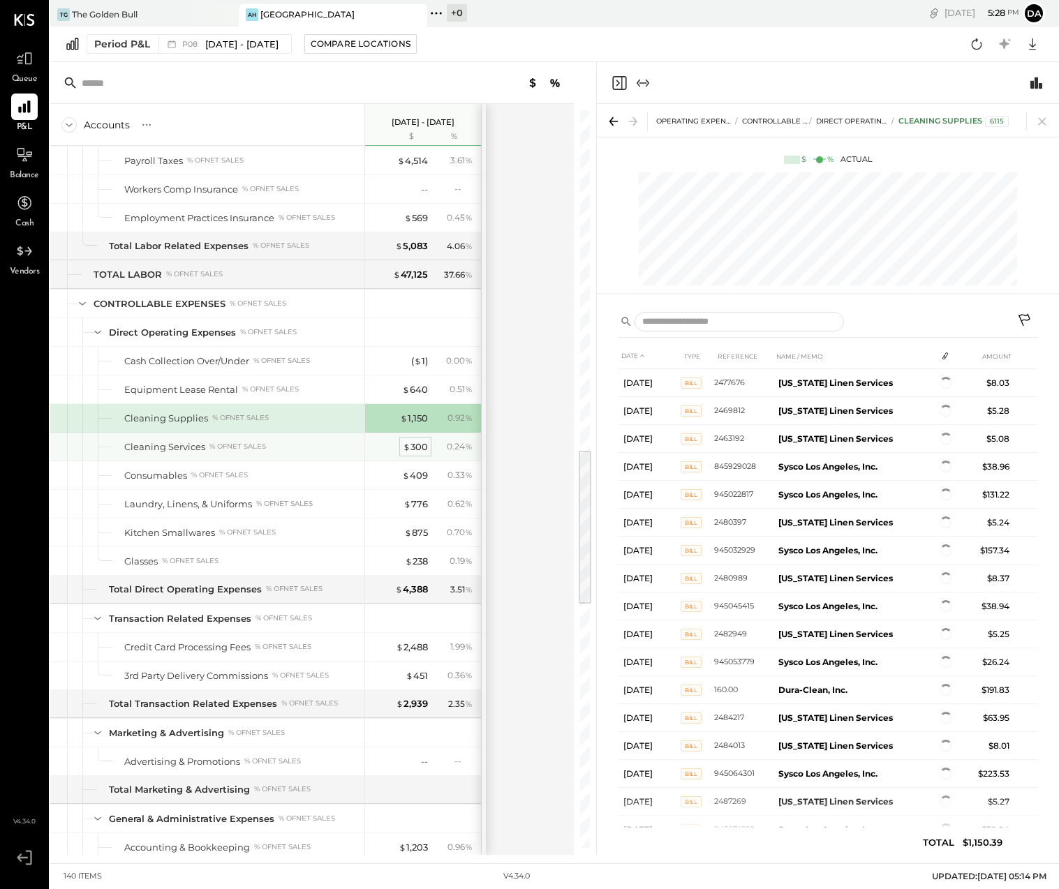
click at [413, 445] on div "$ 300" at bounding box center [415, 446] width 25 height 13
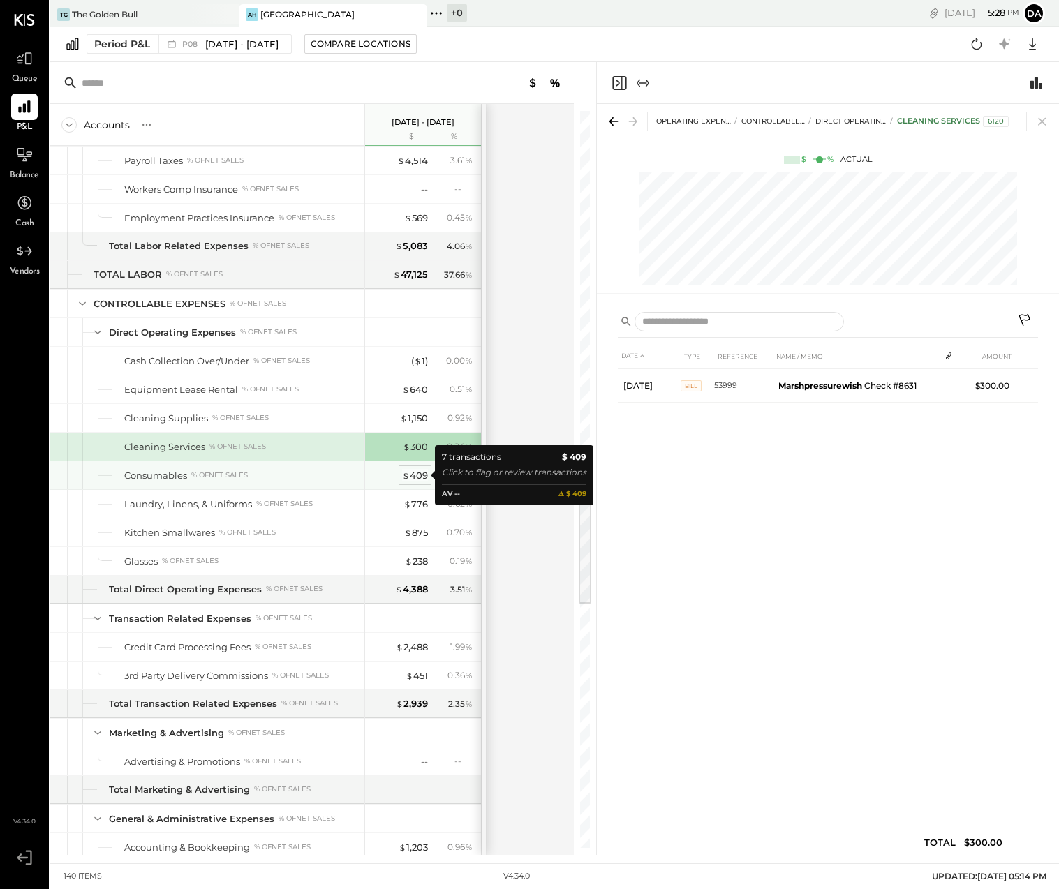
click at [408, 475] on span "$" at bounding box center [406, 475] width 8 height 11
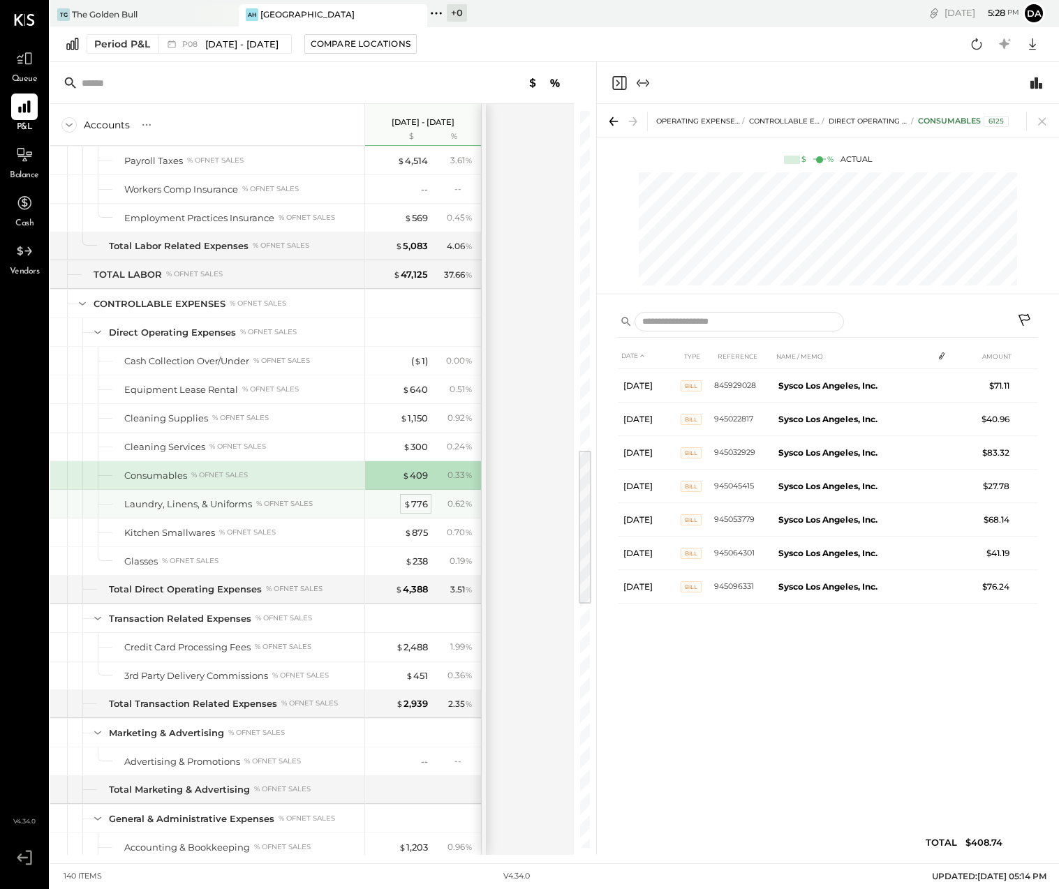
click at [414, 507] on div "$ 776" at bounding box center [415, 504] width 24 height 13
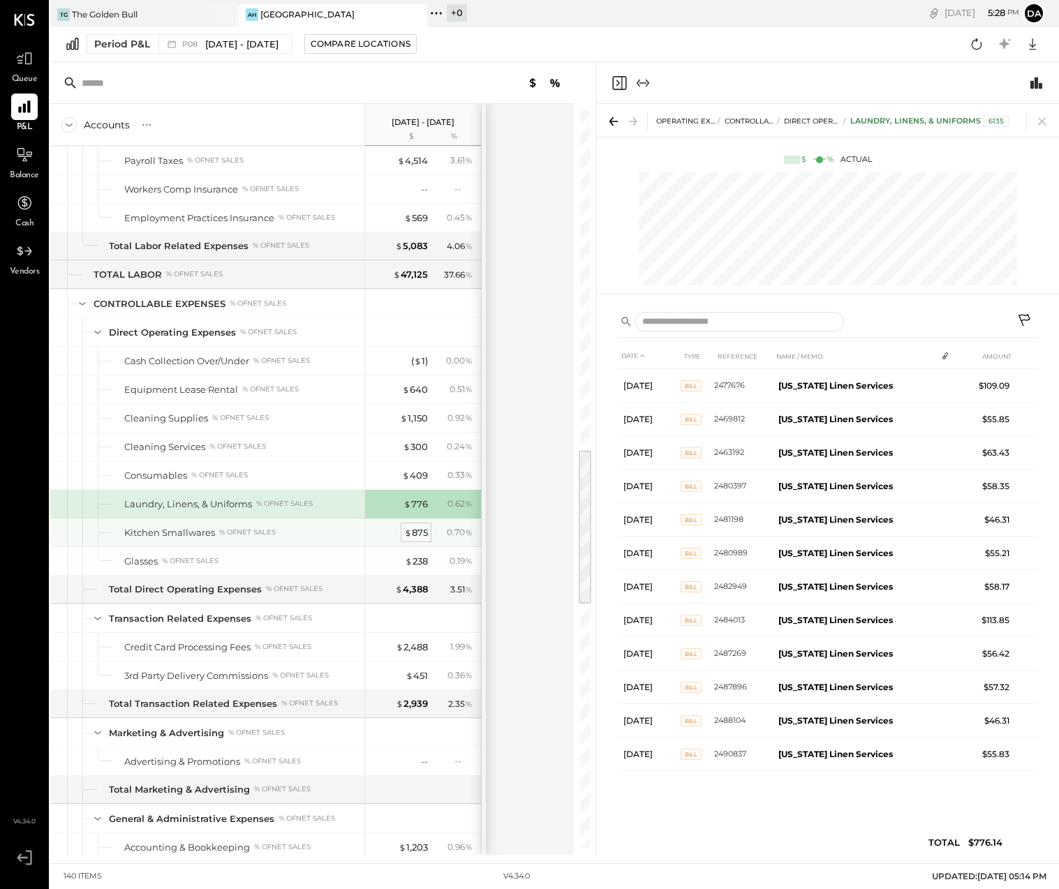
click at [415, 534] on div "$ 875" at bounding box center [416, 532] width 24 height 13
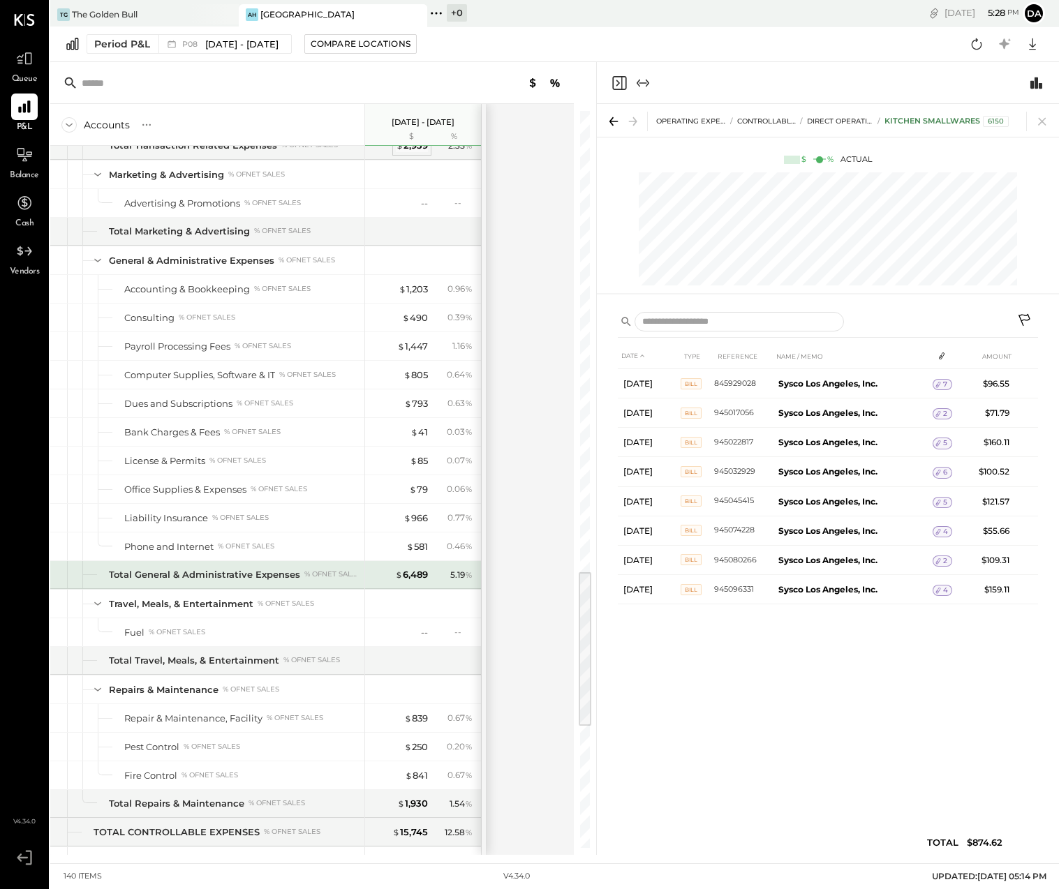
scroll to position [2137, 0]
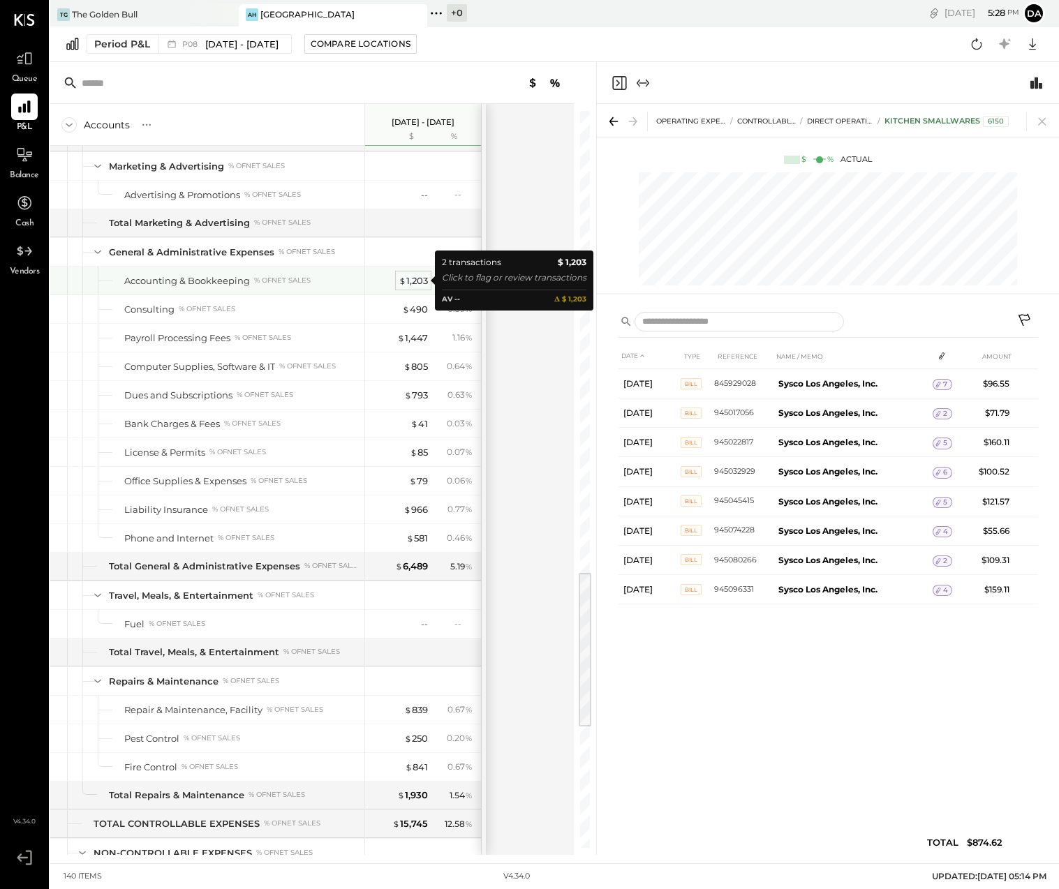
click at [407, 281] on div "$ 1,203" at bounding box center [413, 280] width 29 height 13
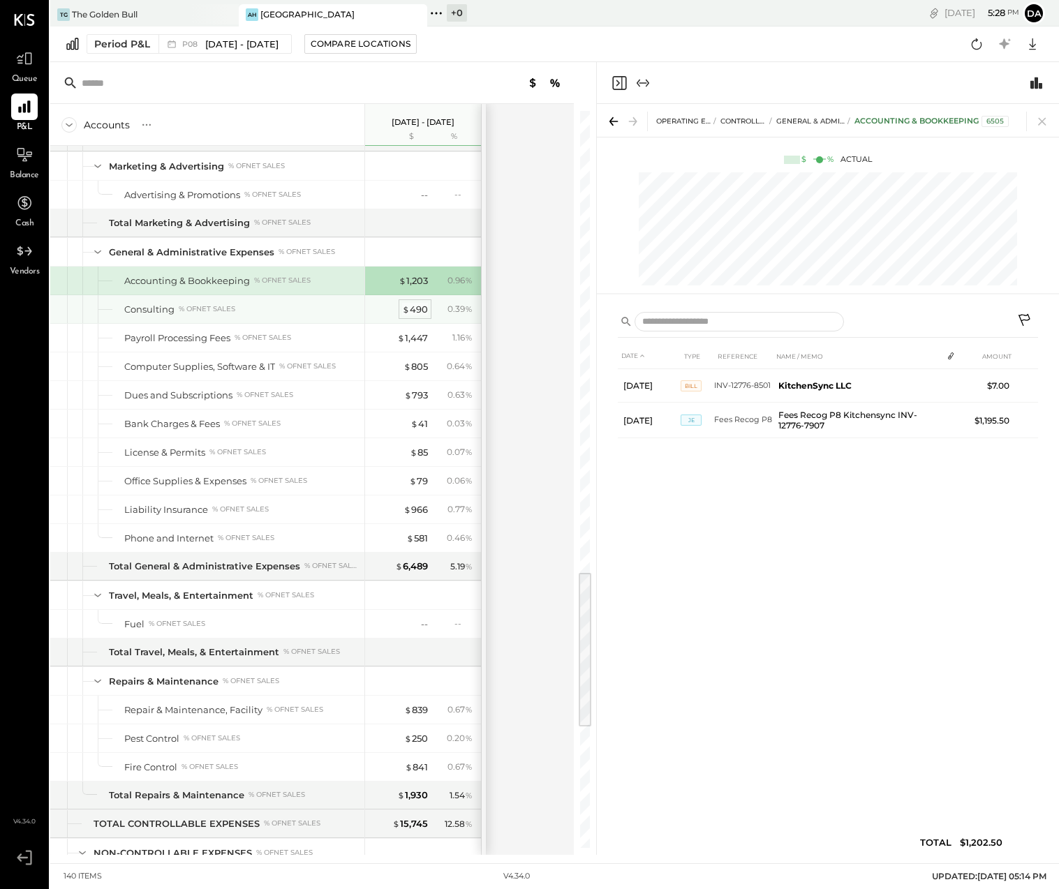
click at [410, 307] on div "$ 490" at bounding box center [415, 309] width 26 height 13
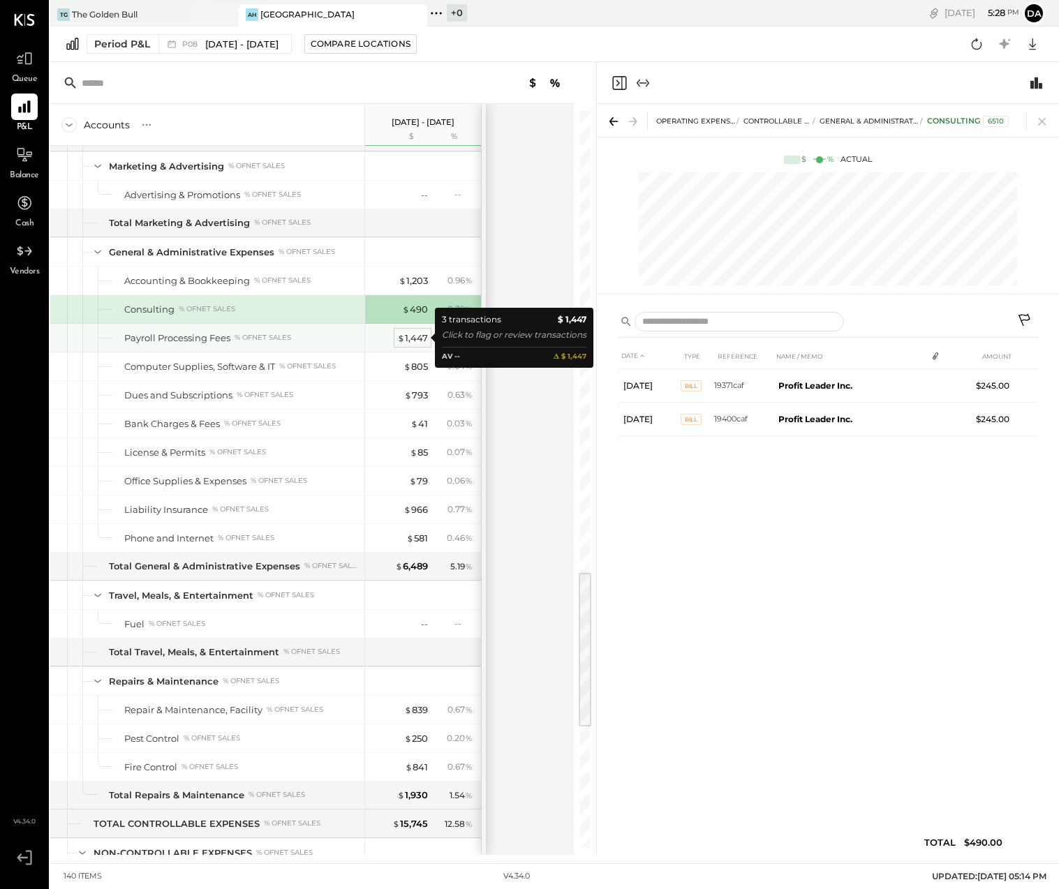
click at [410, 336] on div "$ 1,447" at bounding box center [412, 338] width 31 height 13
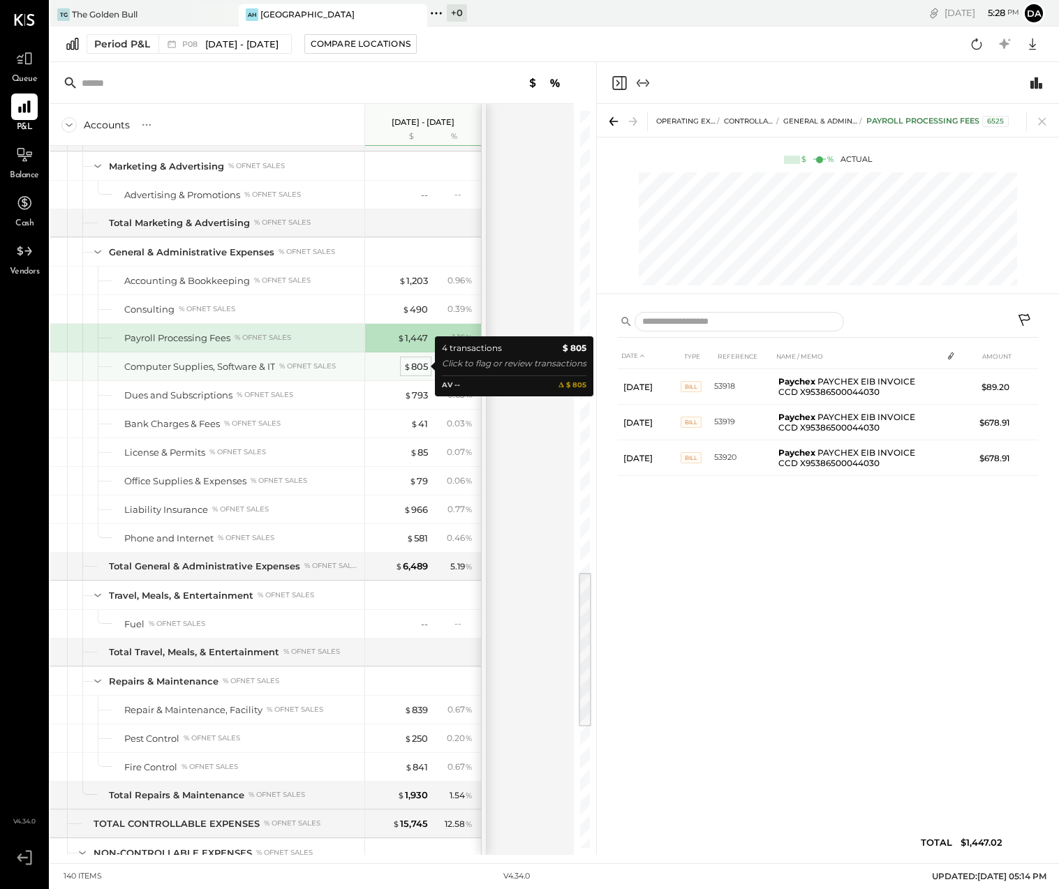
click at [416, 370] on div "$ 805" at bounding box center [415, 366] width 24 height 13
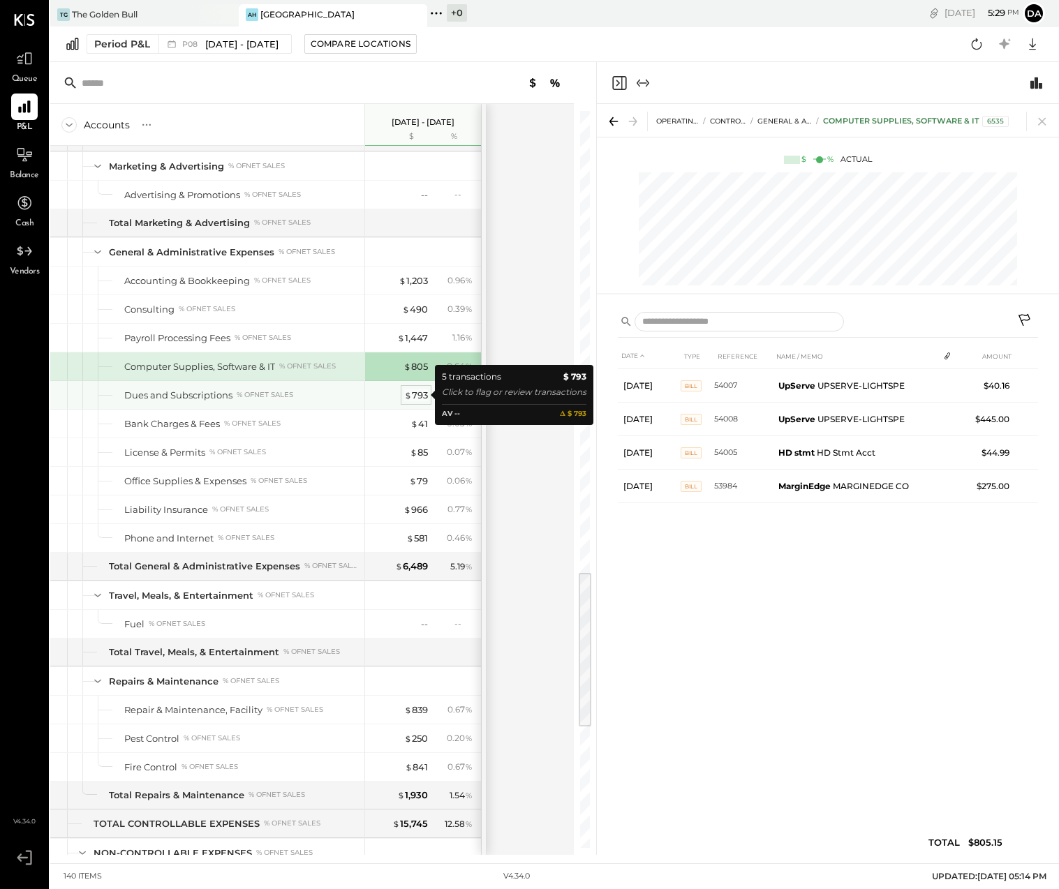
click at [413, 397] on div "$ 793" at bounding box center [416, 395] width 24 height 13
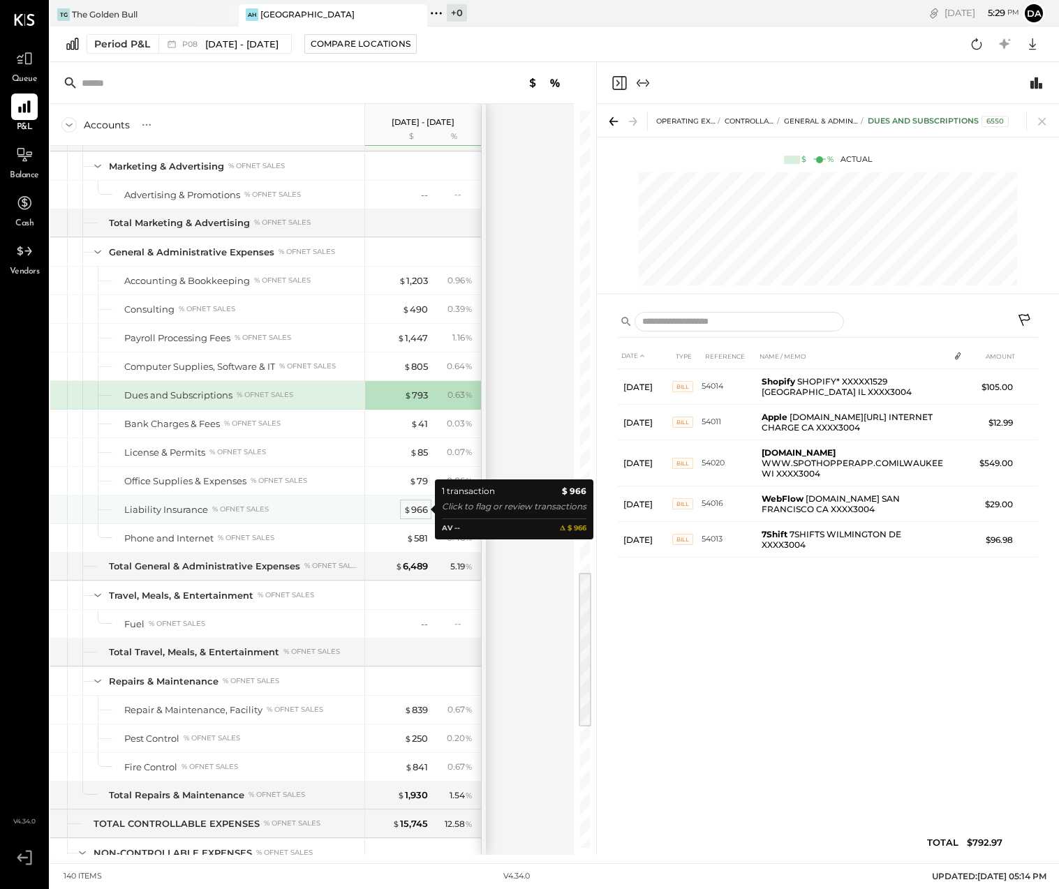
click at [418, 512] on div "$ 966" at bounding box center [415, 509] width 24 height 13
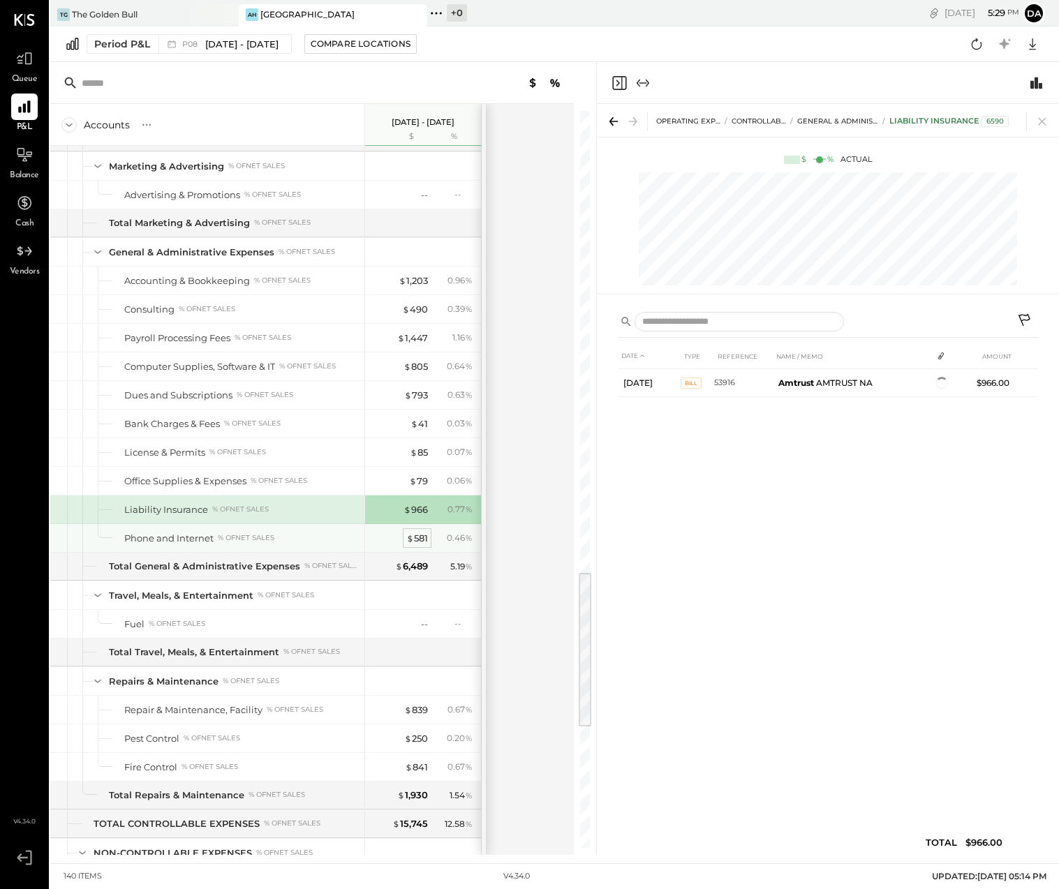
click at [419, 533] on div "$ 581" at bounding box center [417, 538] width 22 height 13
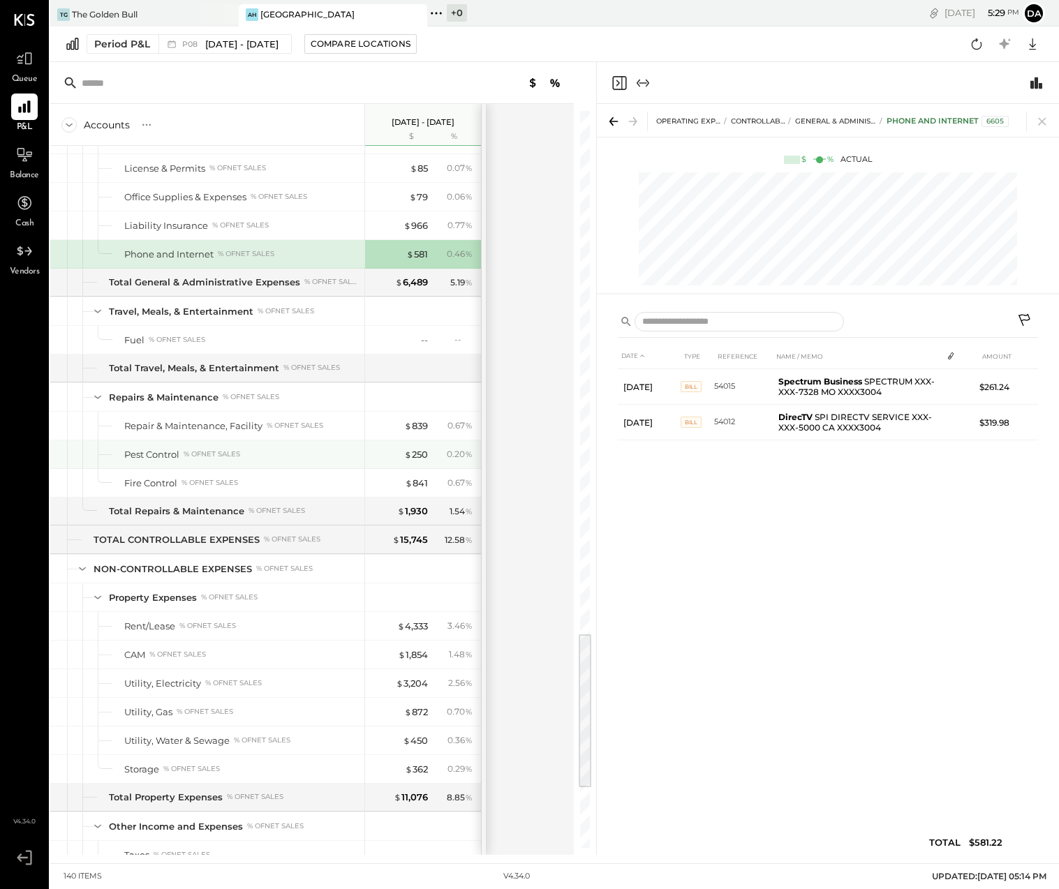
scroll to position [2426, 0]
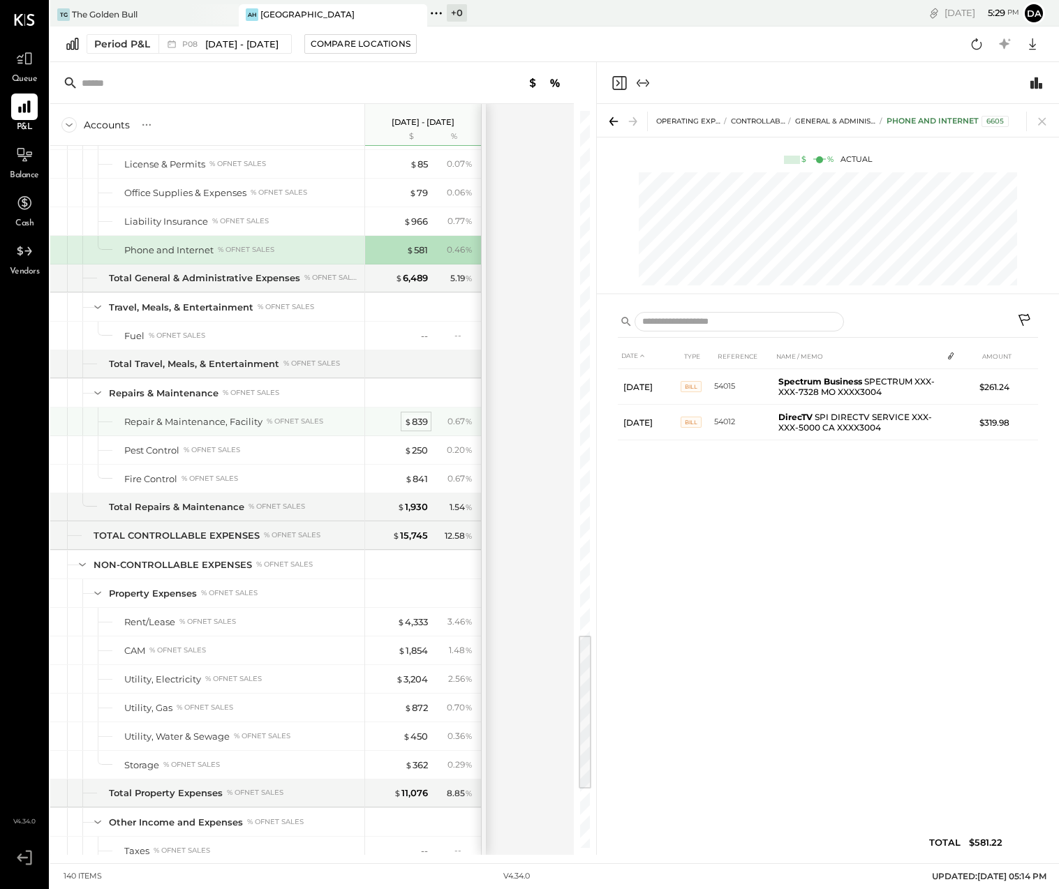
click at [420, 420] on div "$ 839" at bounding box center [416, 421] width 24 height 13
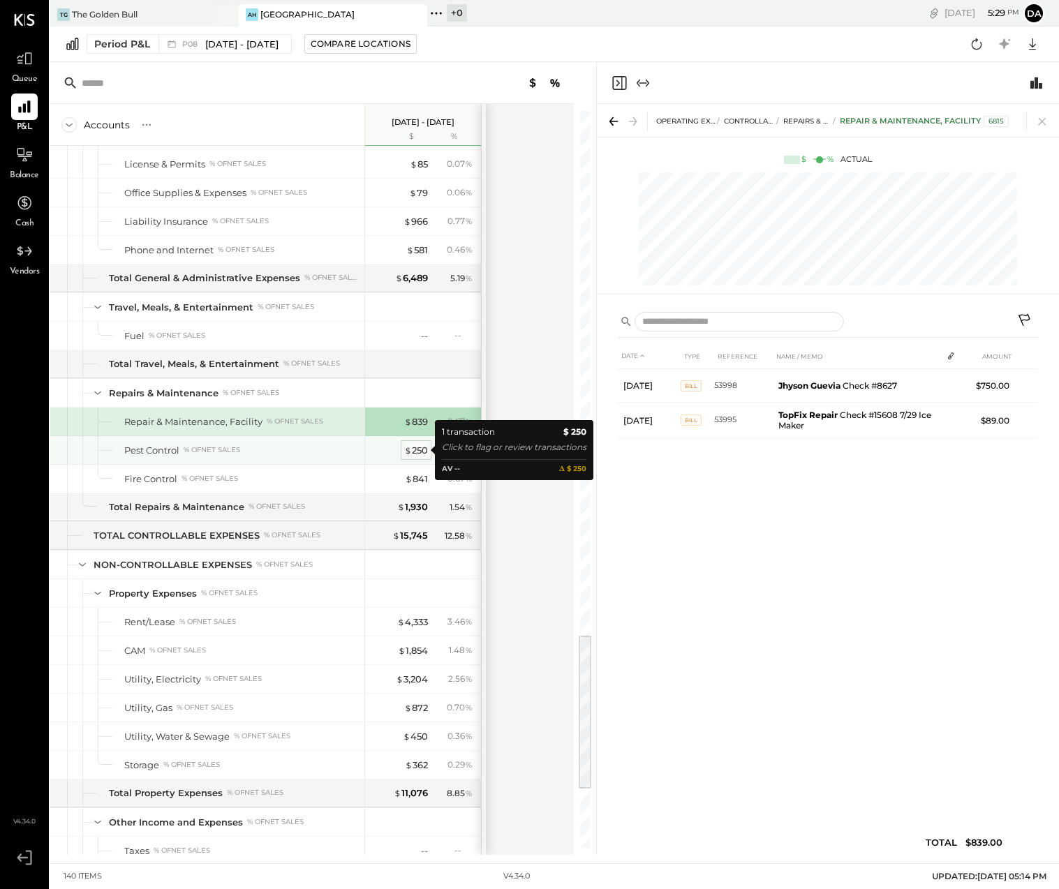
click at [413, 449] on div "$ 250" at bounding box center [416, 450] width 24 height 13
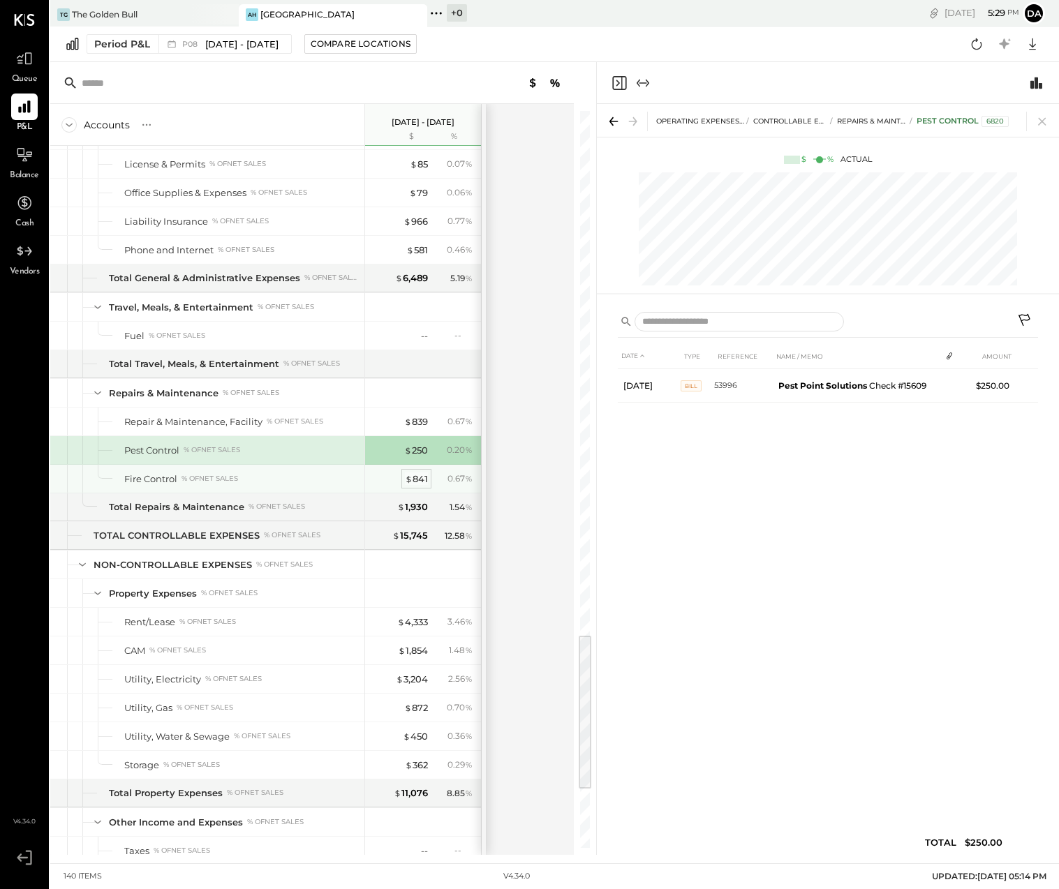
click at [415, 475] on div "$ 841" at bounding box center [416, 479] width 23 height 13
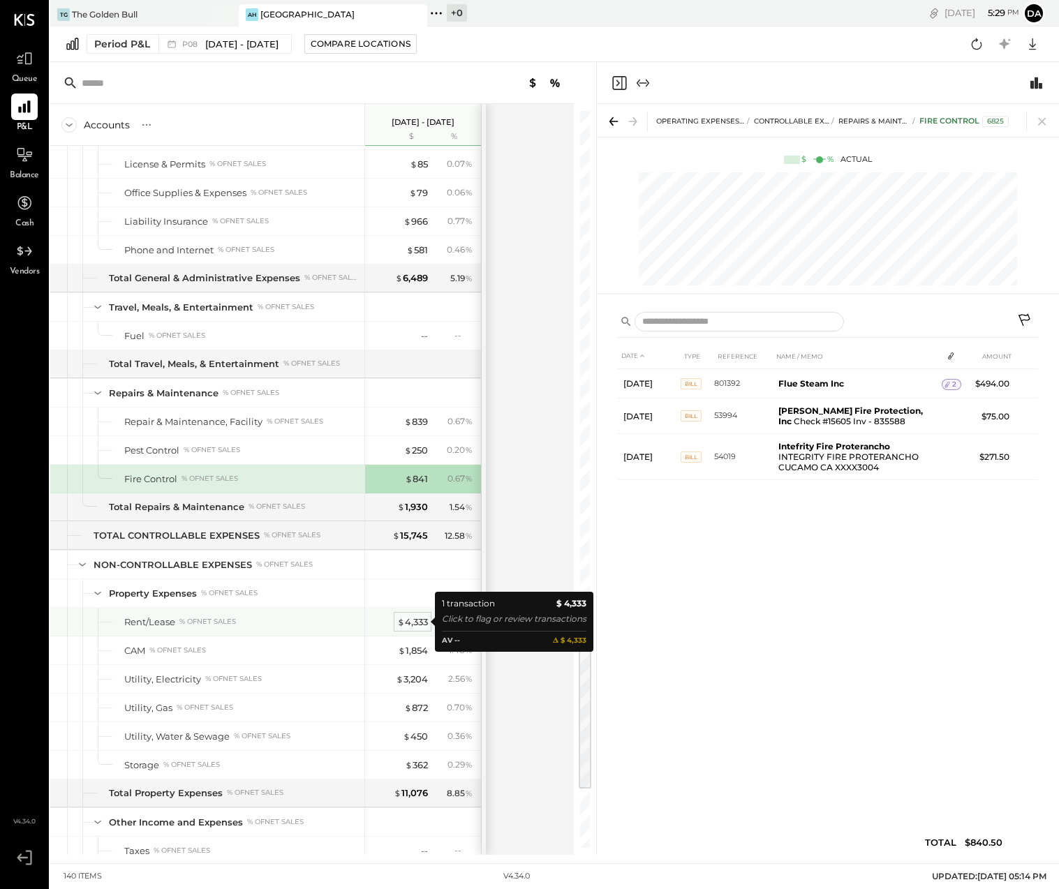
click at [408, 626] on div "$ 4,333" at bounding box center [412, 622] width 31 height 13
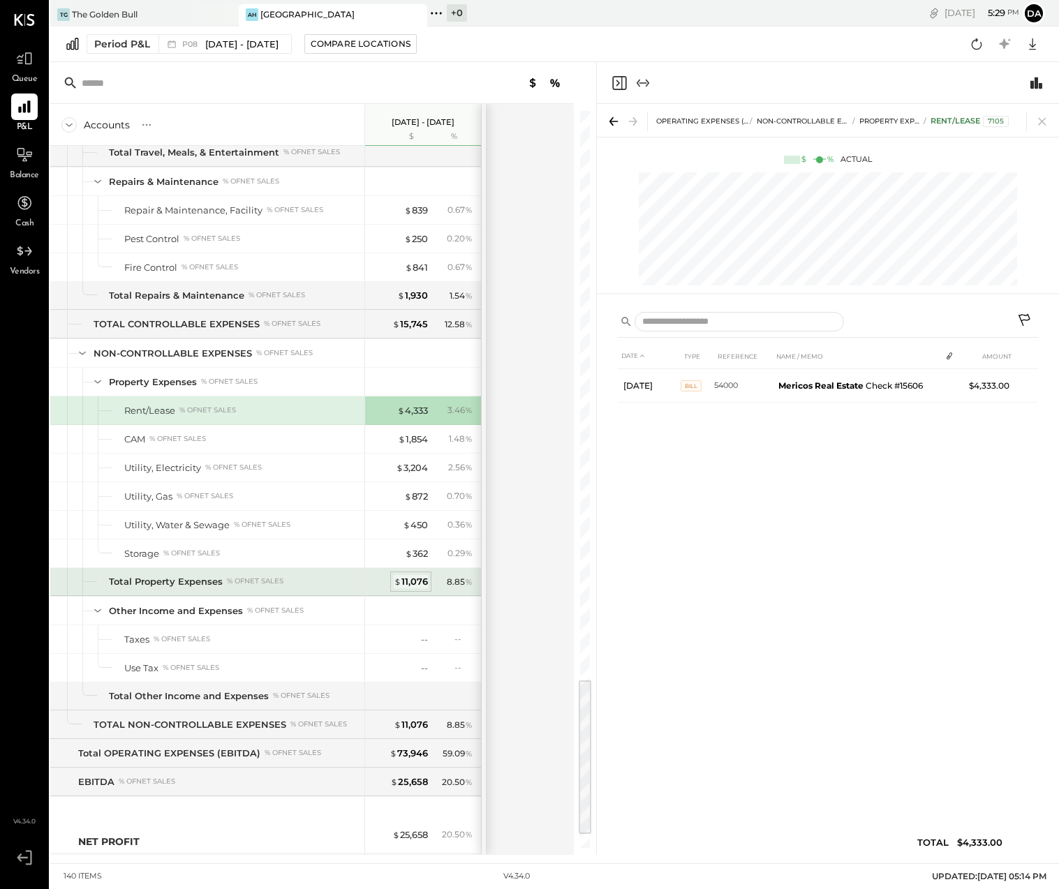
scroll to position [2644, 0]
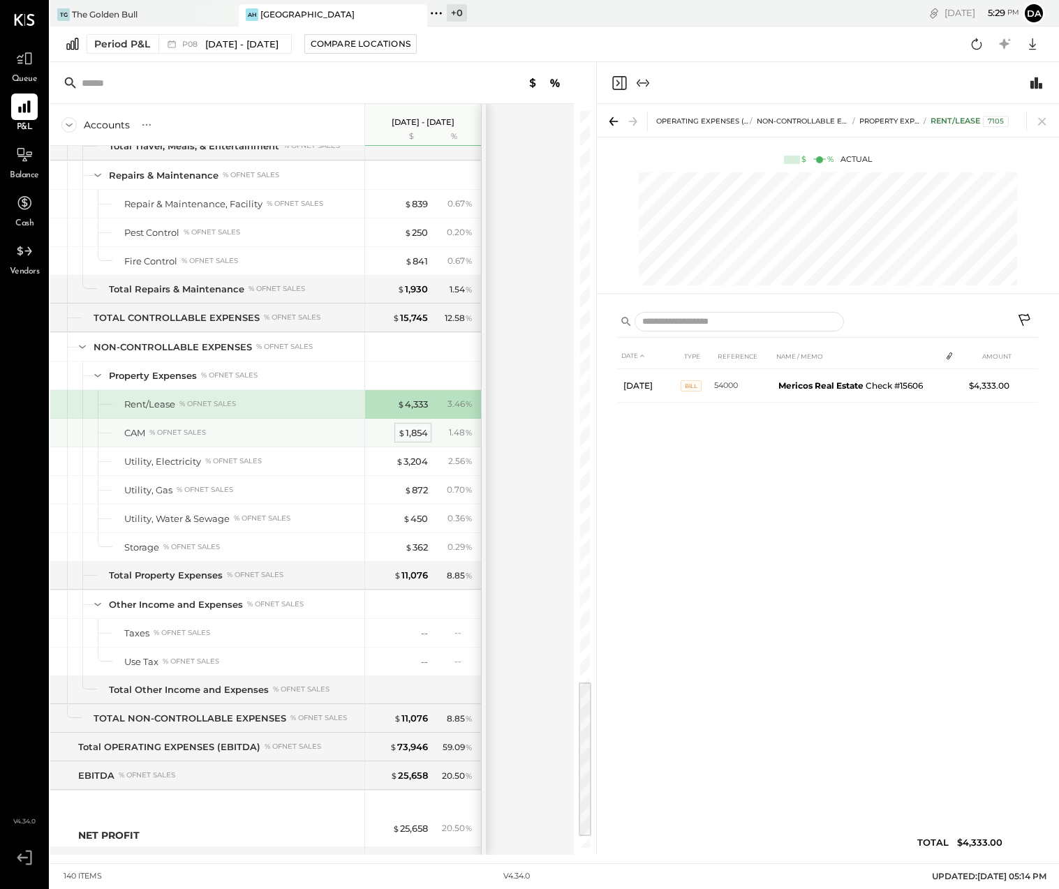
click at [413, 434] on div "$ 1,854" at bounding box center [413, 433] width 30 height 13
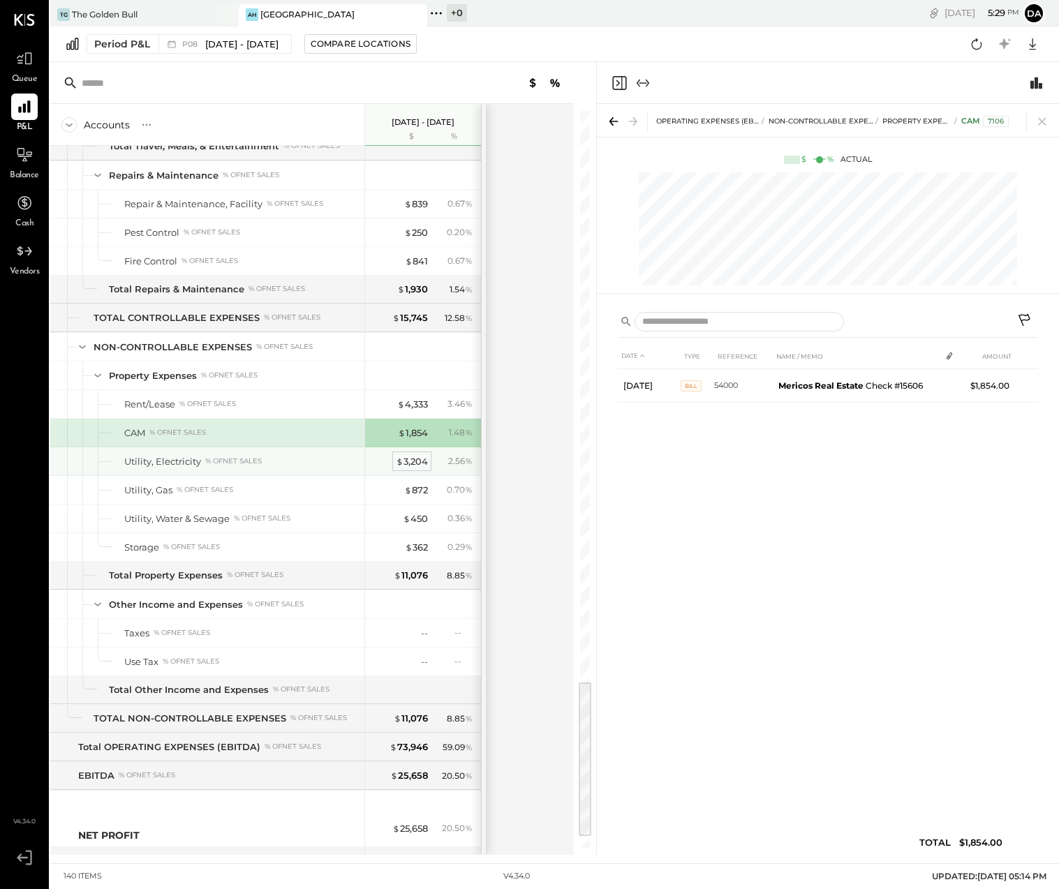
click at [413, 464] on div "$ 3,204" at bounding box center [412, 461] width 32 height 13
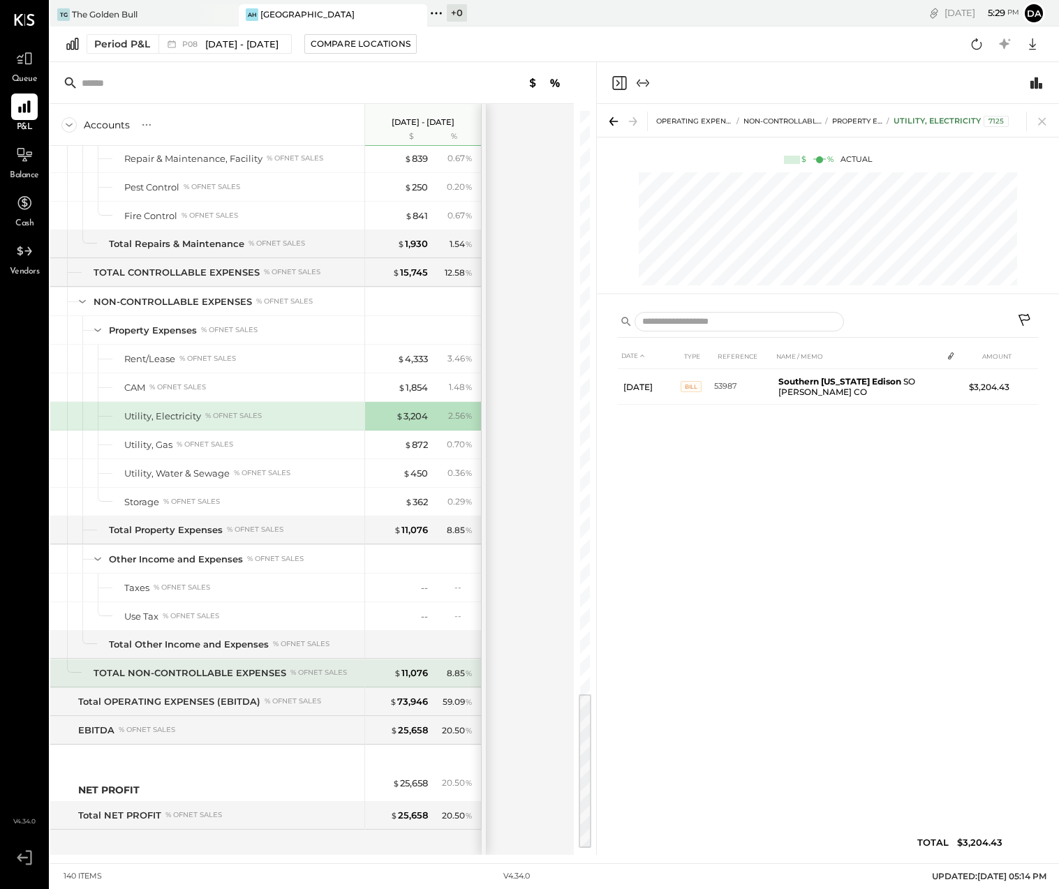
scroll to position [2699, 0]
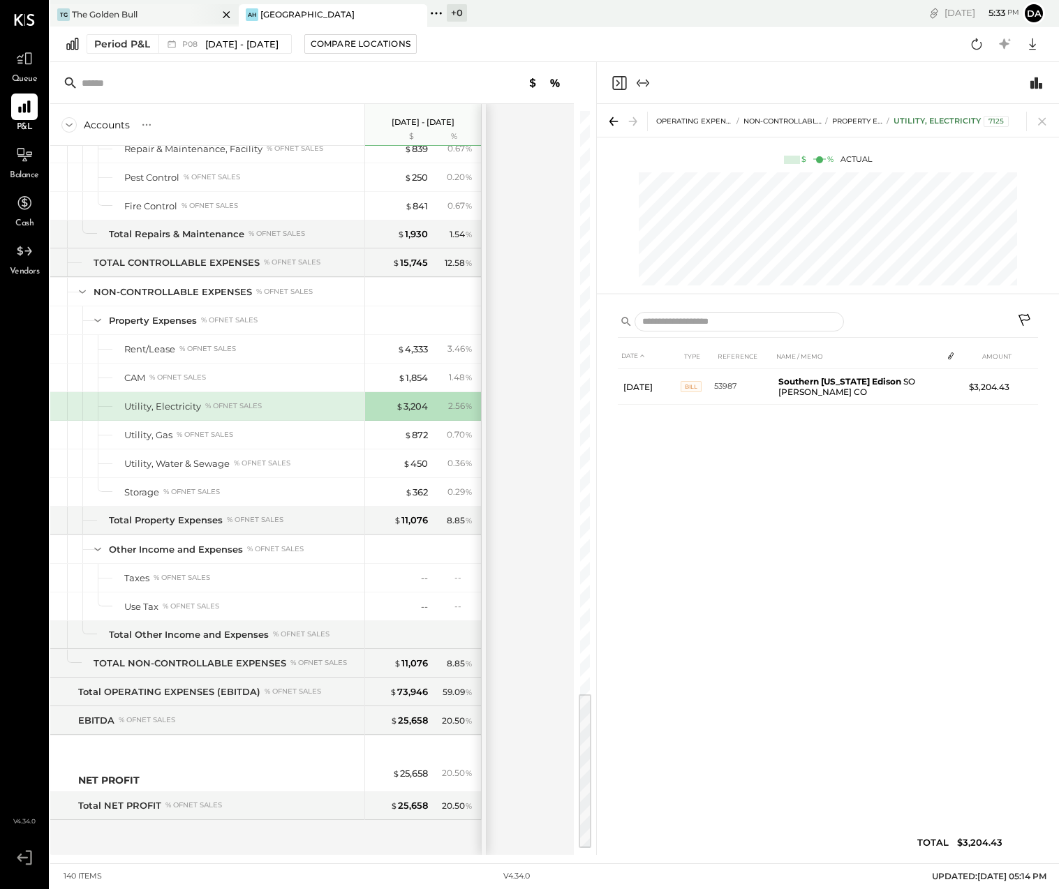
click at [136, 16] on div "The Golden Bull" at bounding box center [105, 14] width 66 height 12
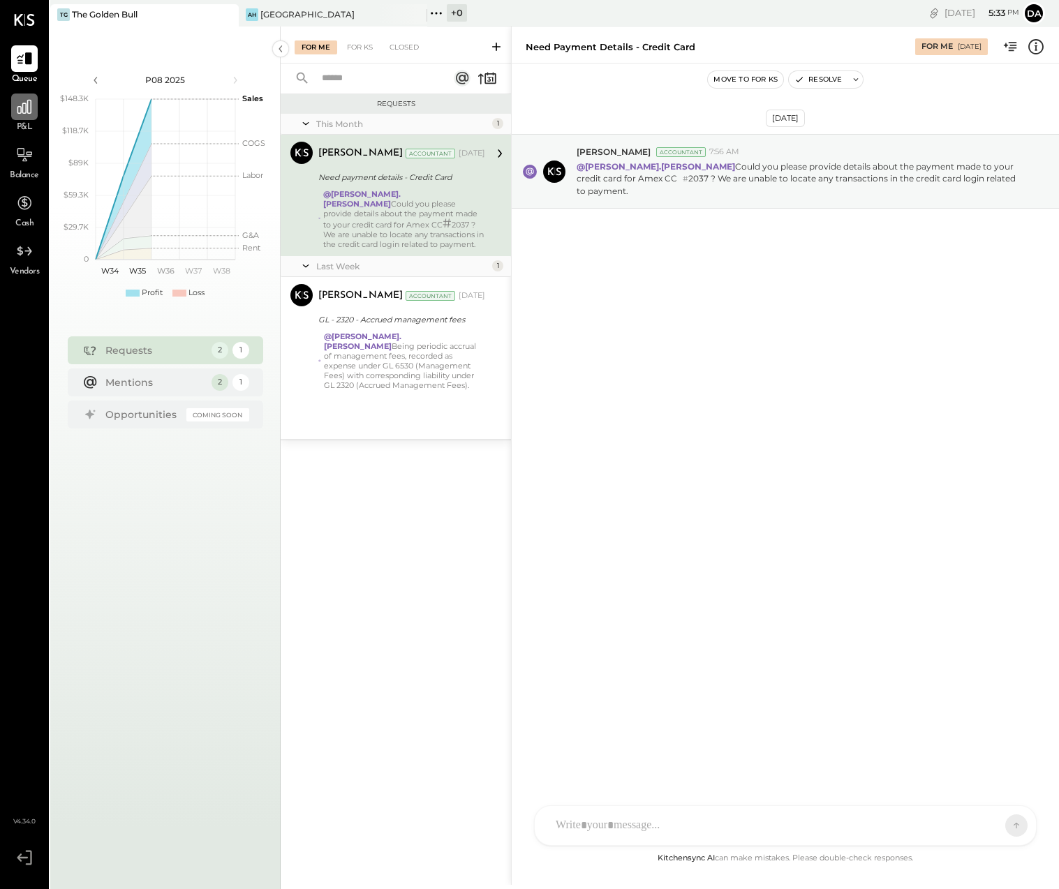
click at [22, 109] on icon at bounding box center [24, 107] width 14 height 14
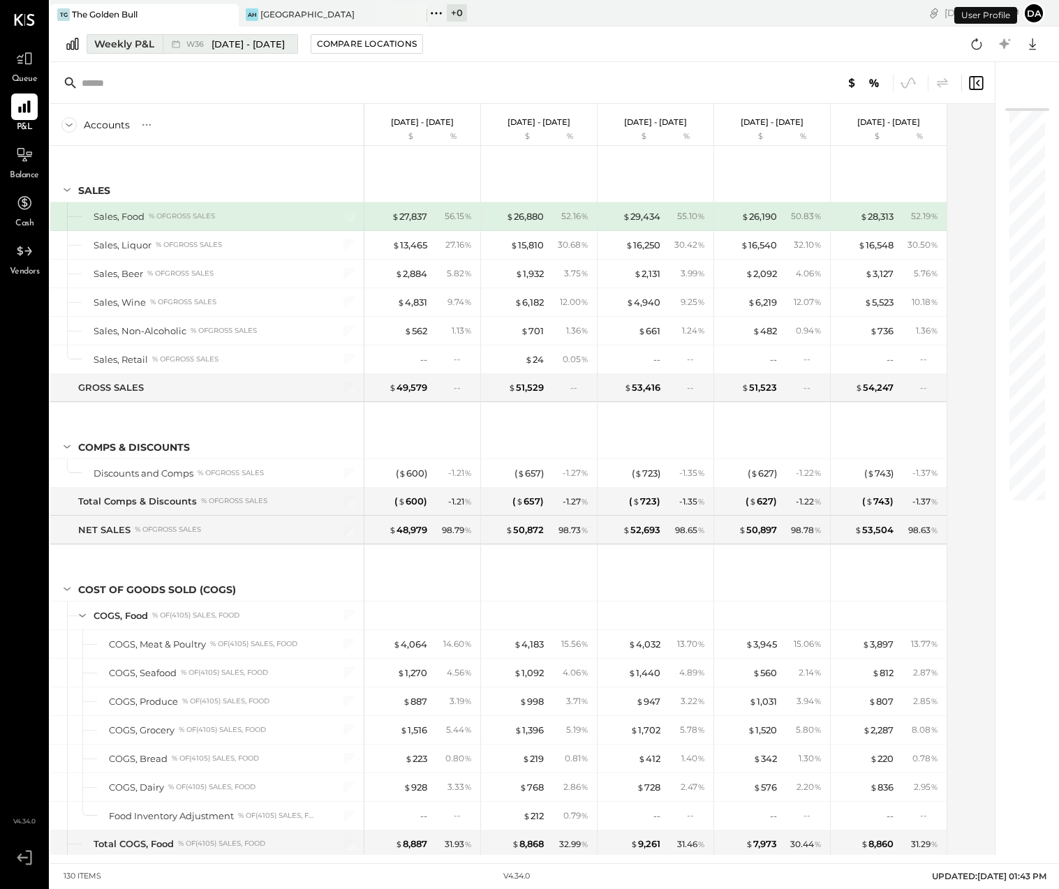
click at [131, 47] on div "Weekly P&L" at bounding box center [124, 44] width 60 height 14
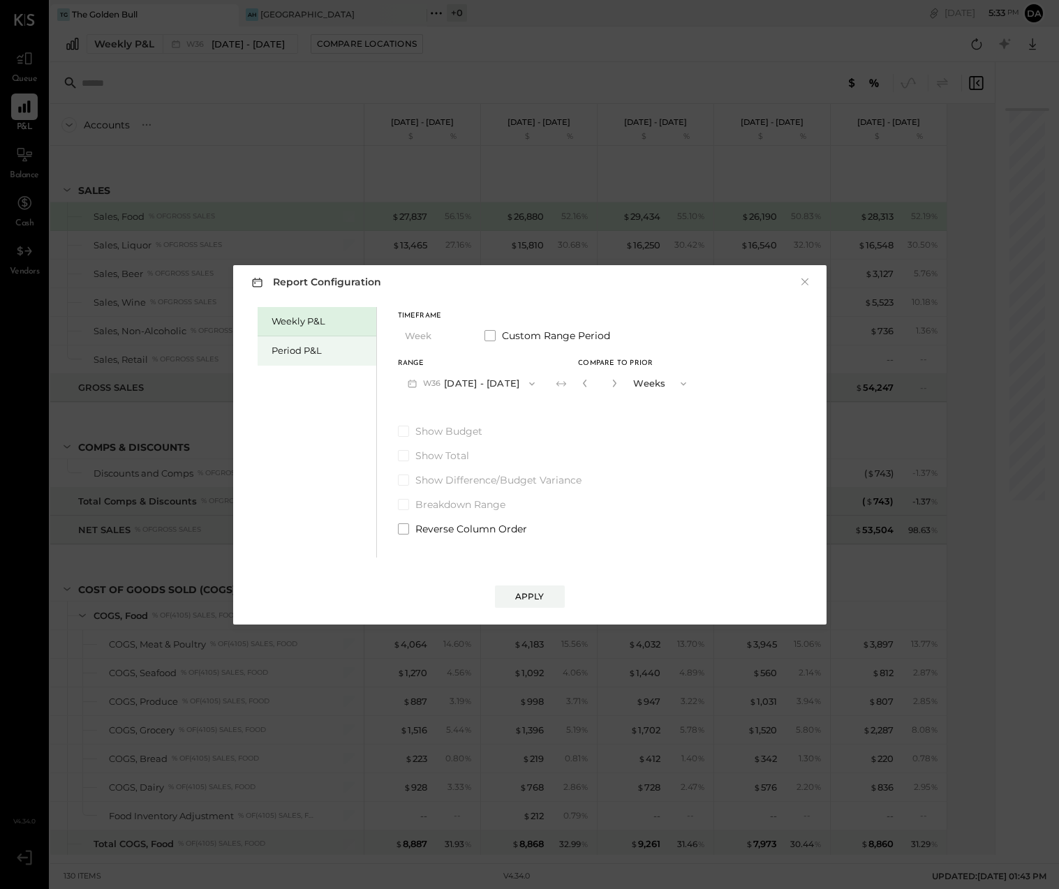
click at [306, 352] on div "Period P&L" at bounding box center [321, 350] width 98 height 13
click at [436, 376] on button "P09 [DATE] - [DATE]" at bounding box center [470, 384] width 145 height 26
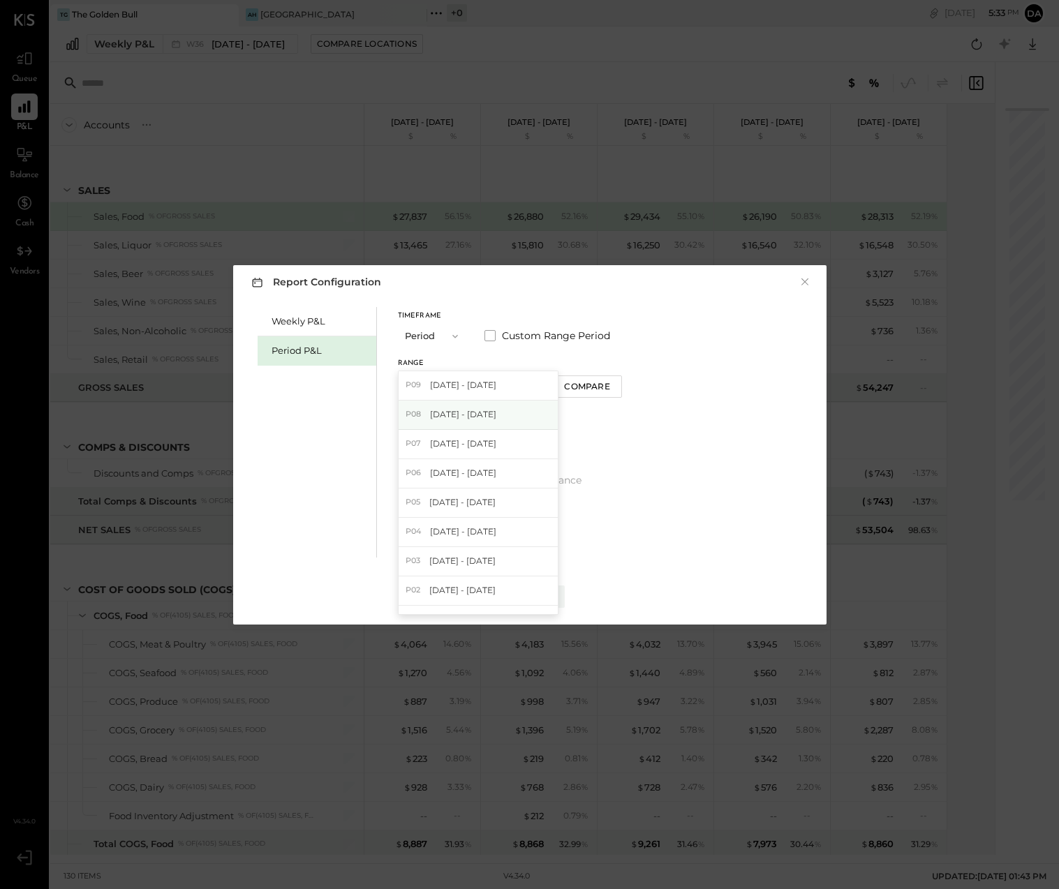
click at [446, 413] on span "[DATE] - [DATE]" at bounding box center [463, 414] width 66 height 12
click at [522, 602] on div "Apply" at bounding box center [529, 597] width 29 height 12
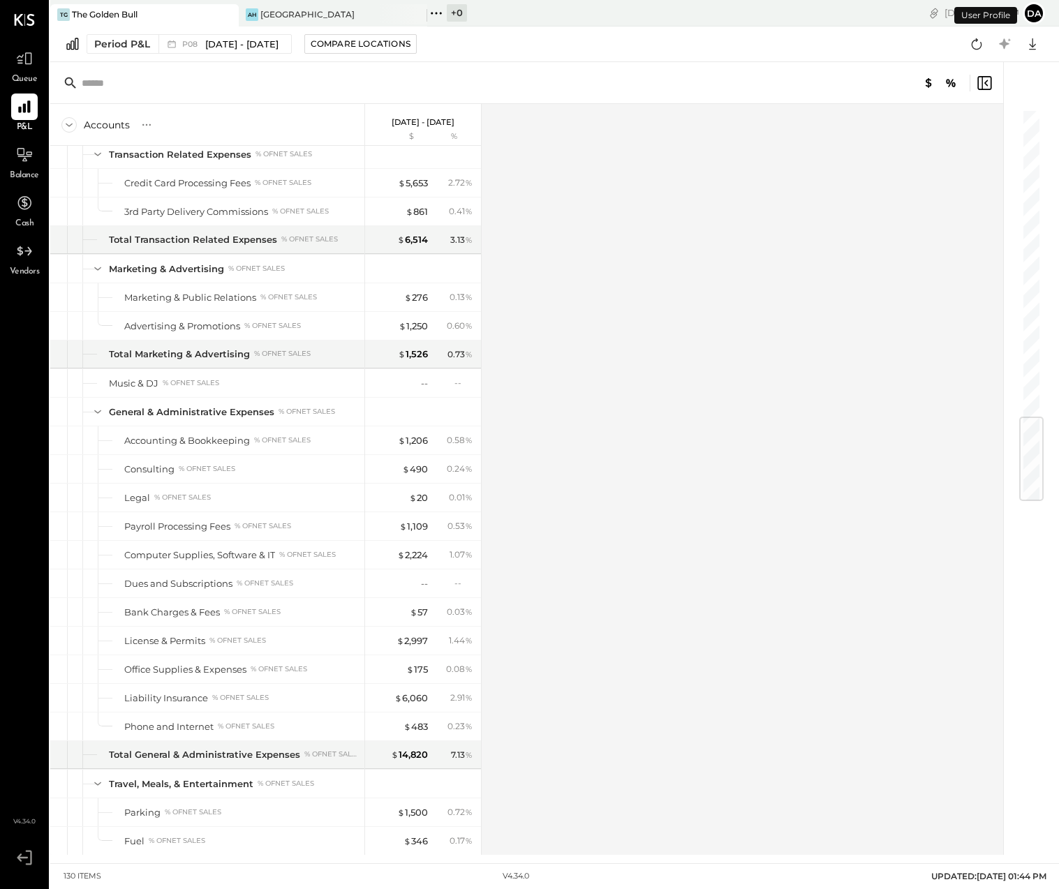
scroll to position [2585, 0]
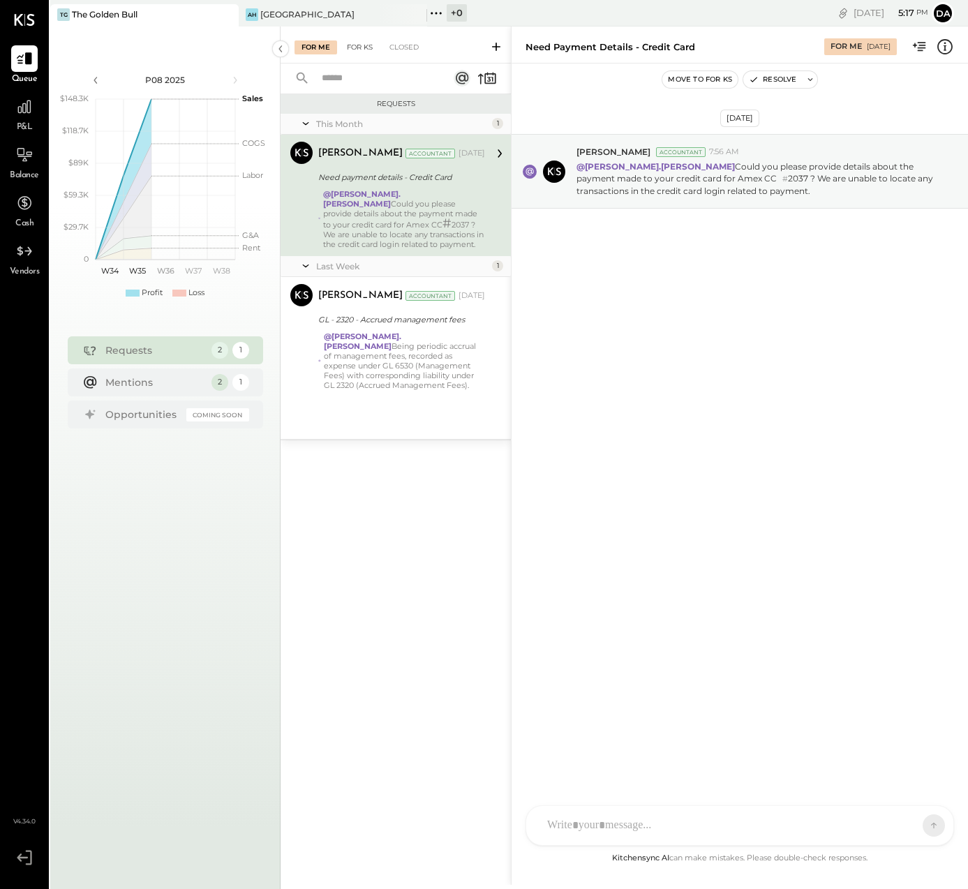
click at [361, 51] on div "For KS" at bounding box center [360, 47] width 40 height 14
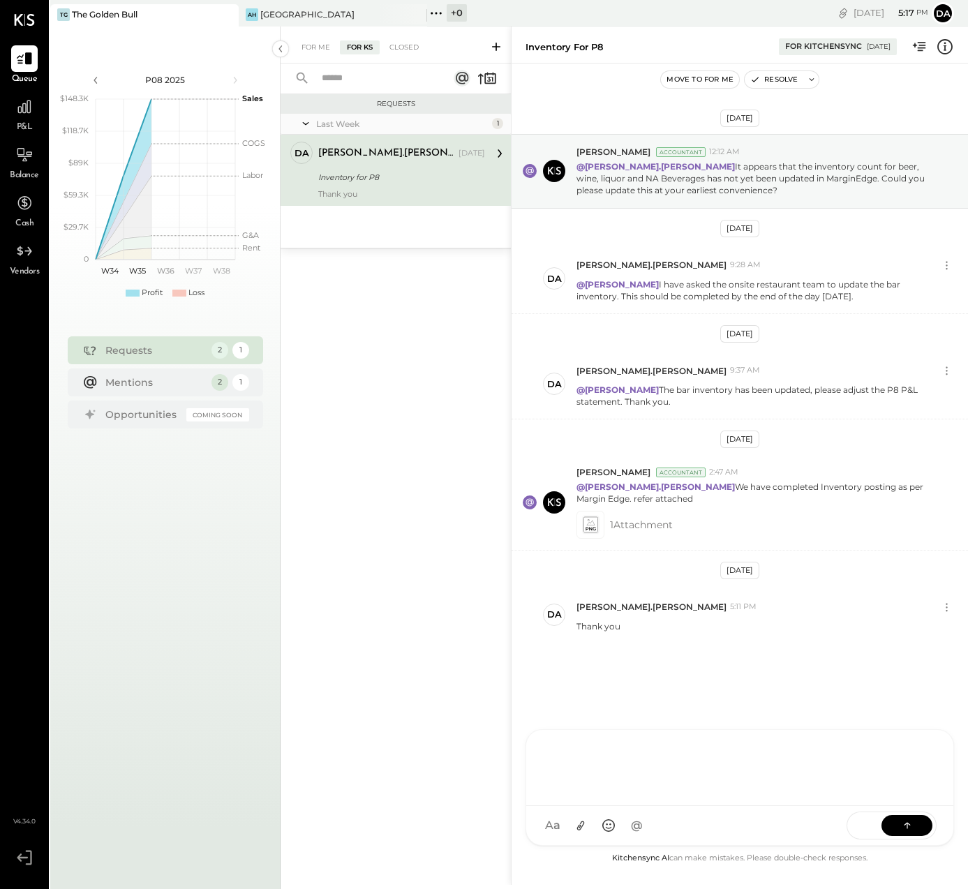
click at [549, 794] on div at bounding box center [739, 767] width 399 height 56
type input "****"
click at [638, 758] on span "[PERSON_NAME]" at bounding box center [661, 761] width 110 height 13
click at [651, 773] on div "**********" at bounding box center [739, 767] width 399 height 56
click at [887, 752] on div "**********" at bounding box center [739, 767] width 399 height 56
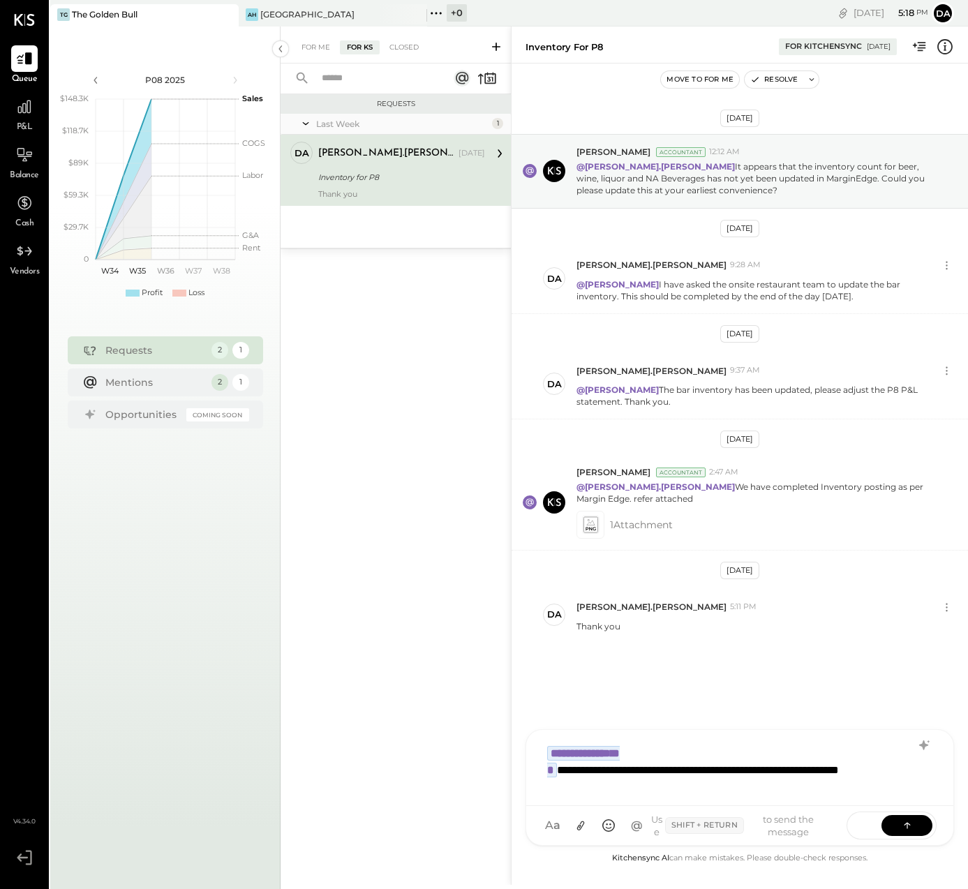
click at [699, 769] on div "**********" at bounding box center [739, 767] width 399 height 56
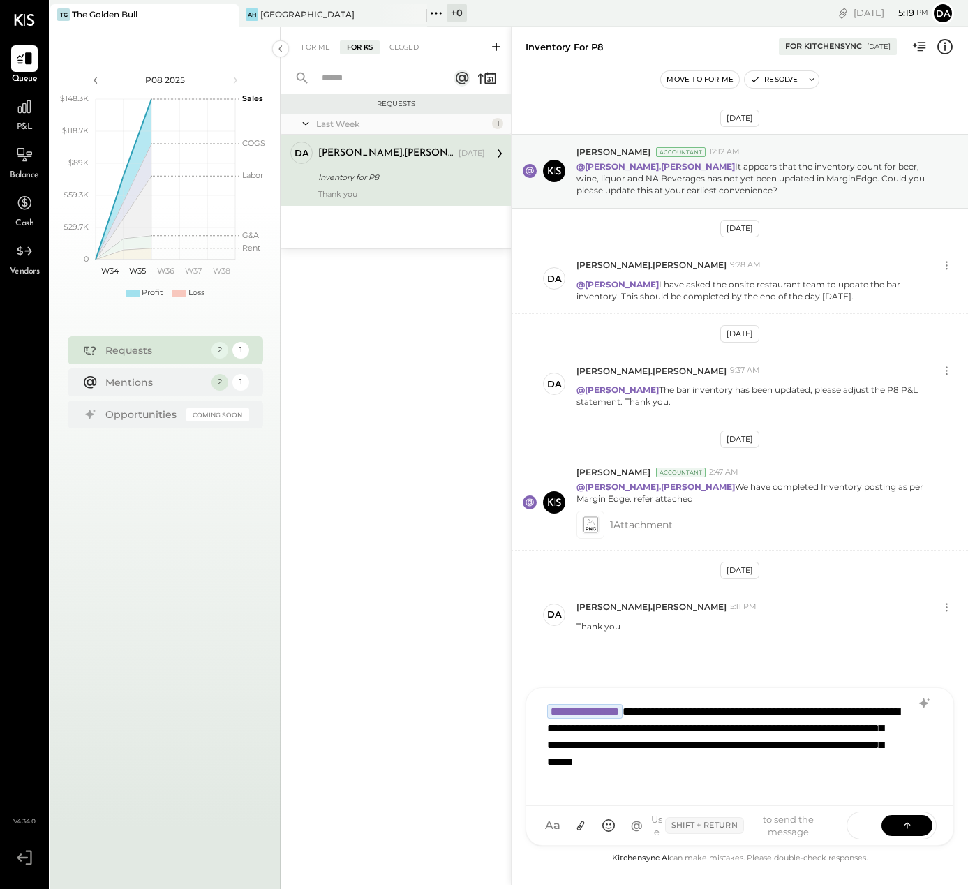
click at [674, 712] on div "**********" at bounding box center [739, 746] width 399 height 98
click at [909, 822] on icon at bounding box center [907, 825] width 14 height 14
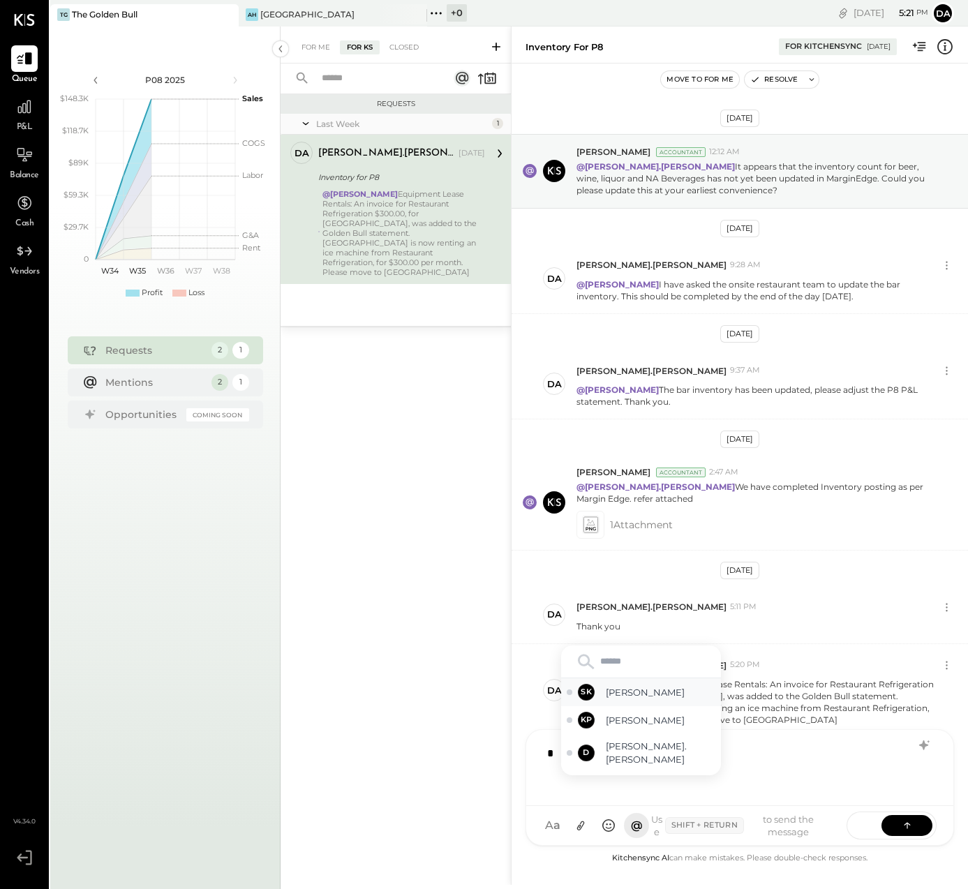
click at [625, 702] on div "SK Sarang Khandhar" at bounding box center [641, 693] width 160 height 28
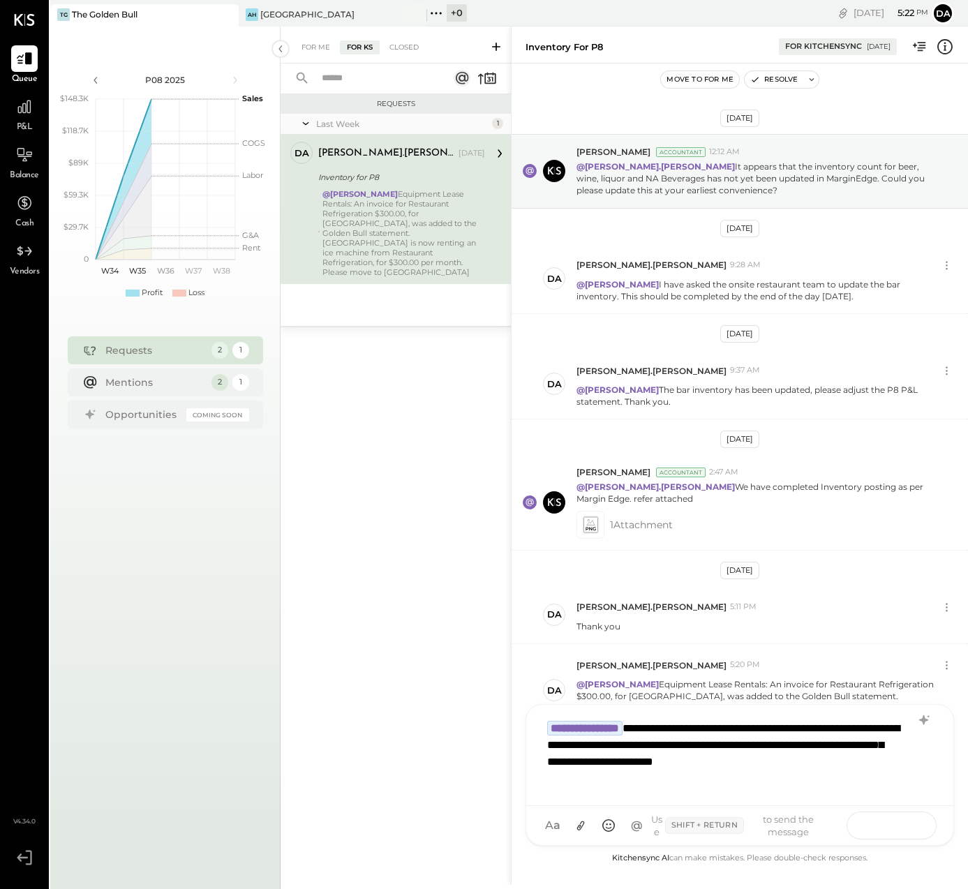
click at [916, 826] on button at bounding box center [907, 825] width 51 height 21
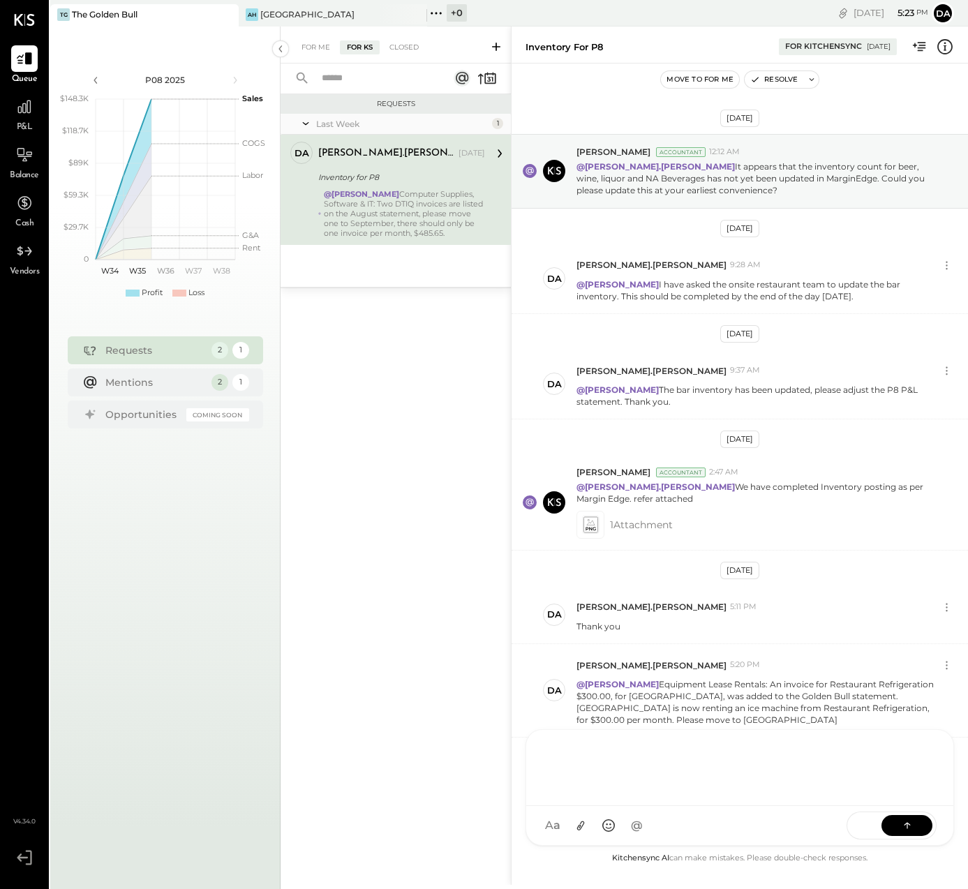
scroll to position [74, 0]
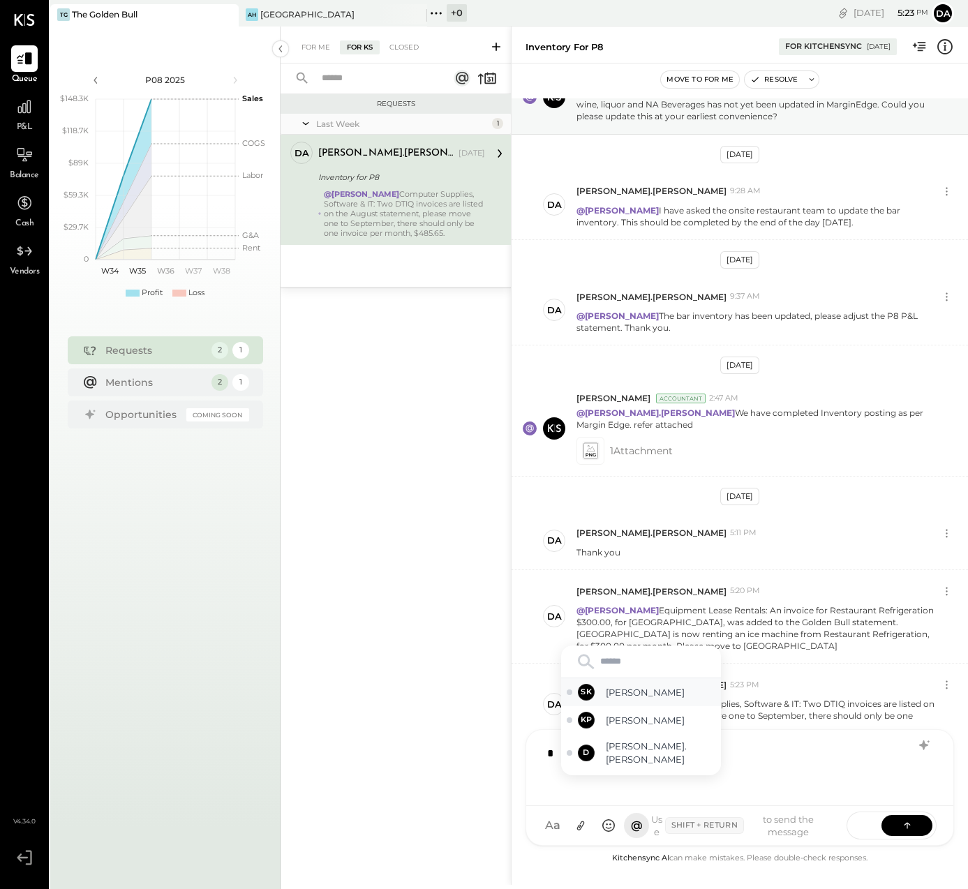
click at [619, 692] on span "[PERSON_NAME]" at bounding box center [661, 692] width 110 height 13
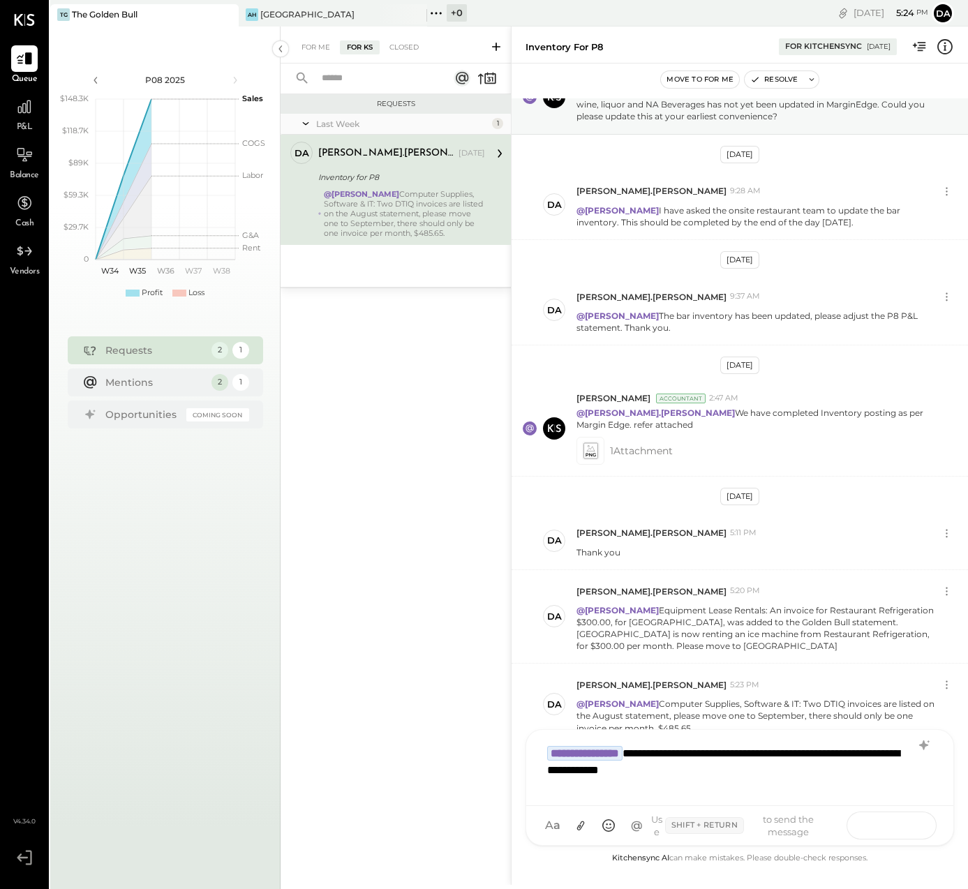
click at [910, 825] on icon at bounding box center [907, 825] width 14 height 14
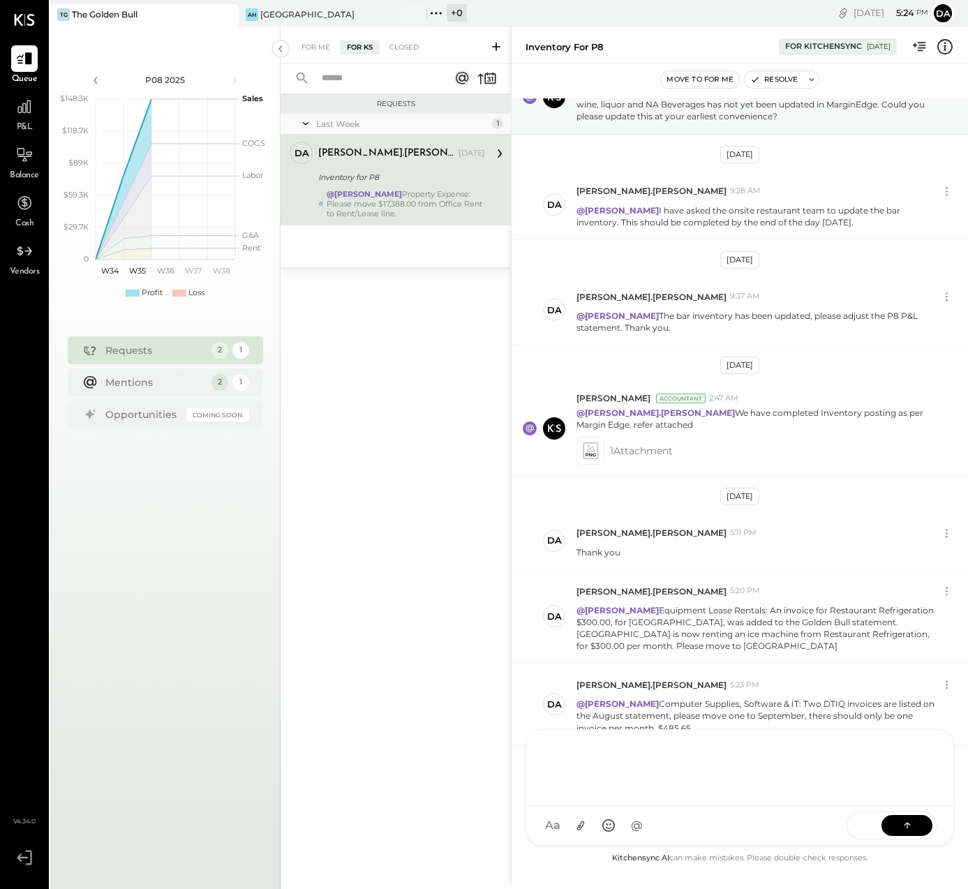
scroll to position [144, 0]
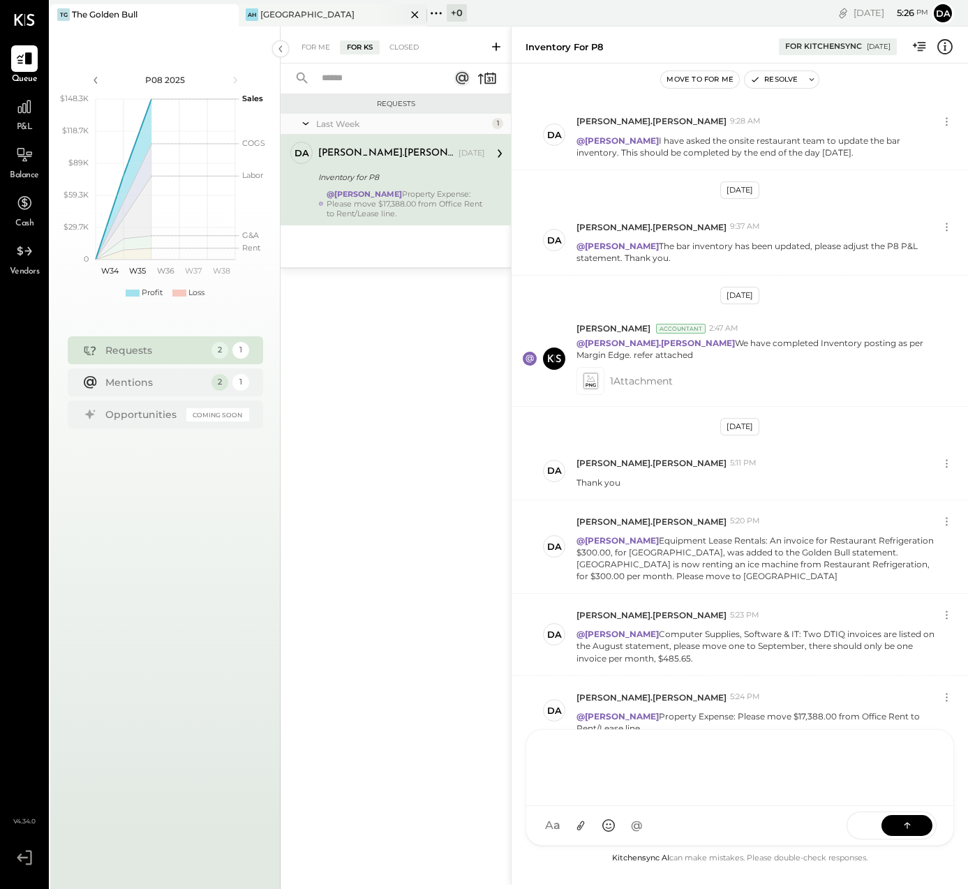
click at [298, 15] on div "[GEOGRAPHIC_DATA]" at bounding box center [307, 14] width 94 height 12
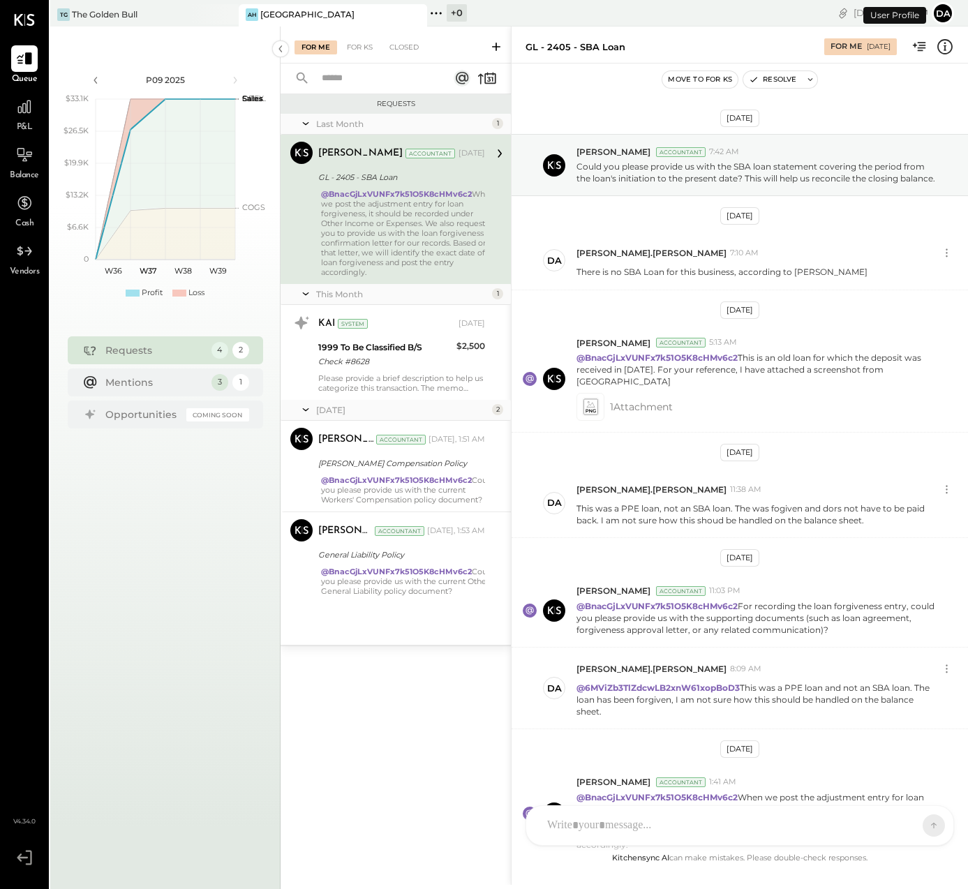
scroll to position [93, 0]
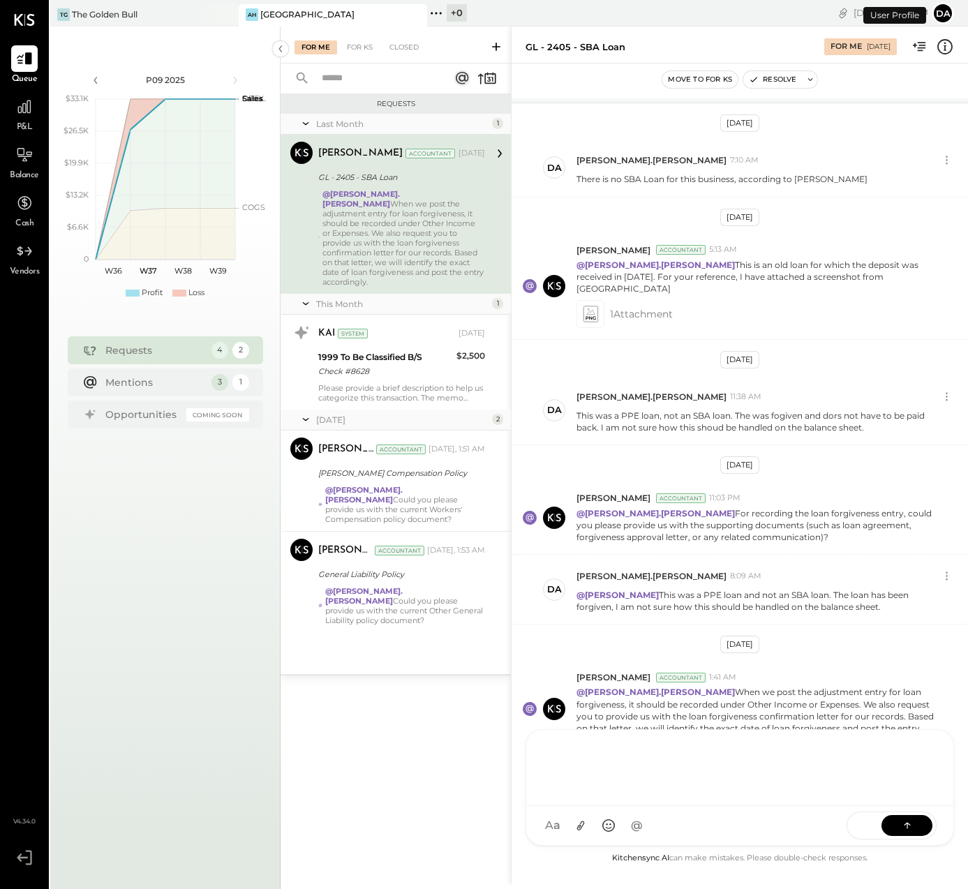
click at [565, 824] on div "J jans SK Sarang Khandhar D david.stevenson B becerrilj1992 JS Janvi Soni L lan…" at bounding box center [740, 787] width 429 height 117
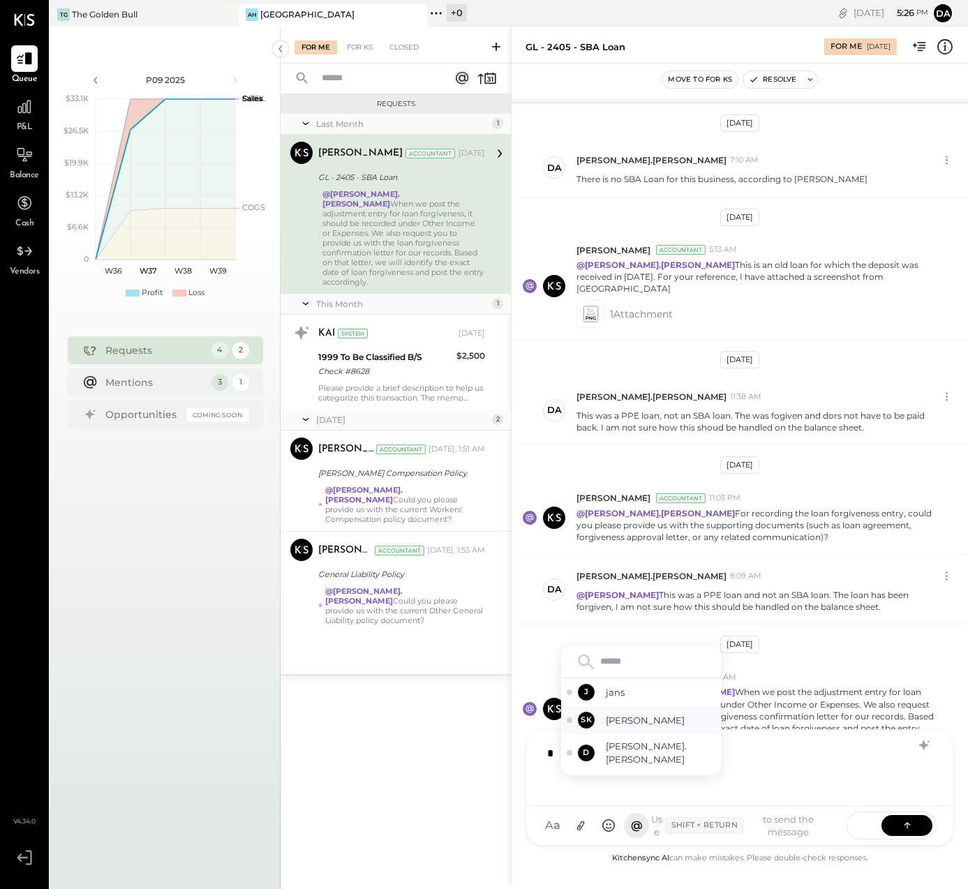
click at [616, 717] on span "[PERSON_NAME]" at bounding box center [661, 720] width 110 height 13
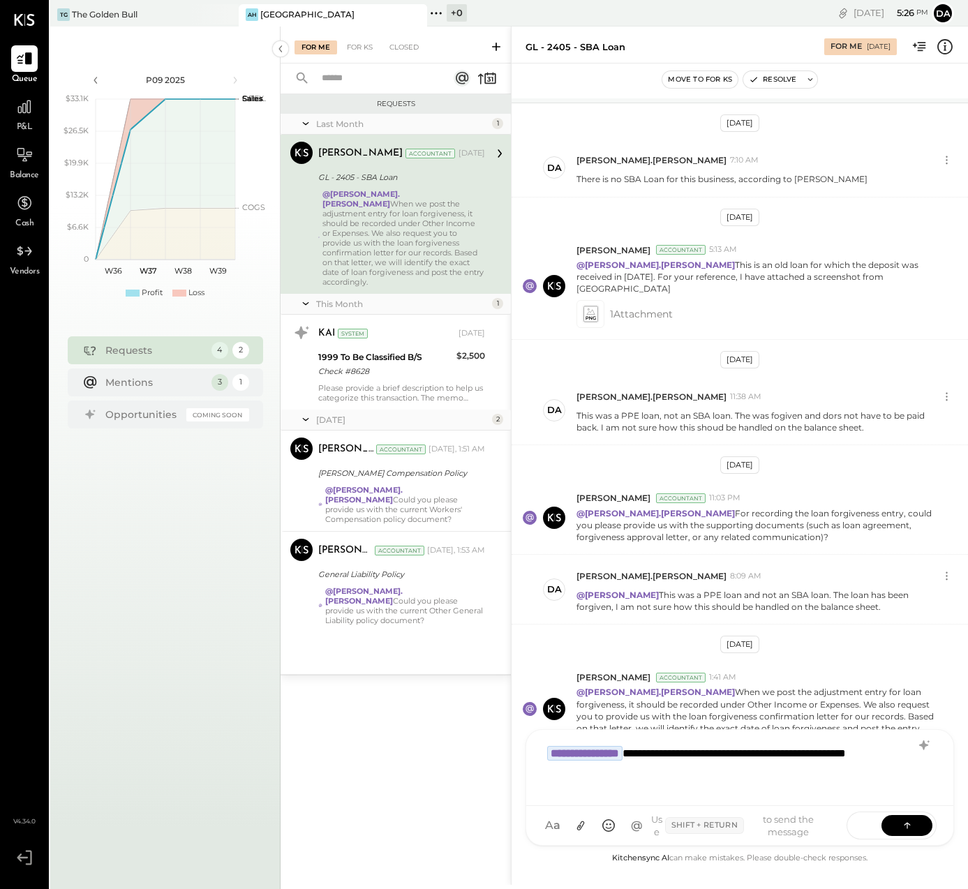
click at [544, 769] on div "**********" at bounding box center [739, 767] width 399 height 56
click at [713, 768] on div "**********" at bounding box center [739, 767] width 399 height 56
click at [919, 823] on button at bounding box center [907, 825] width 51 height 21
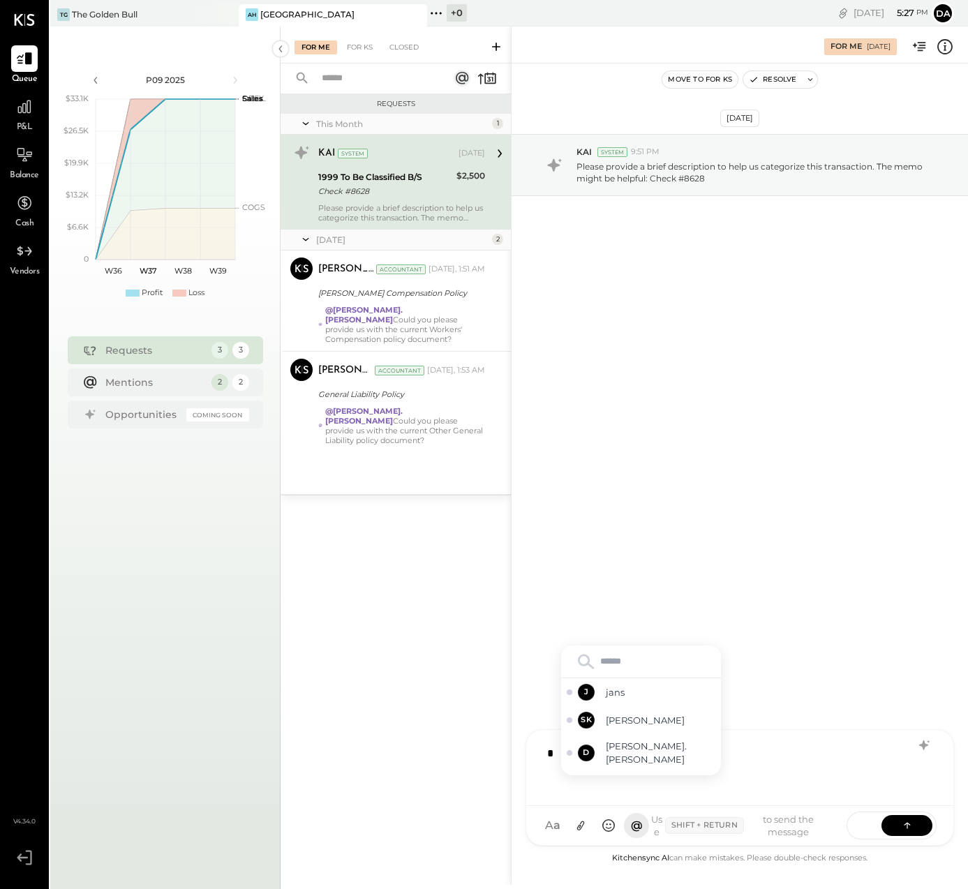
type input "*"
click at [638, 725] on span "[PERSON_NAME]" at bounding box center [661, 720] width 110 height 13
click at [671, 750] on div "**********" at bounding box center [739, 767] width 399 height 56
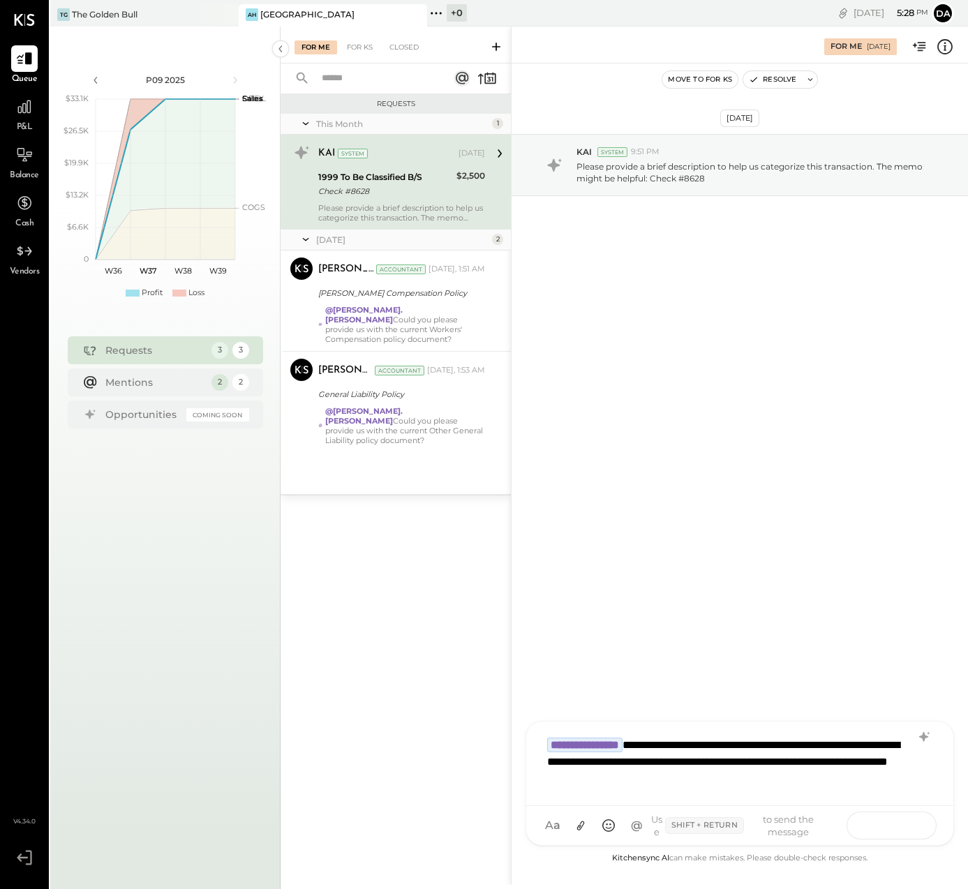
click at [895, 822] on button at bounding box center [907, 825] width 51 height 21
